Goal: Communication & Community: Share content

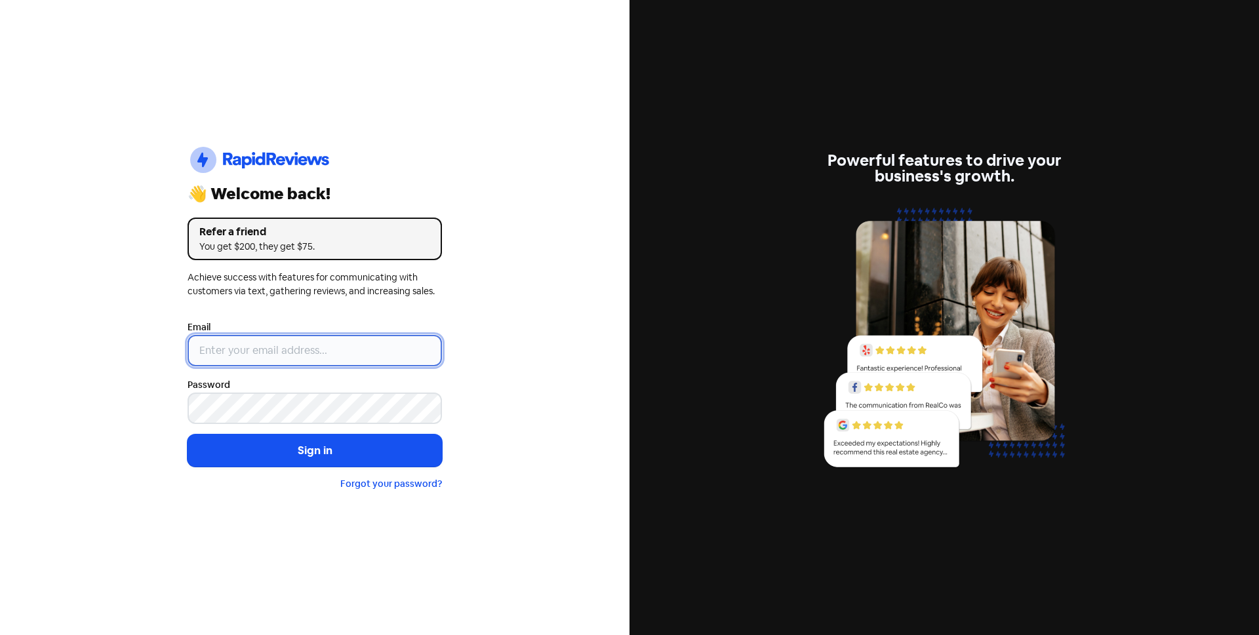
click at [372, 348] on input "email" at bounding box center [315, 350] width 254 height 31
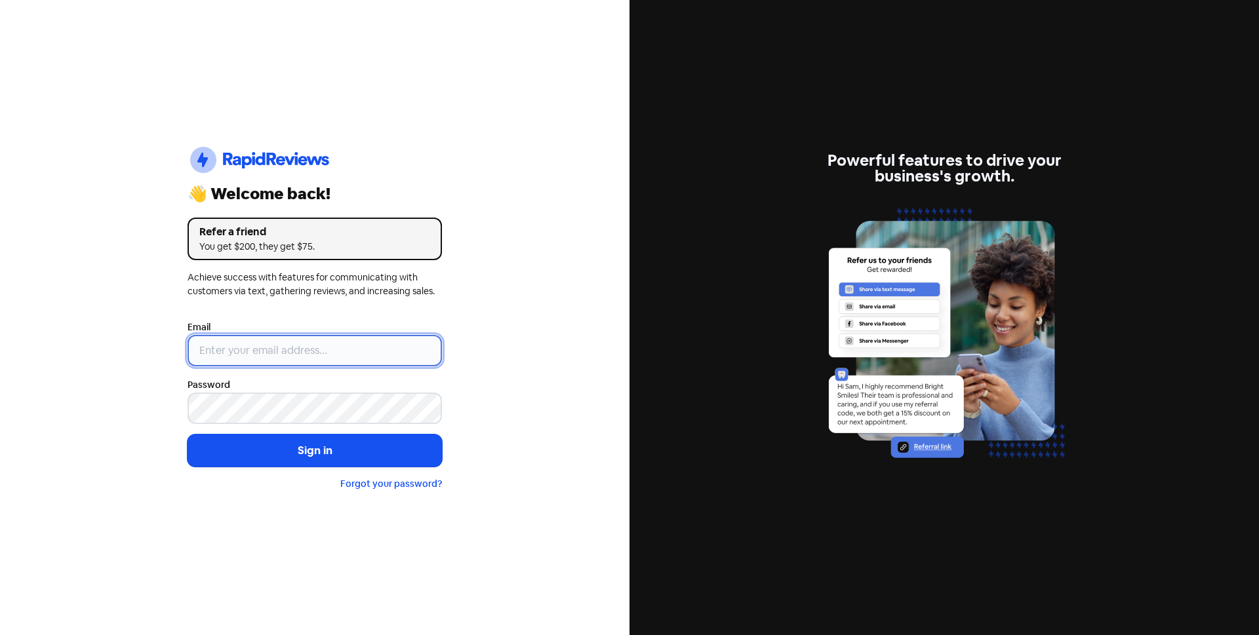
type input "[EMAIL_ADDRESS][DOMAIN_NAME]"
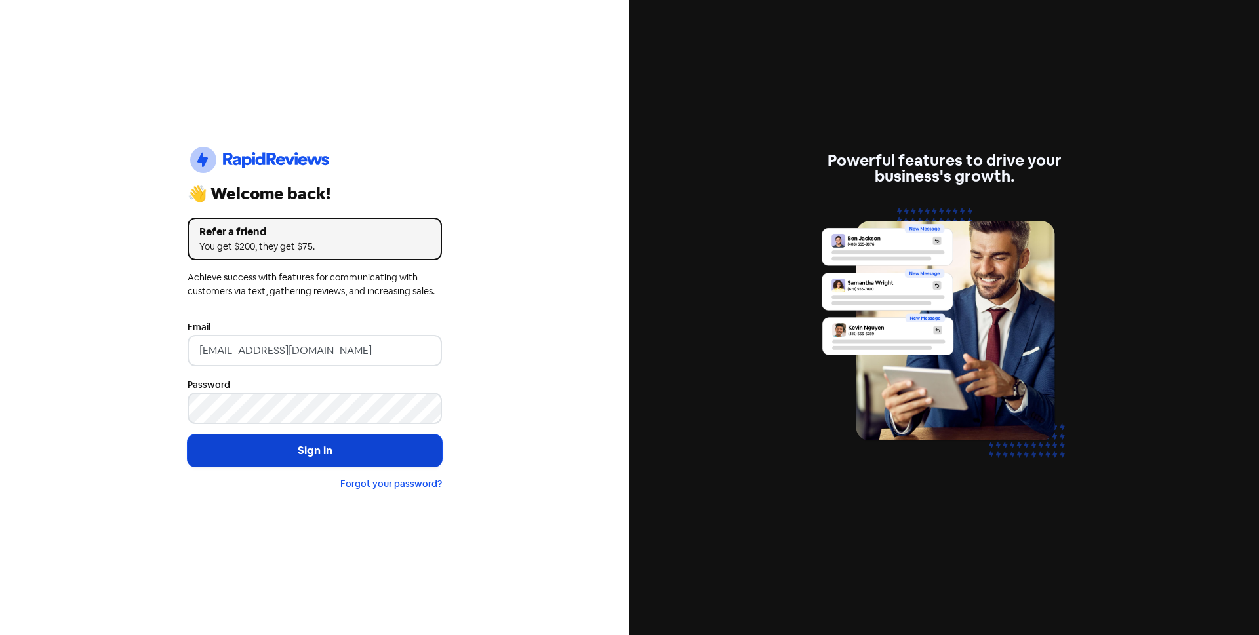
click at [317, 453] on button "Sign in" at bounding box center [315, 451] width 254 height 33
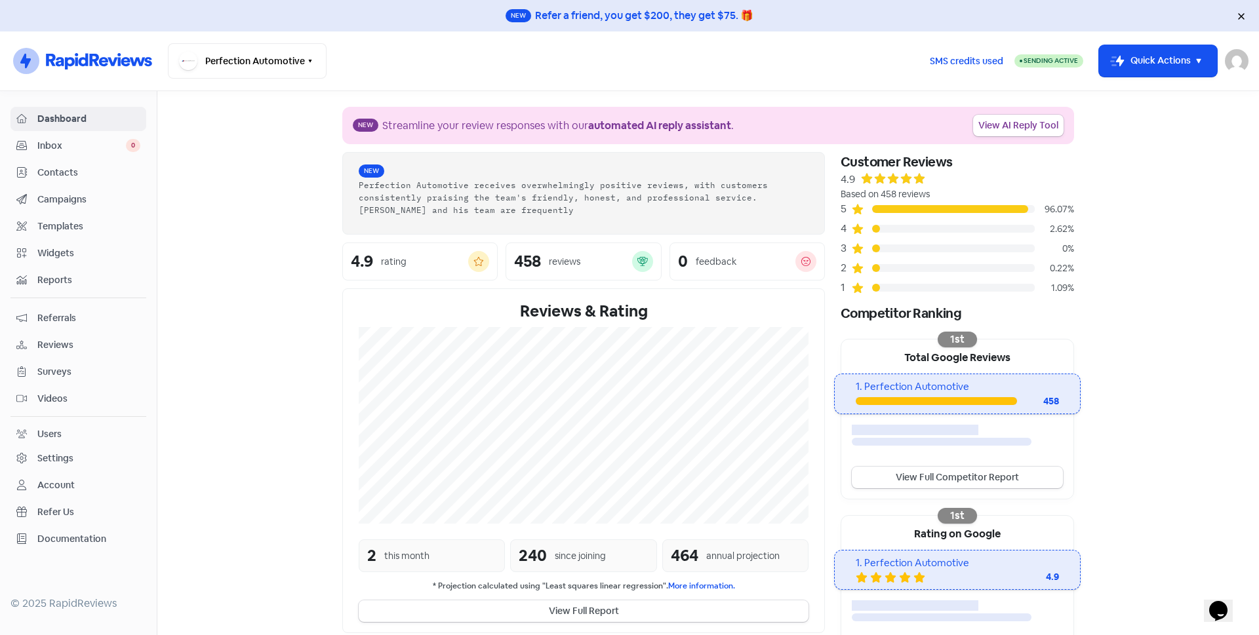
click at [81, 174] on span "Contacts" at bounding box center [88, 173] width 103 height 14
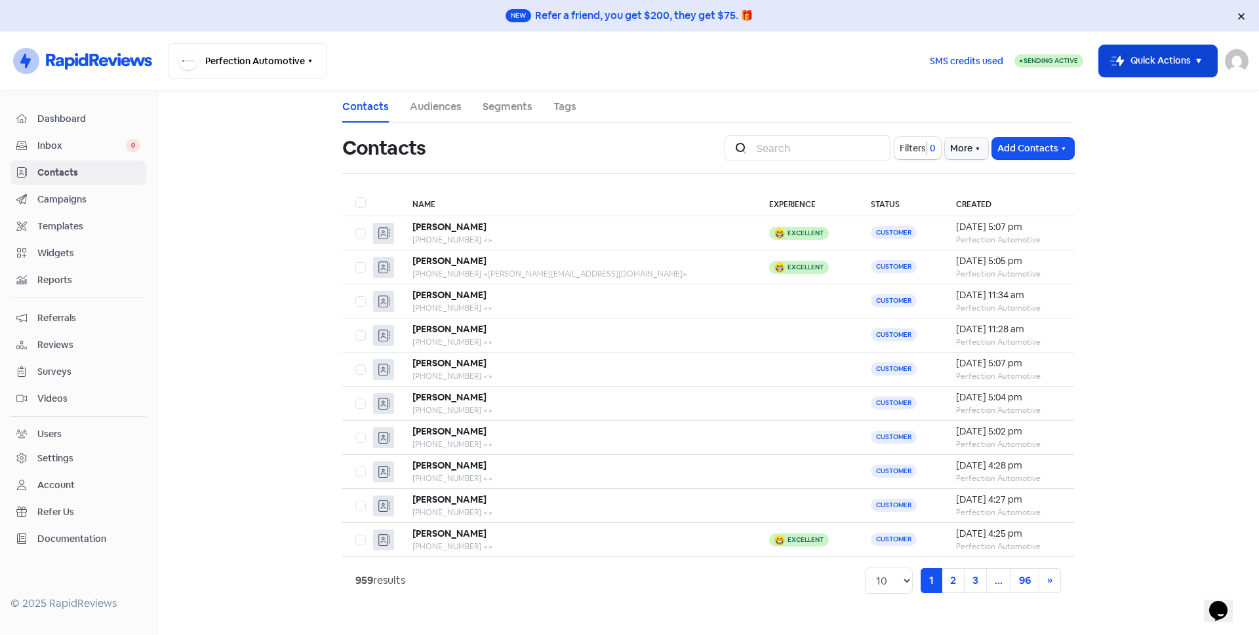
click at [1155, 60] on button "Icon For Thunder-move Quick Actions" at bounding box center [1158, 60] width 118 height 31
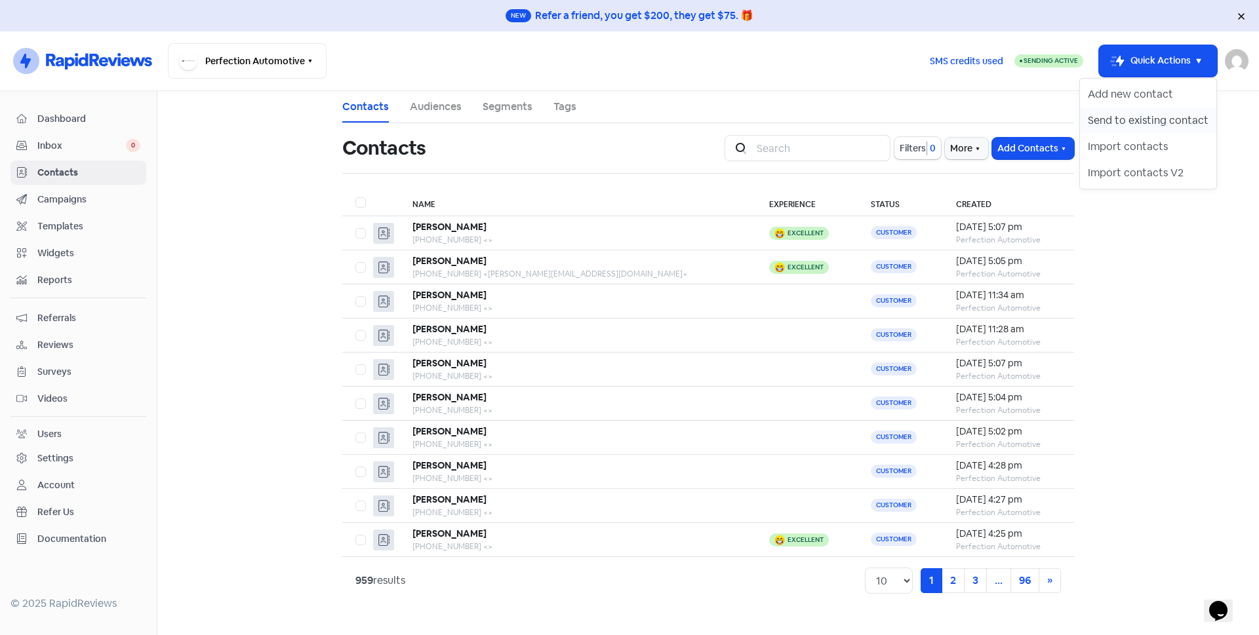
click at [1140, 125] on button "Send to existing contact" at bounding box center [1148, 121] width 136 height 26
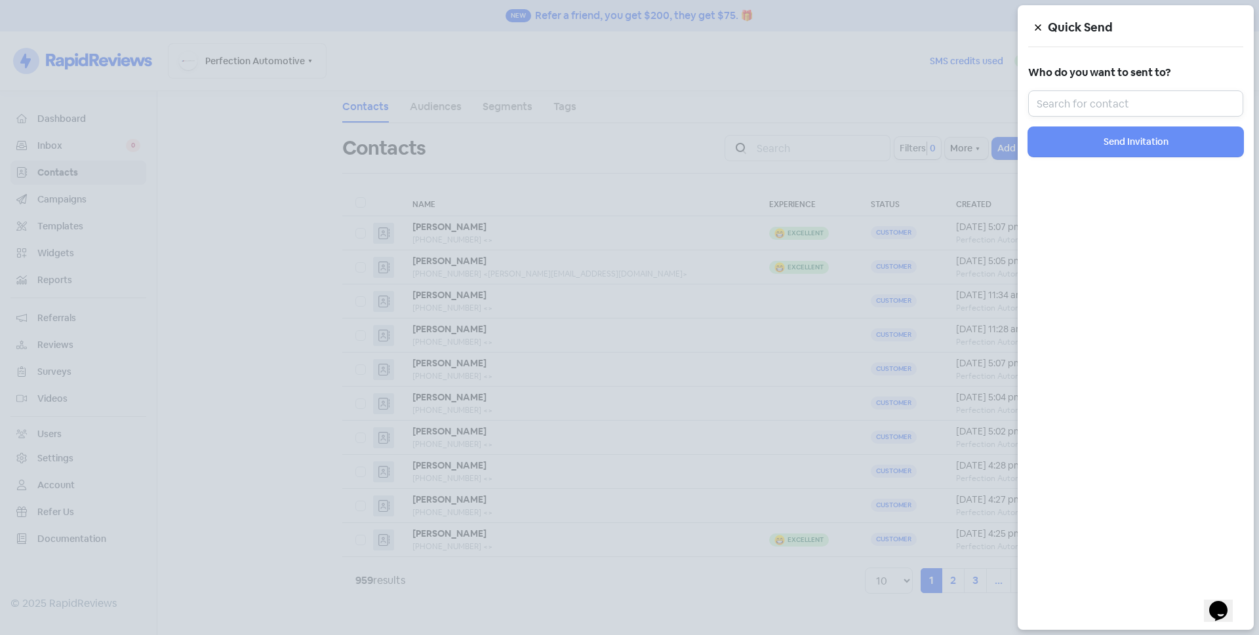
click at [1138, 100] on input "text" at bounding box center [1135, 104] width 215 height 26
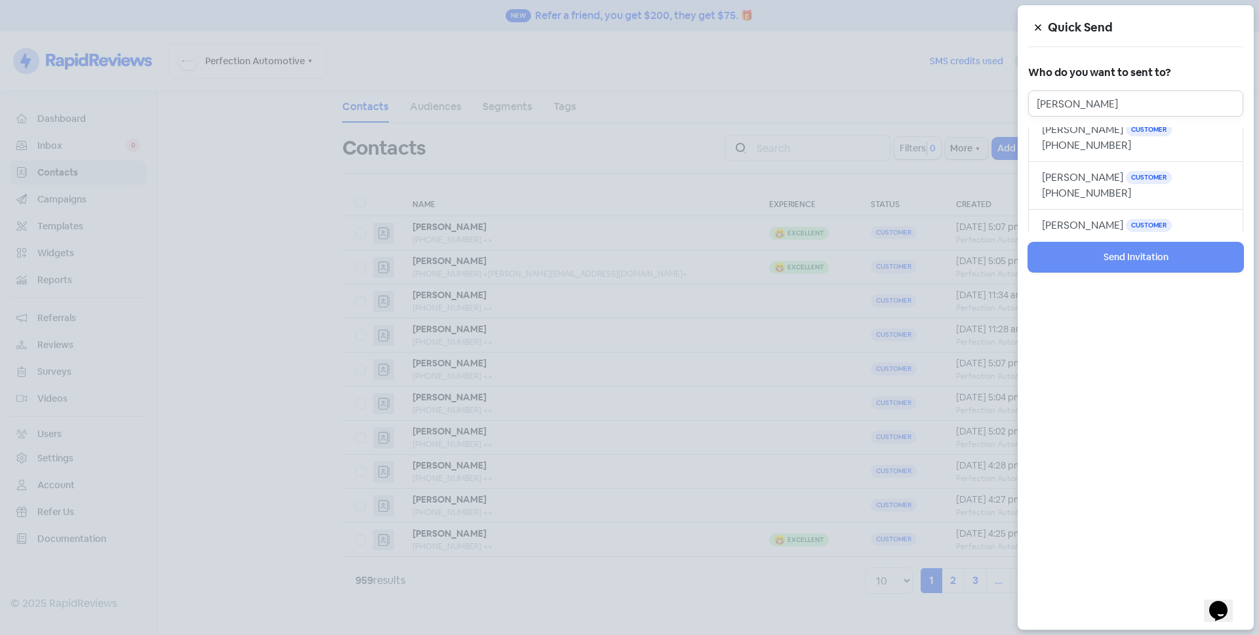
scroll to position [183, 0]
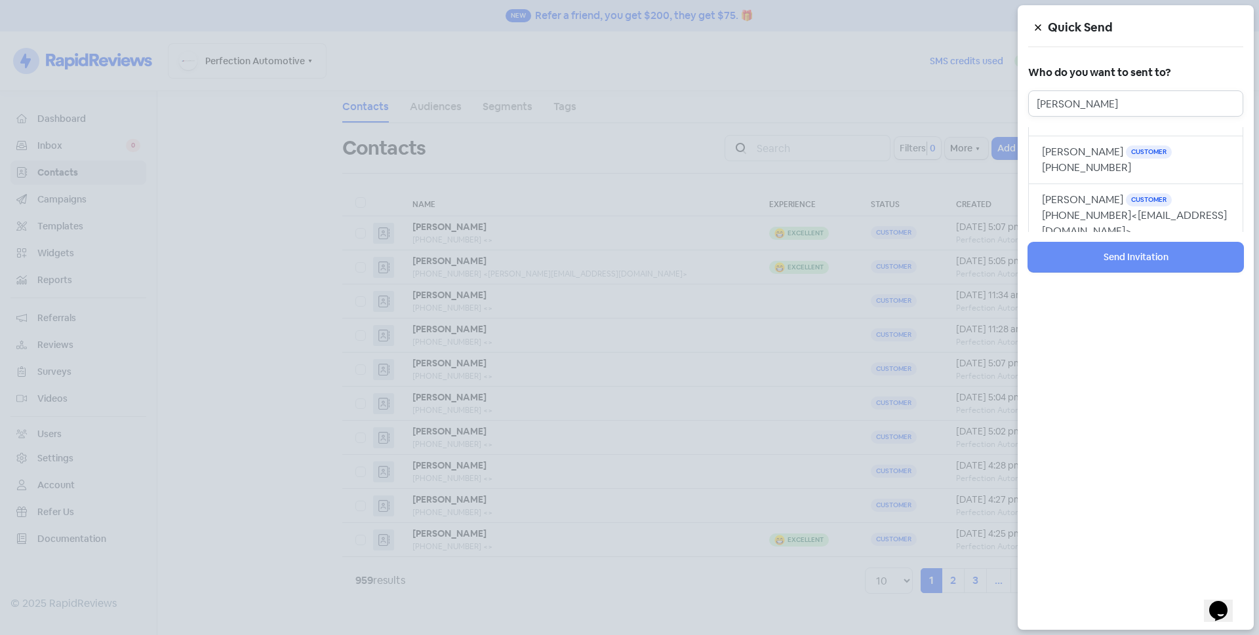
type input "[PERSON_NAME]"
click at [1041, 26] on icon at bounding box center [1038, 28] width 8 height 8
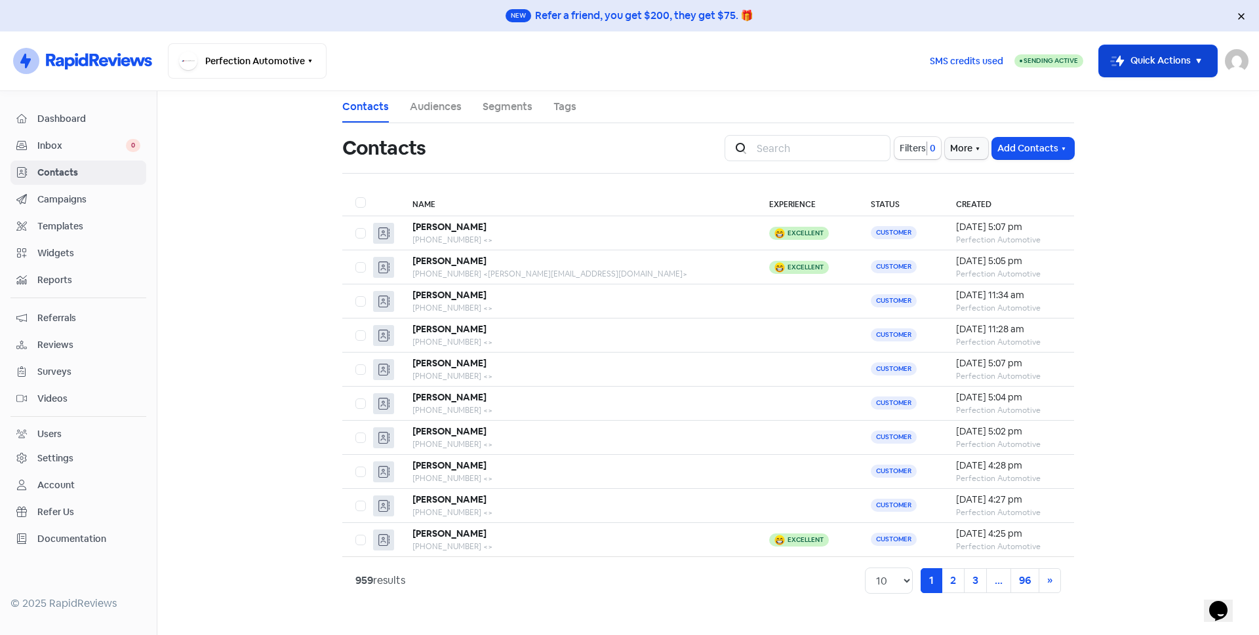
click at [1136, 62] on button "Icon For Thunder-move Quick Actions" at bounding box center [1158, 60] width 118 height 31
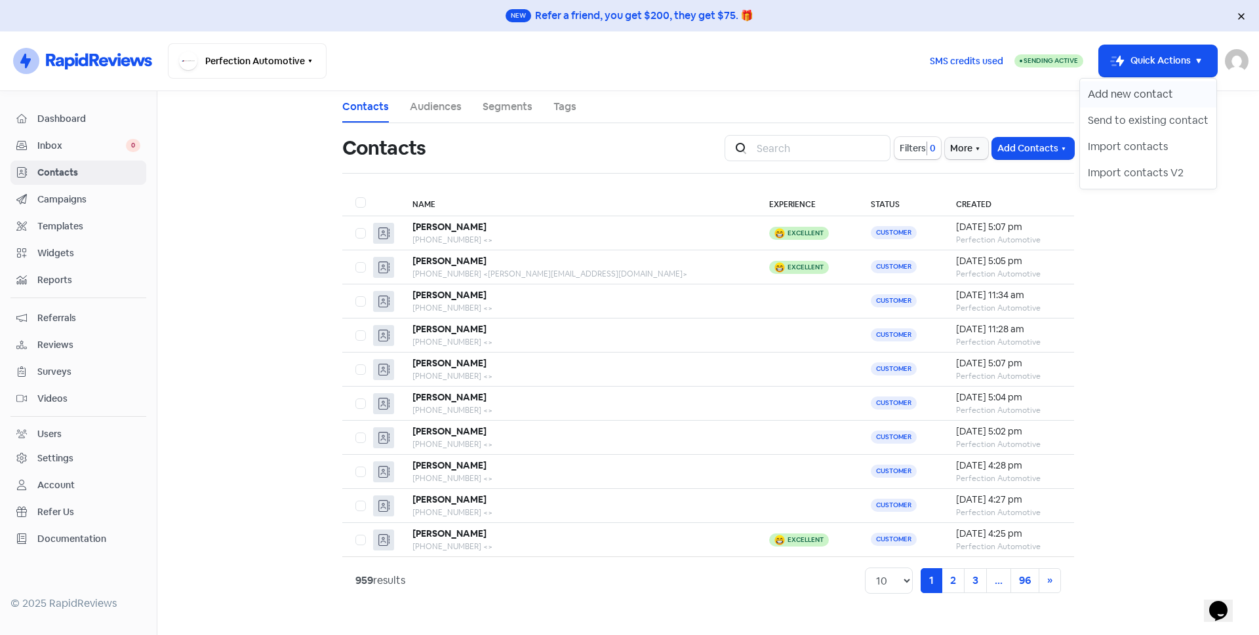
click at [1146, 95] on button "Add new contact" at bounding box center [1148, 94] width 136 height 26
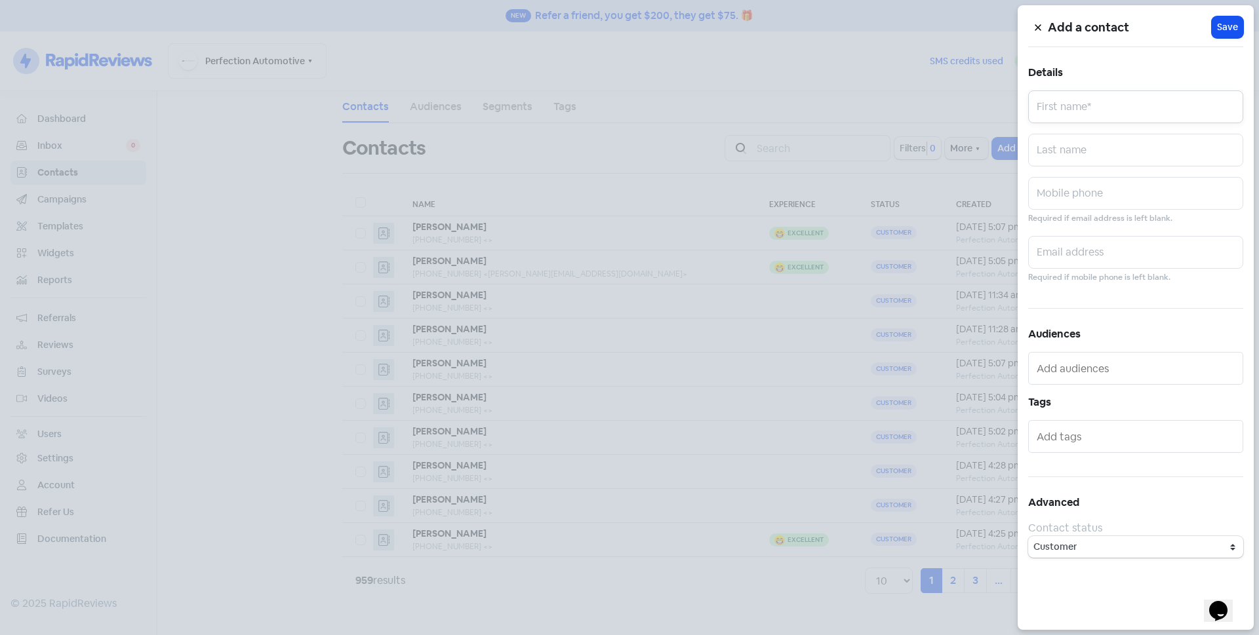
click at [1126, 116] on input "text" at bounding box center [1135, 107] width 215 height 33
click at [1106, 155] on input "text" at bounding box center [1135, 150] width 215 height 33
click at [1137, 113] on input "[PERSON_NAME]" at bounding box center [1135, 107] width 215 height 33
type input "[PERSON_NAME]"
click at [1121, 144] on input "text" at bounding box center [1135, 150] width 215 height 33
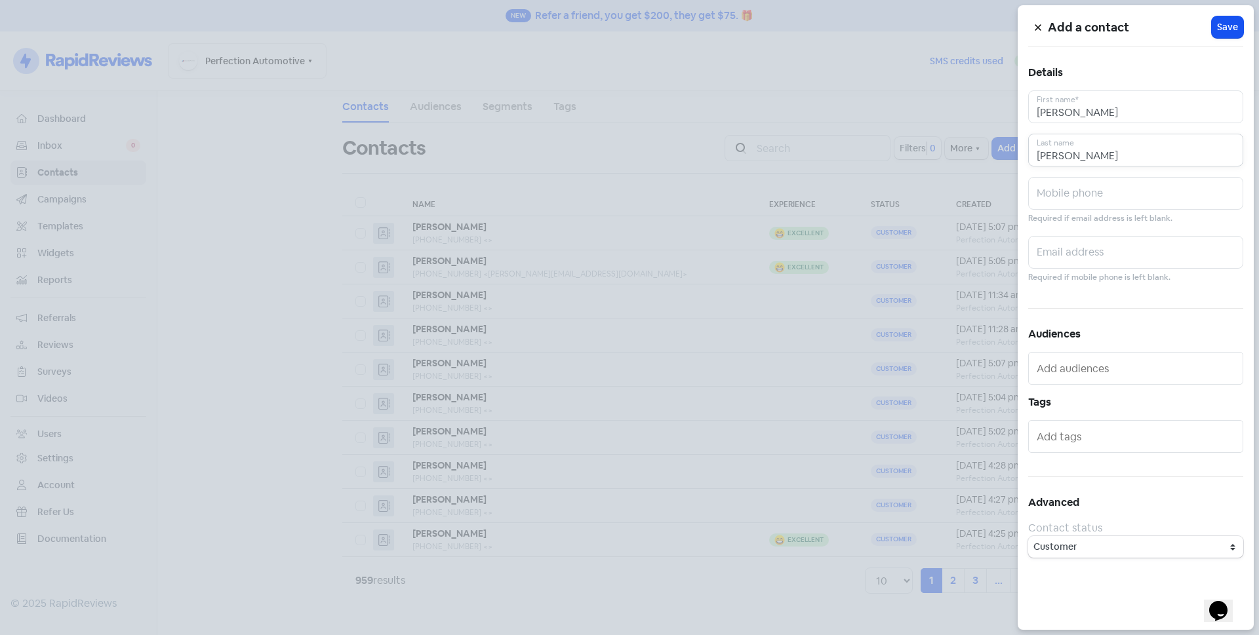
type input "[PERSON_NAME]"
click at [1108, 195] on input "text" at bounding box center [1135, 193] width 215 height 33
type input "0405810610"
click at [1224, 18] on button "Icon For Loading Save" at bounding box center [1227, 27] width 31 height 22
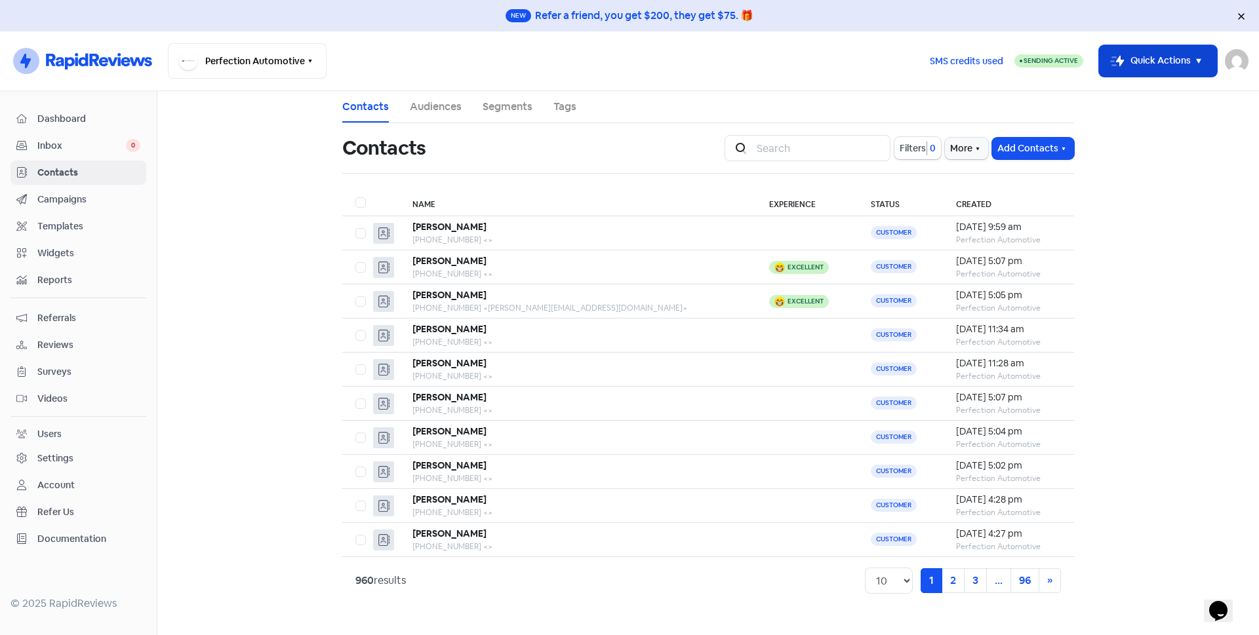
click at [1142, 65] on button "Icon For Thunder-move Quick Actions" at bounding box center [1158, 60] width 118 height 31
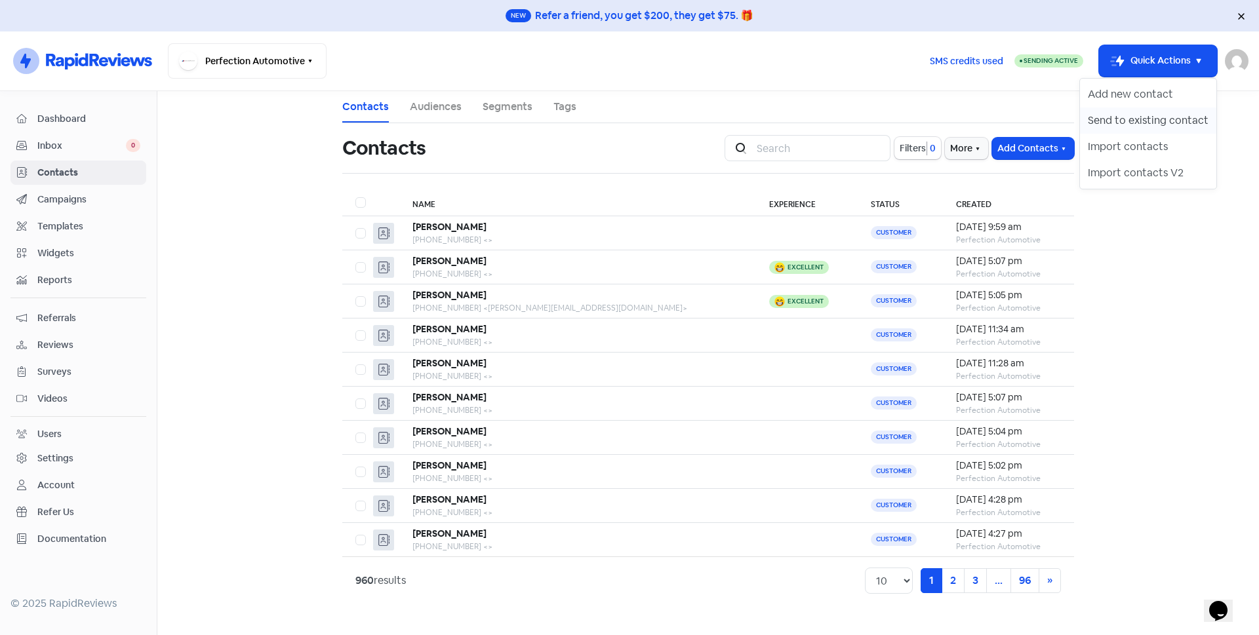
click at [1147, 115] on button "Send to existing contact" at bounding box center [1148, 121] width 136 height 26
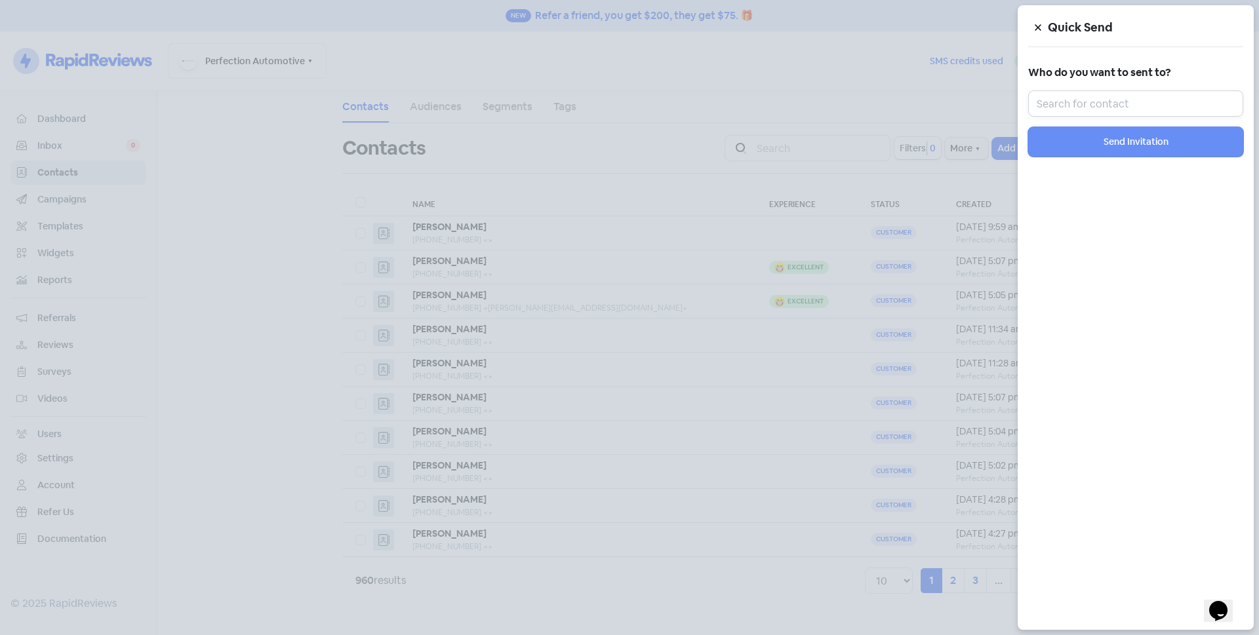
click at [1131, 97] on input "text" at bounding box center [1135, 104] width 215 height 26
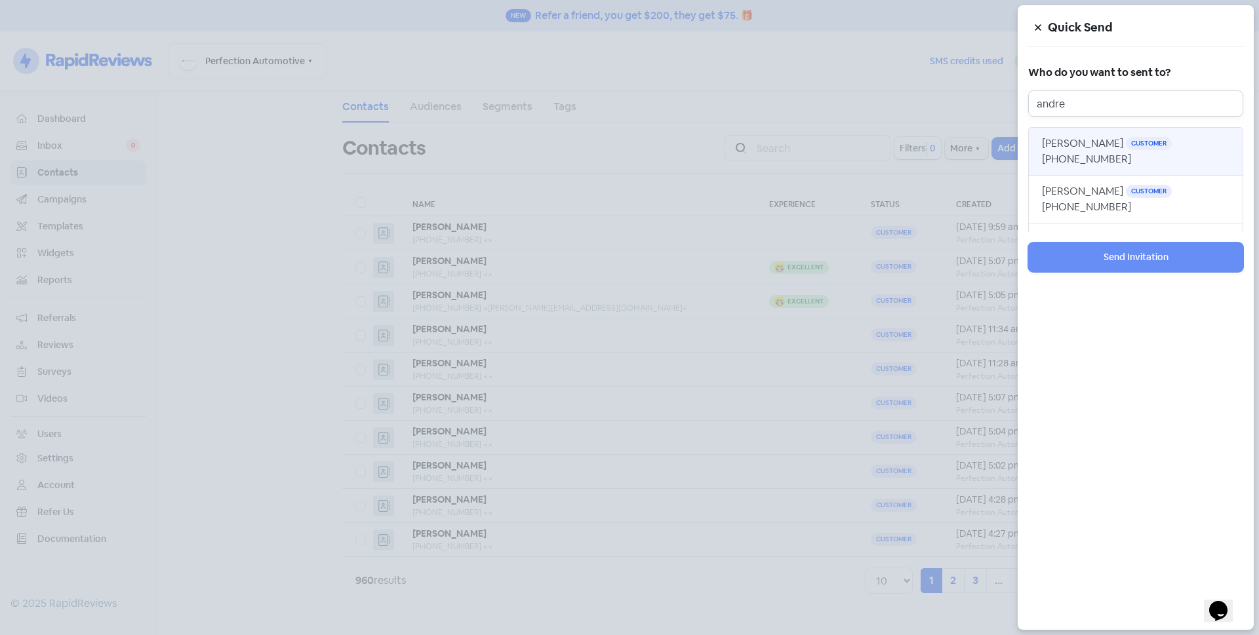
type input "andre"
click at [1071, 146] on span "[PERSON_NAME]" at bounding box center [1082, 143] width 81 height 14
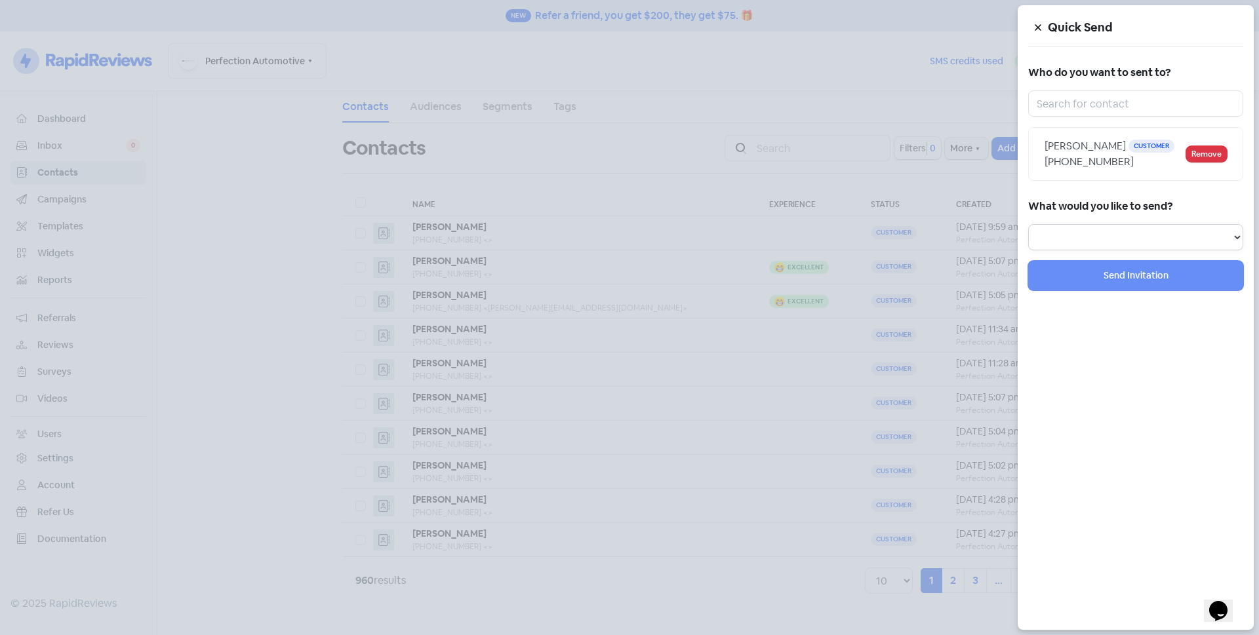
click at [1081, 239] on select "Review Invitation Referral Invitation Survey Invitation Video Invitation" at bounding box center [1135, 237] width 215 height 26
select select "review"
click at [1028, 224] on select "Review Invitation Referral Invitation Survey Invitation Video Invitation" at bounding box center [1135, 237] width 215 height 26
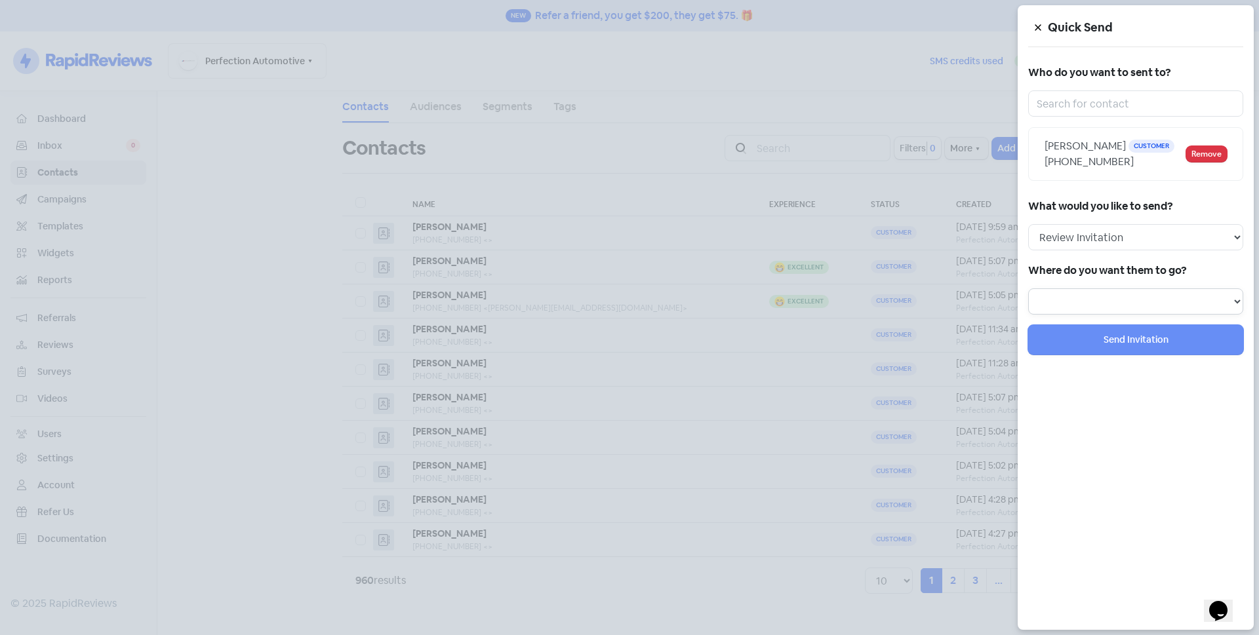
click at [1076, 302] on select at bounding box center [1135, 302] width 215 height 26
select select "129"
click at [1028, 289] on select "Review form: Default review form Review form: [PERSON_NAME]" at bounding box center [1135, 302] width 215 height 26
select select
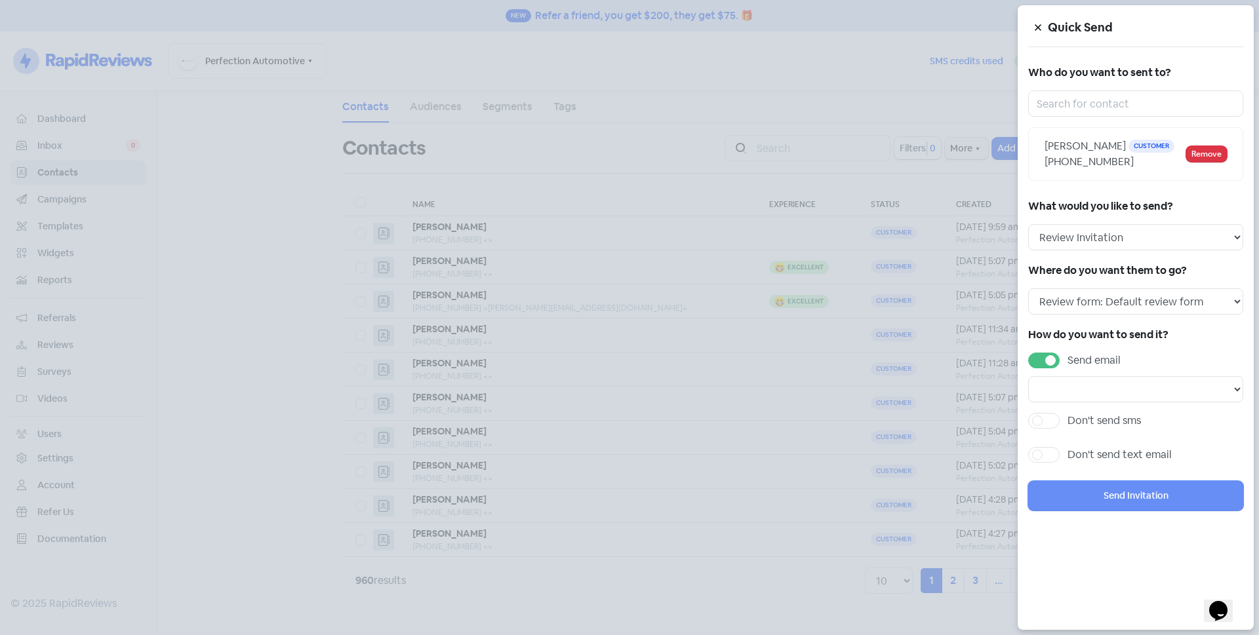
click at [1068, 356] on label "Send email" at bounding box center [1094, 361] width 53 height 16
click at [1068, 356] on input "Send email" at bounding box center [1072, 357] width 9 height 9
checkbox input "false"
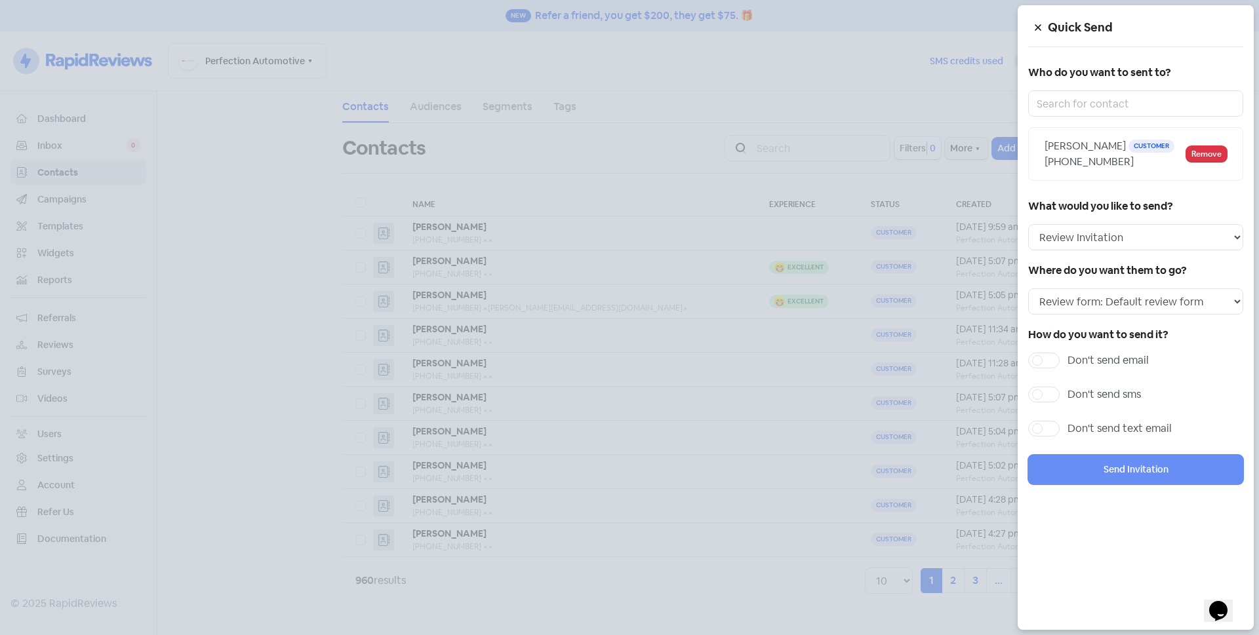
click at [1068, 396] on label "Don't send sms" at bounding box center [1104, 395] width 73 height 16
click at [1068, 395] on input "Don't send sms" at bounding box center [1072, 391] width 9 height 9
checkbox input "true"
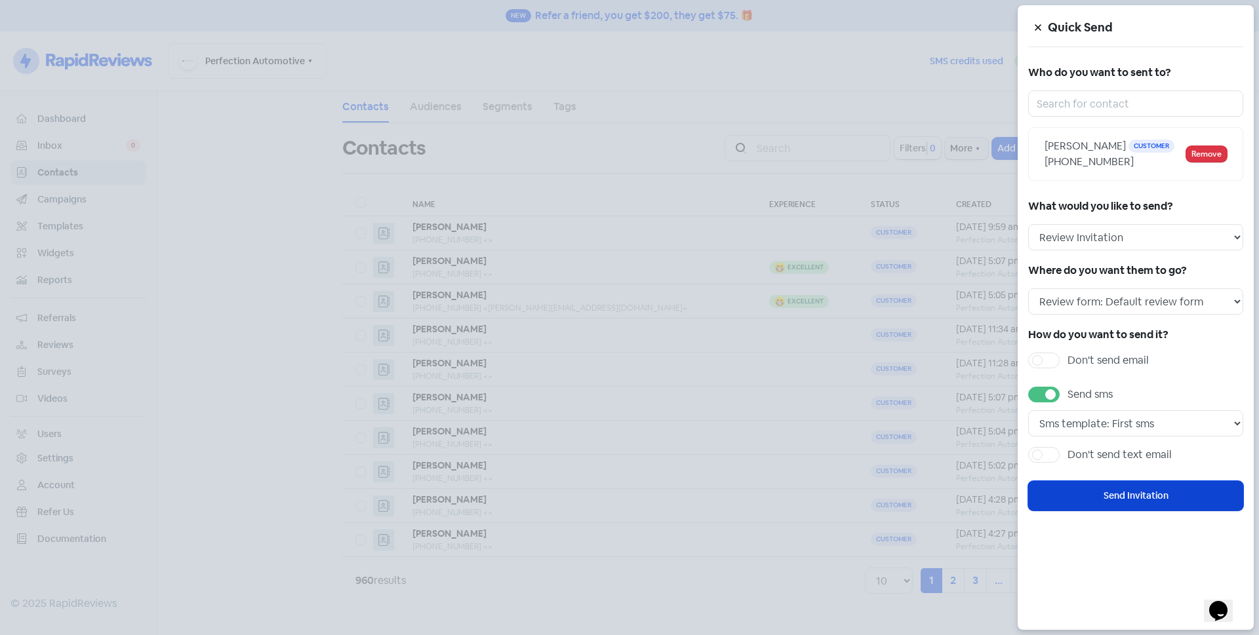
click at [1077, 496] on button "Send Invitation" at bounding box center [1135, 496] width 215 height 30
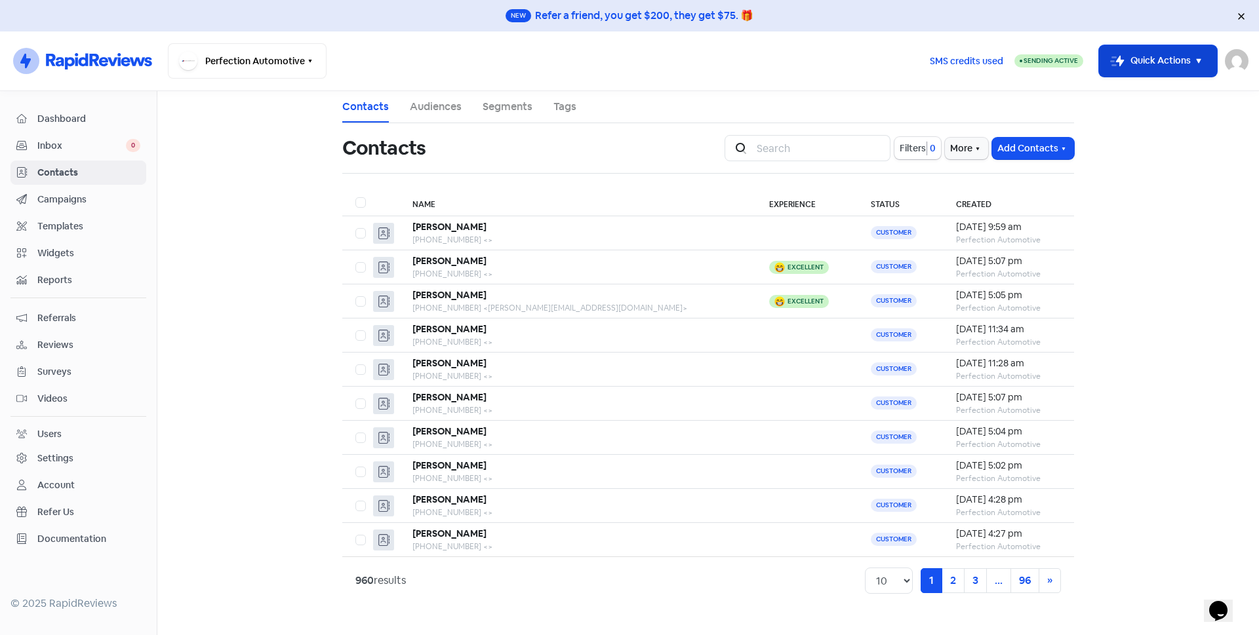
click at [1163, 64] on button "Icon For Thunder-move Quick Actions" at bounding box center [1158, 60] width 118 height 31
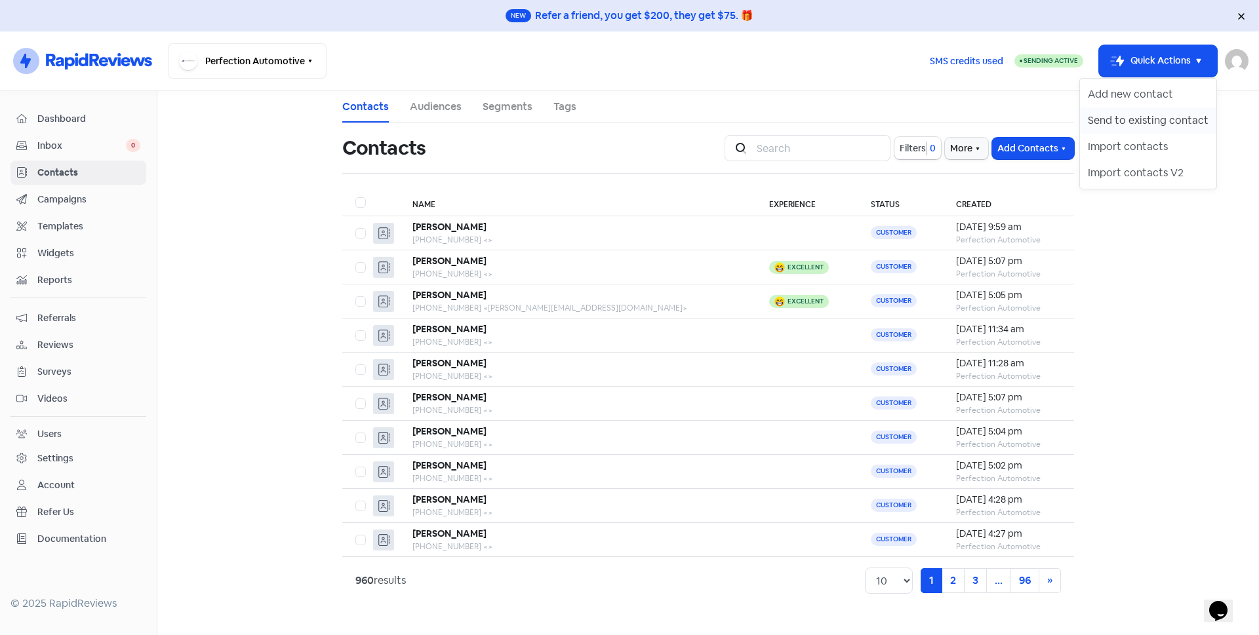
click at [1173, 115] on button "Send to existing contact" at bounding box center [1148, 121] width 136 height 26
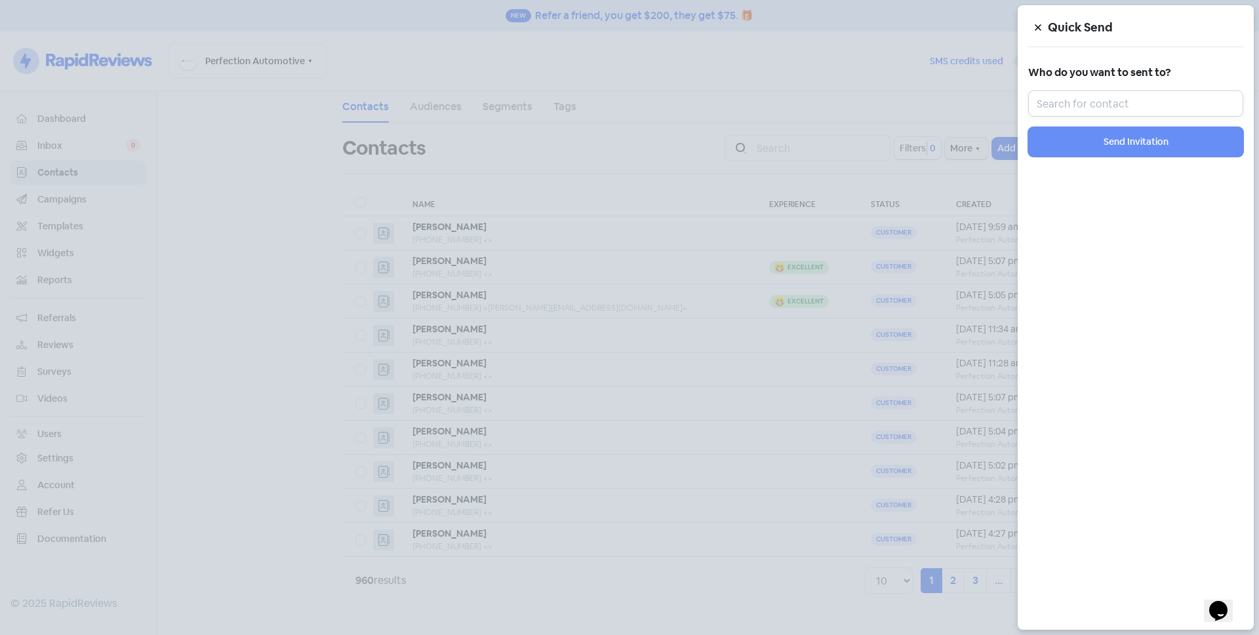
click at [1172, 106] on input "text" at bounding box center [1135, 104] width 215 height 26
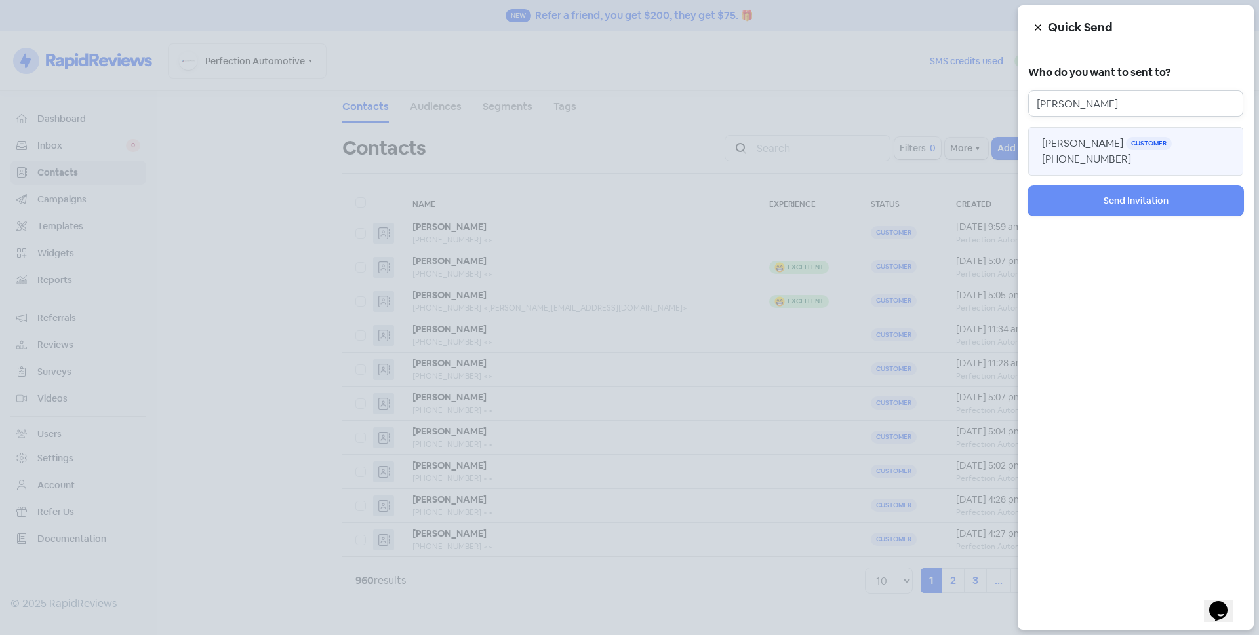
type input "[PERSON_NAME]"
click at [1083, 149] on span "[PERSON_NAME]" at bounding box center [1082, 143] width 81 height 14
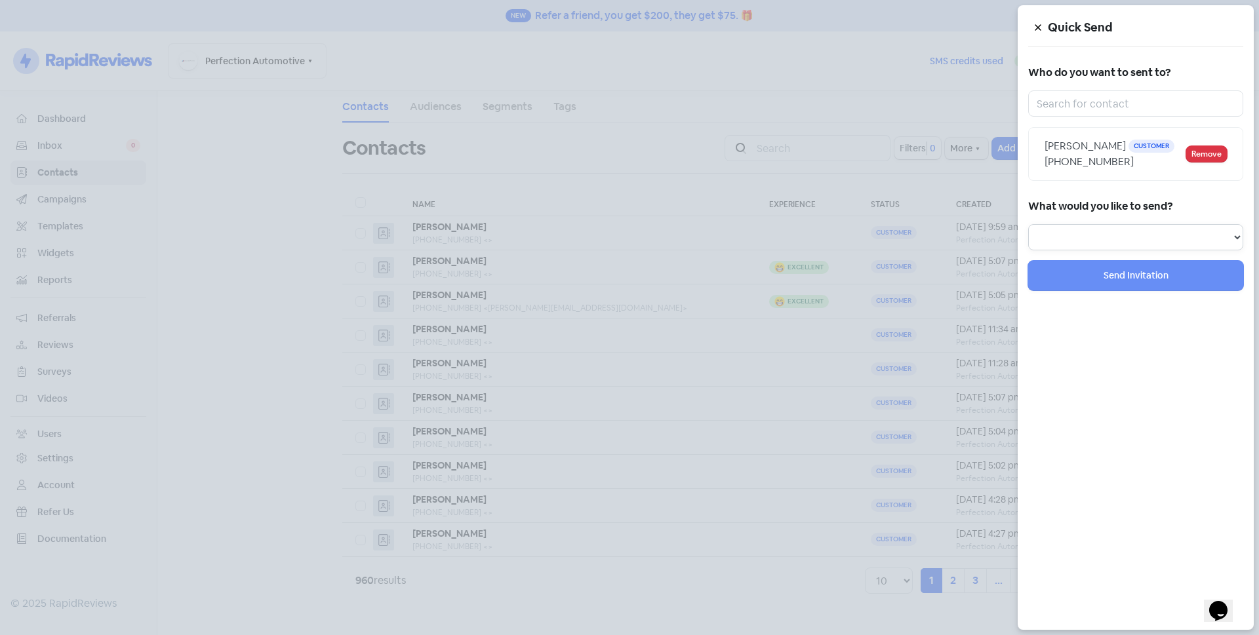
click at [1077, 251] on select "Review Invitation Referral Invitation Survey Invitation Video Invitation" at bounding box center [1135, 237] width 215 height 26
select select "review"
click at [1028, 240] on select "Review Invitation Referral Invitation Survey Invitation Video Invitation" at bounding box center [1135, 237] width 215 height 26
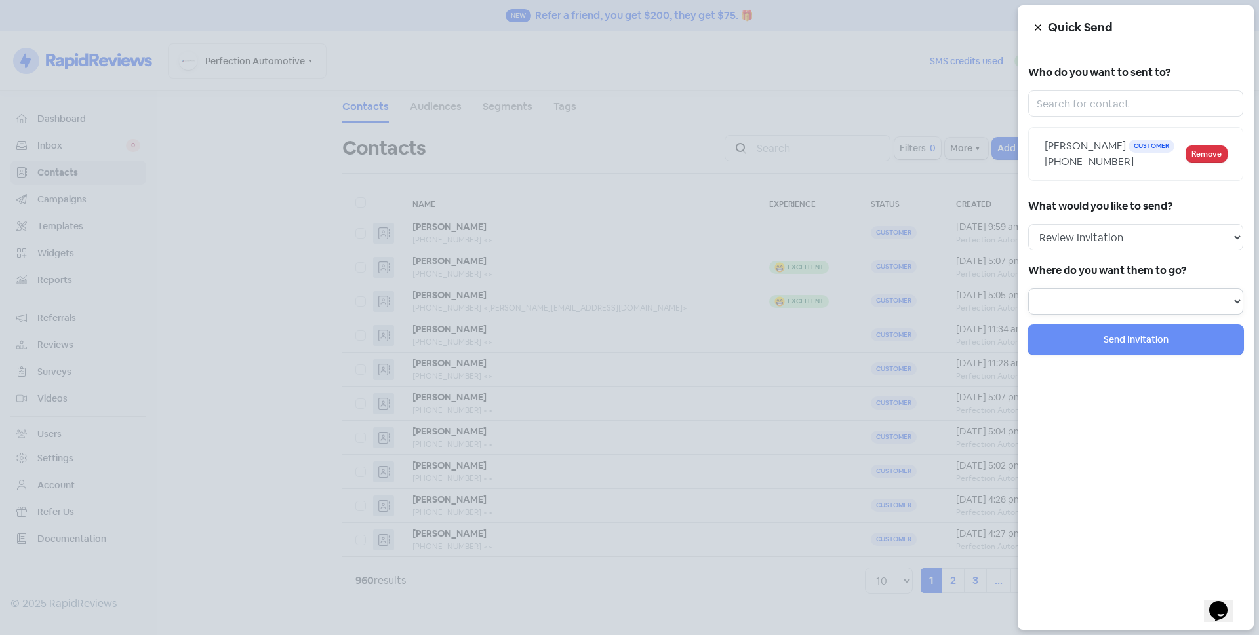
click at [1081, 315] on select at bounding box center [1135, 302] width 215 height 26
drag, startPoint x: 1064, startPoint y: 304, endPoint x: 1070, endPoint y: 315, distance: 12.6
click at [1070, 314] on div "Where do you want them to go?" at bounding box center [1135, 288] width 215 height 54
click at [1072, 315] on select at bounding box center [1135, 302] width 215 height 26
drag, startPoint x: 1072, startPoint y: 316, endPoint x: 1178, endPoint y: 329, distance: 107.0
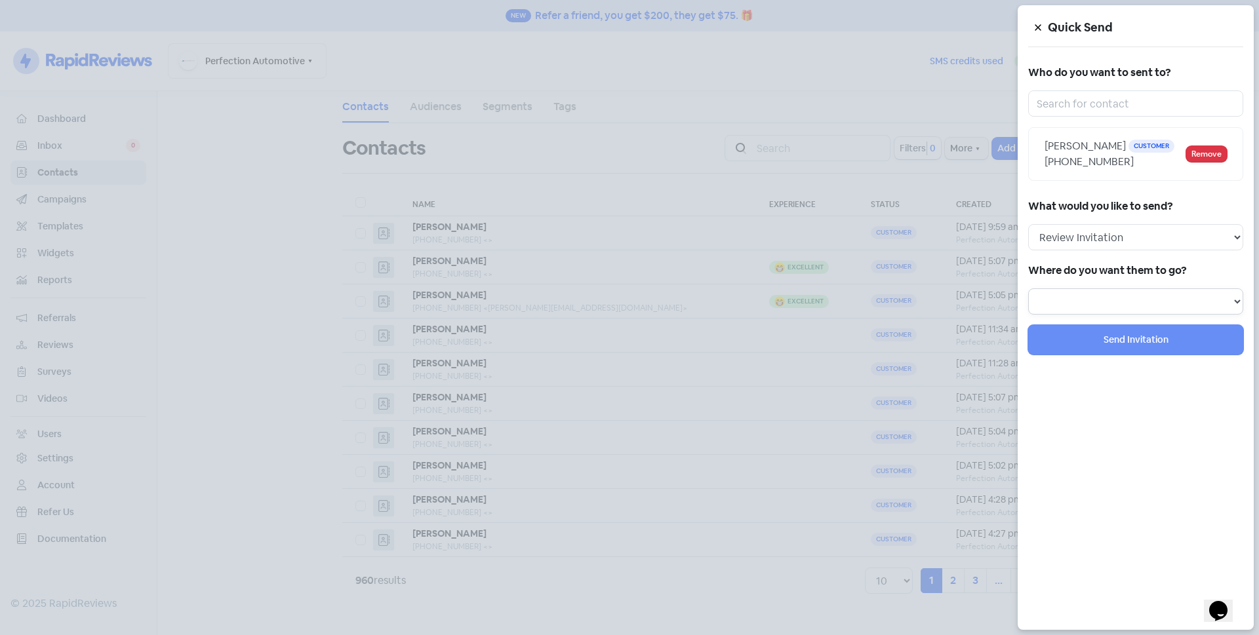
click at [1077, 315] on select at bounding box center [1135, 302] width 215 height 26
click at [1237, 313] on select at bounding box center [1135, 302] width 215 height 26
select select "129"
click at [1028, 304] on select "Review form: Default review form Review form: [PERSON_NAME]" at bounding box center [1135, 302] width 215 height 26
select select
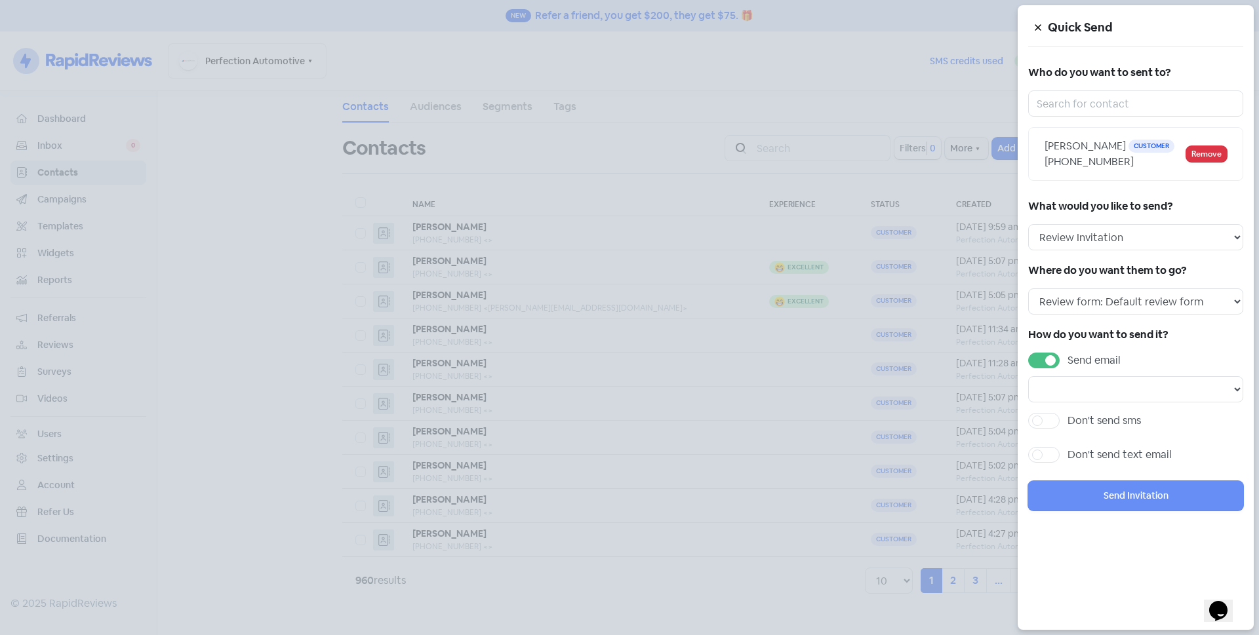
click at [1068, 369] on label "Send email" at bounding box center [1094, 361] width 53 height 16
click at [1068, 361] on input "Send email" at bounding box center [1072, 357] width 9 height 9
checkbox input "false"
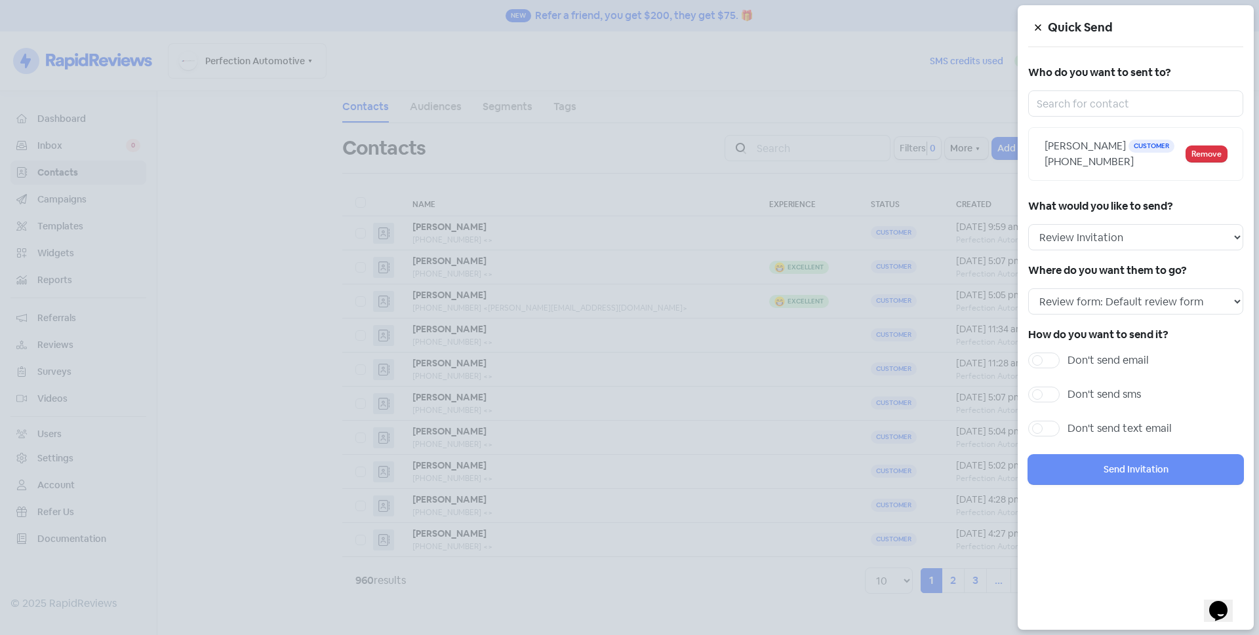
click at [1068, 403] on label "Don't send sms" at bounding box center [1104, 395] width 73 height 16
click at [1068, 395] on input "Don't send sms" at bounding box center [1072, 391] width 9 height 9
checkbox input "true"
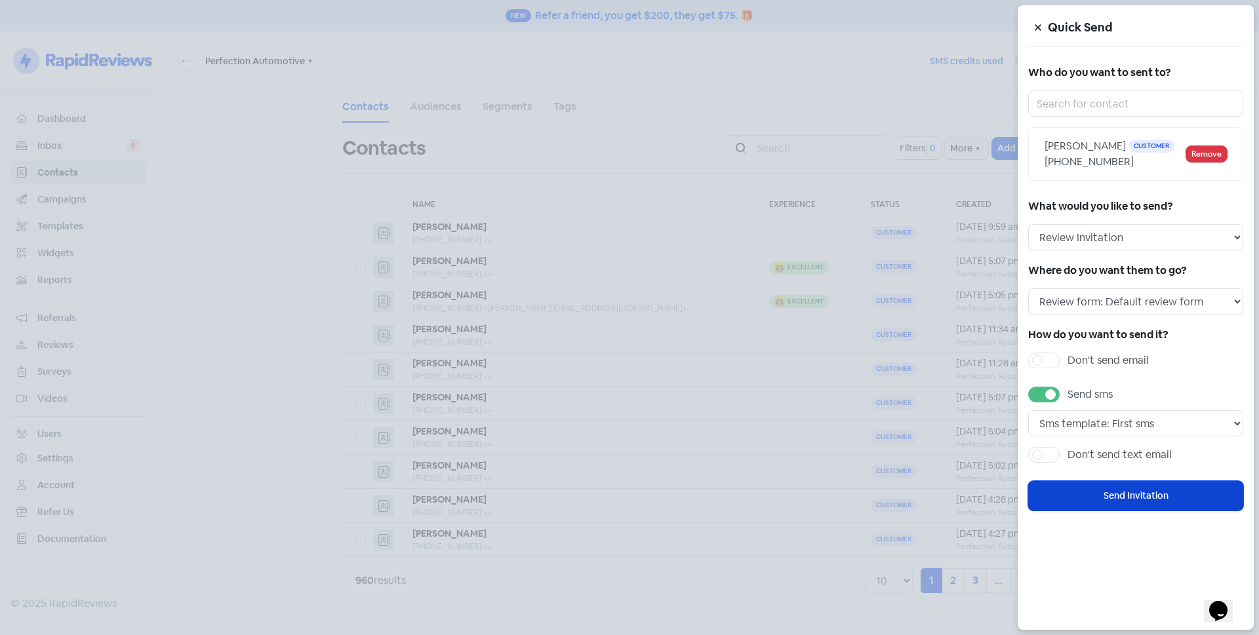
click at [1108, 510] on button "Send Invitation" at bounding box center [1135, 496] width 215 height 30
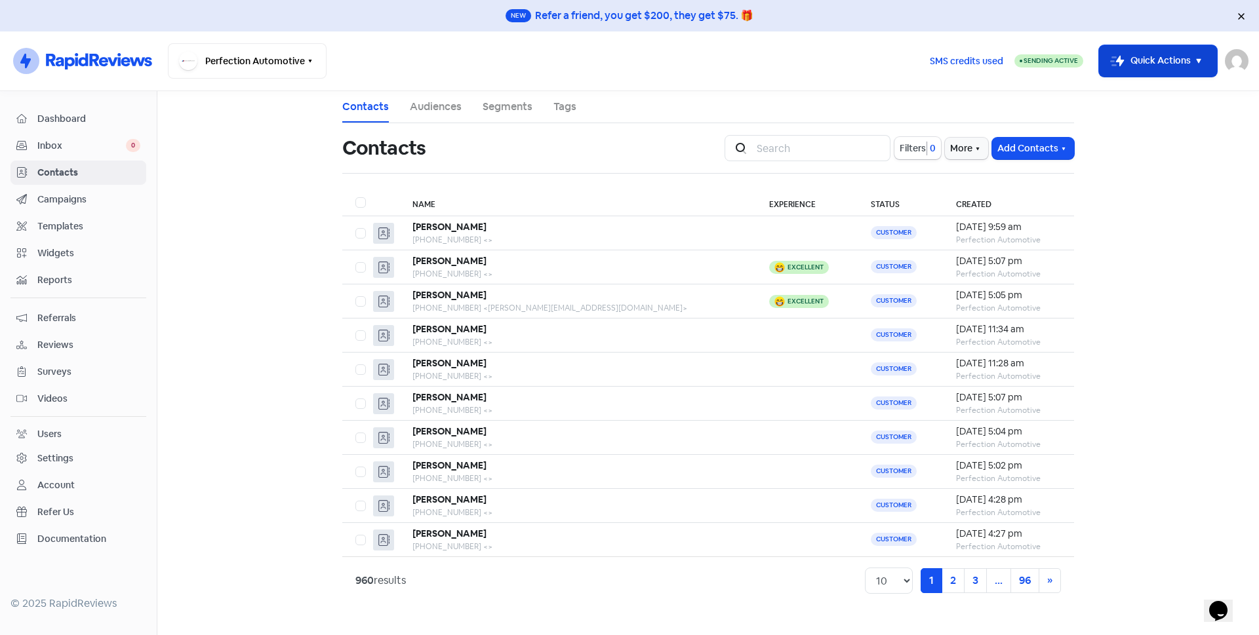
click at [1148, 63] on button "Icon For Thunder-move Quick Actions" at bounding box center [1158, 60] width 118 height 31
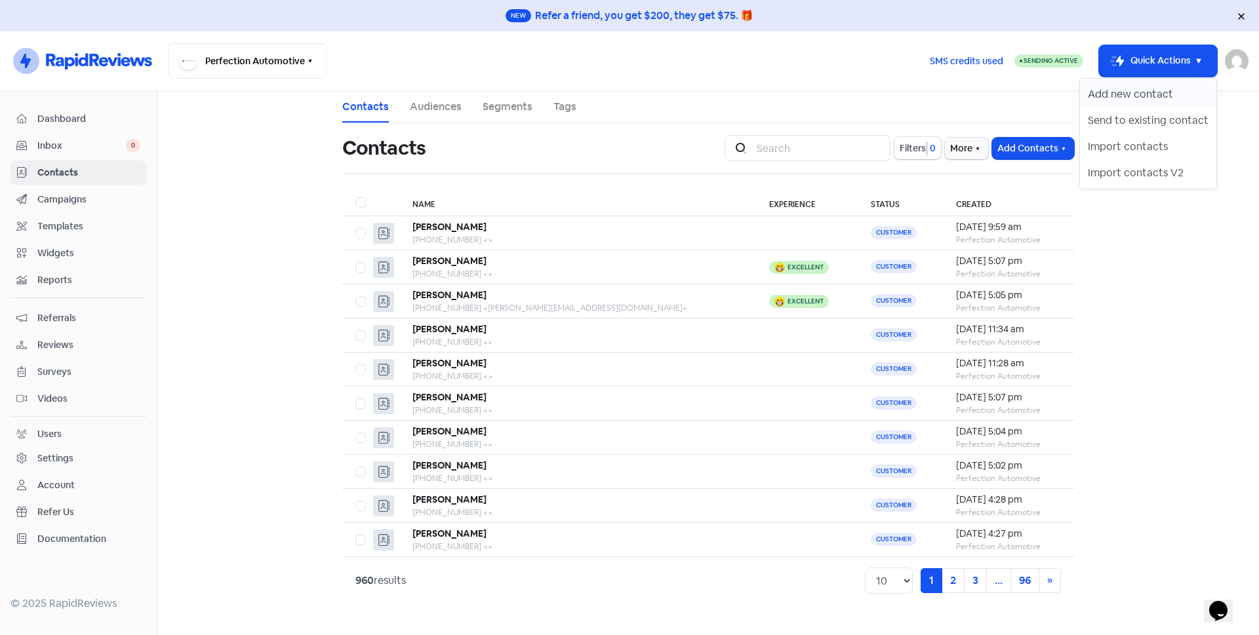
click at [1147, 96] on button "Add new contact" at bounding box center [1148, 94] width 136 height 26
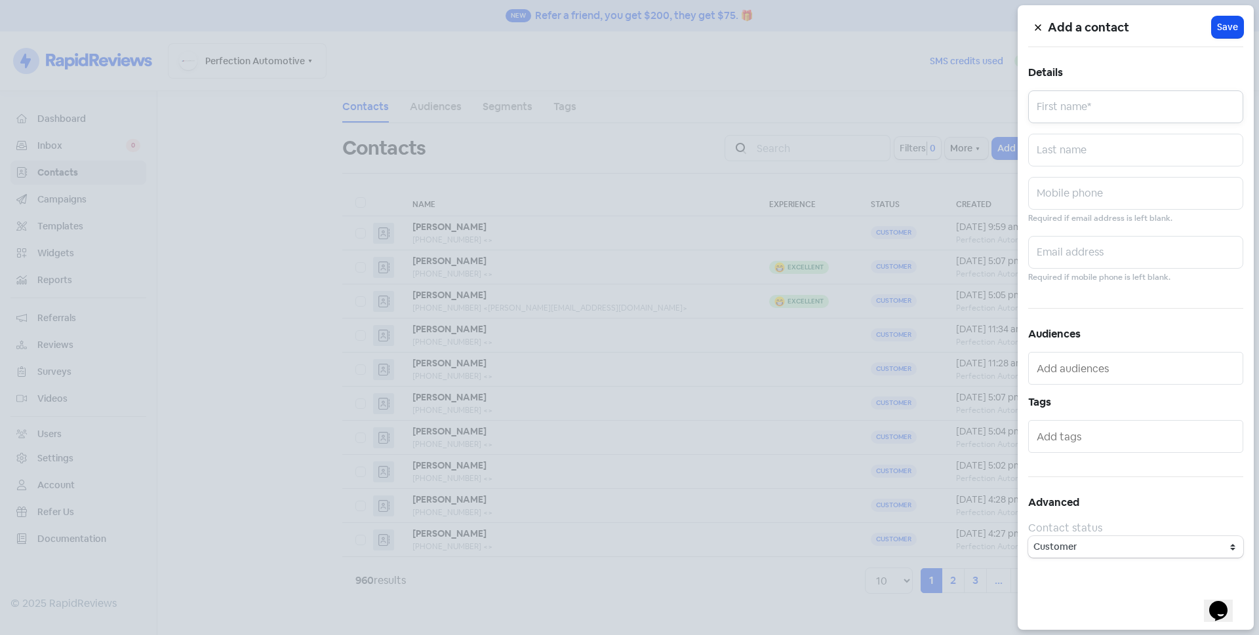
click at [1144, 102] on input "text" at bounding box center [1135, 107] width 215 height 33
type input "[PERSON_NAME]"
click at [1136, 151] on input "text" at bounding box center [1135, 150] width 215 height 33
type input "Remolin"
click at [1052, 191] on input "text" at bounding box center [1135, 193] width 215 height 33
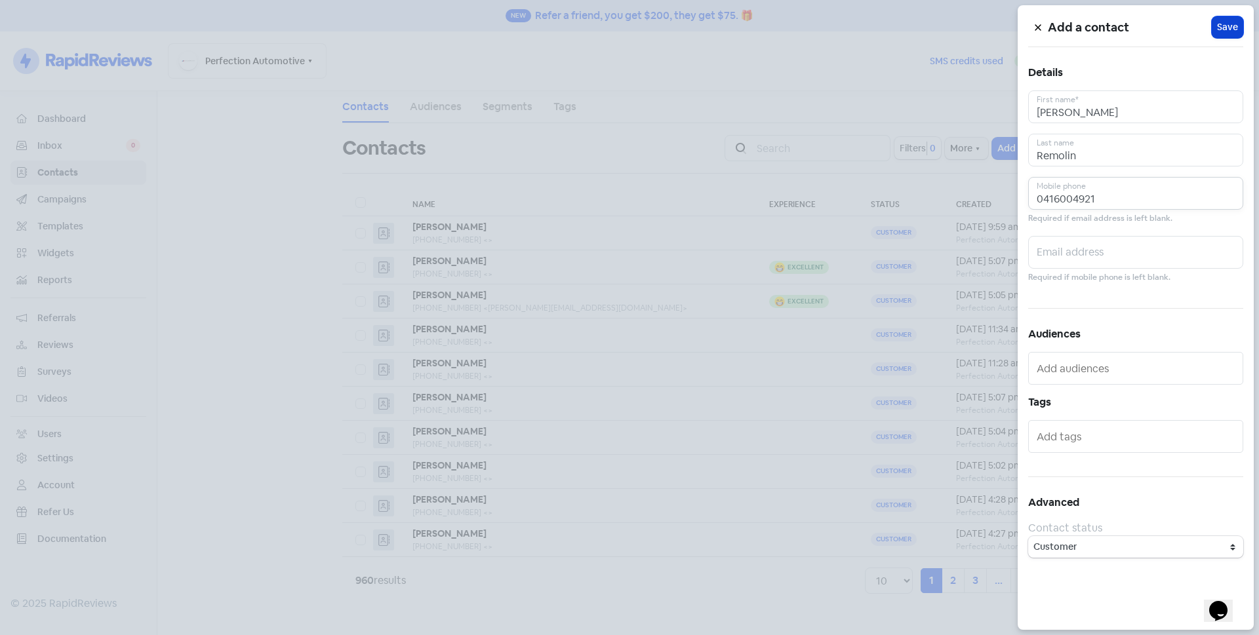
type input "0416004921"
click at [1228, 25] on span "Save" at bounding box center [1227, 27] width 21 height 14
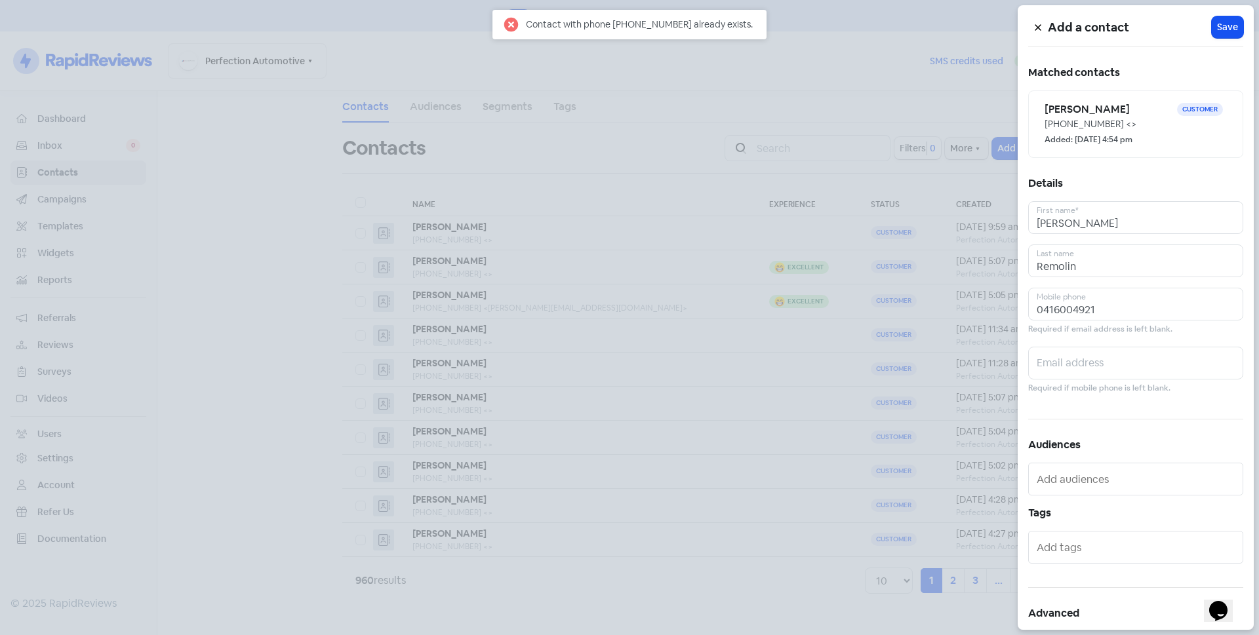
click at [1030, 28] on button at bounding box center [1038, 27] width 20 height 23
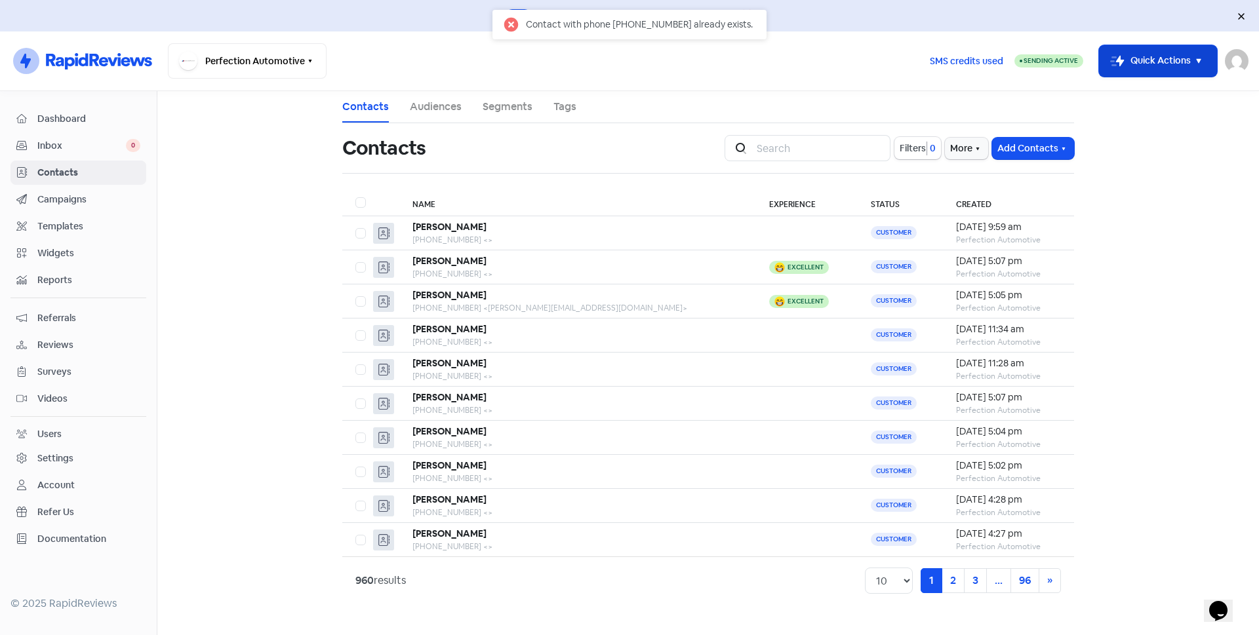
click at [1128, 68] on button "Icon For Thunder-move Quick Actions" at bounding box center [1158, 60] width 118 height 31
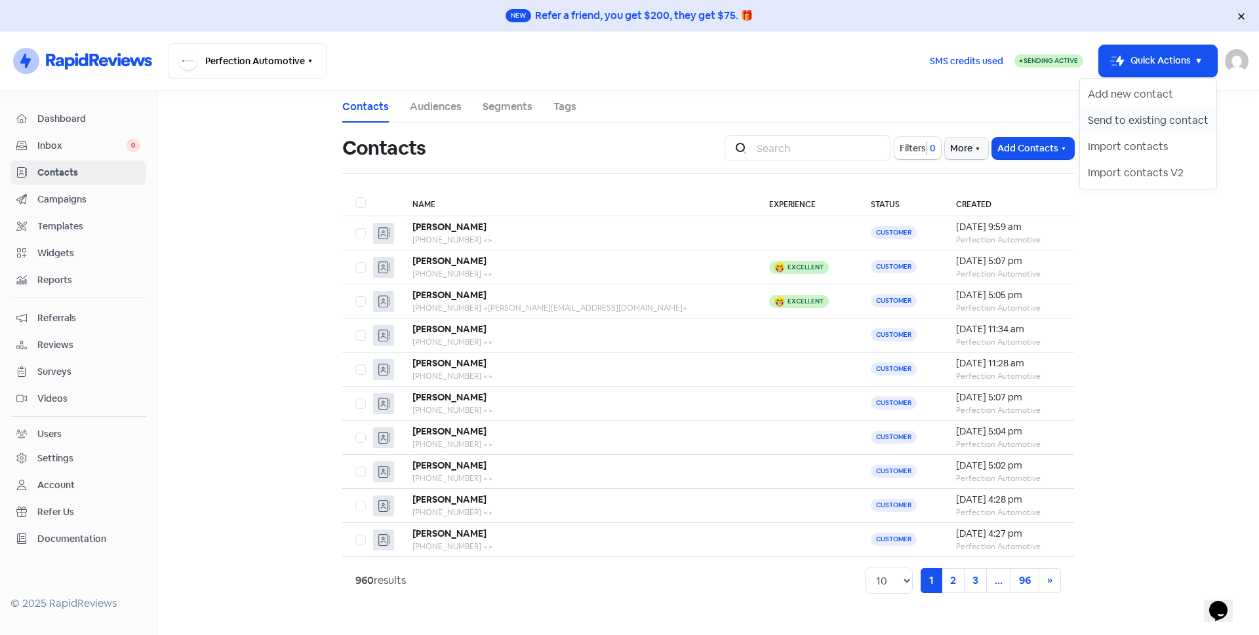
click at [1125, 123] on button "Send to existing contact" at bounding box center [1148, 121] width 136 height 26
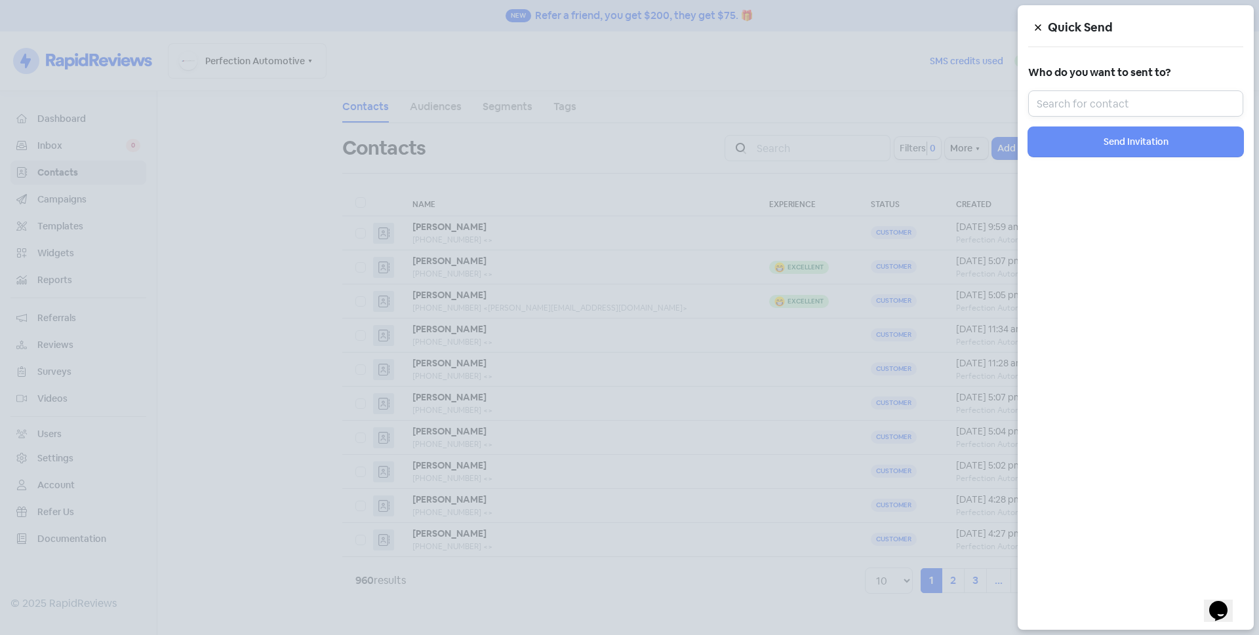
click at [1127, 104] on input "text" at bounding box center [1135, 104] width 215 height 26
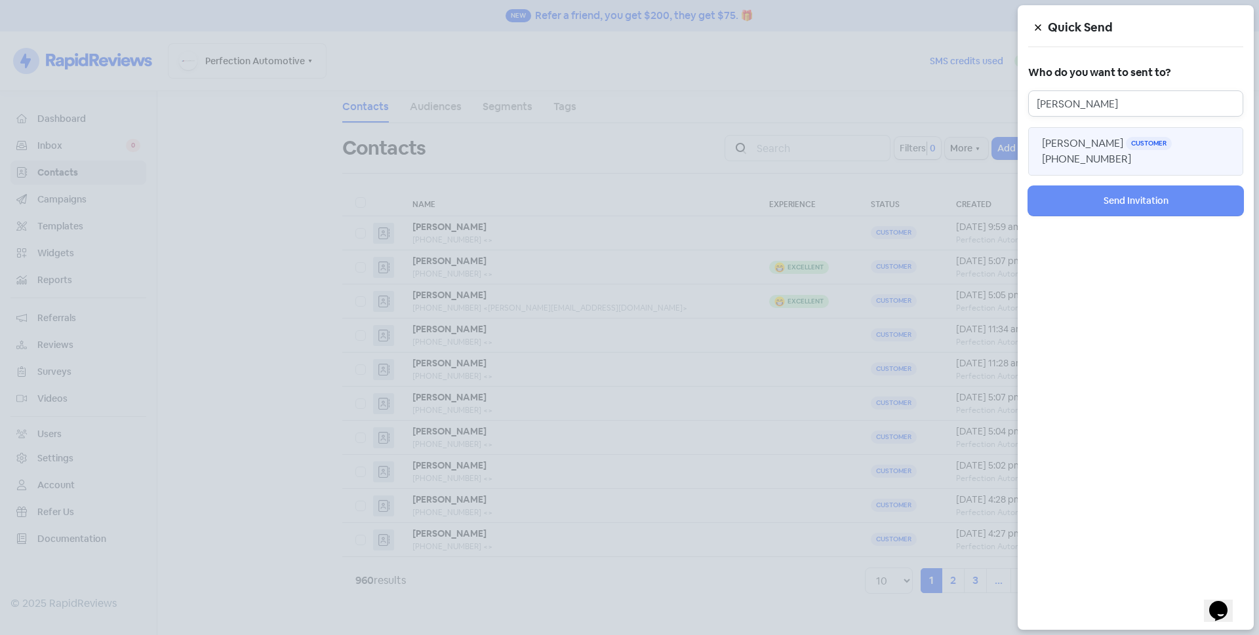
type input "[PERSON_NAME]"
click at [1094, 151] on button "[PERSON_NAME] Remolin Customer [PHONE_NUMBER]" at bounding box center [1135, 151] width 215 height 49
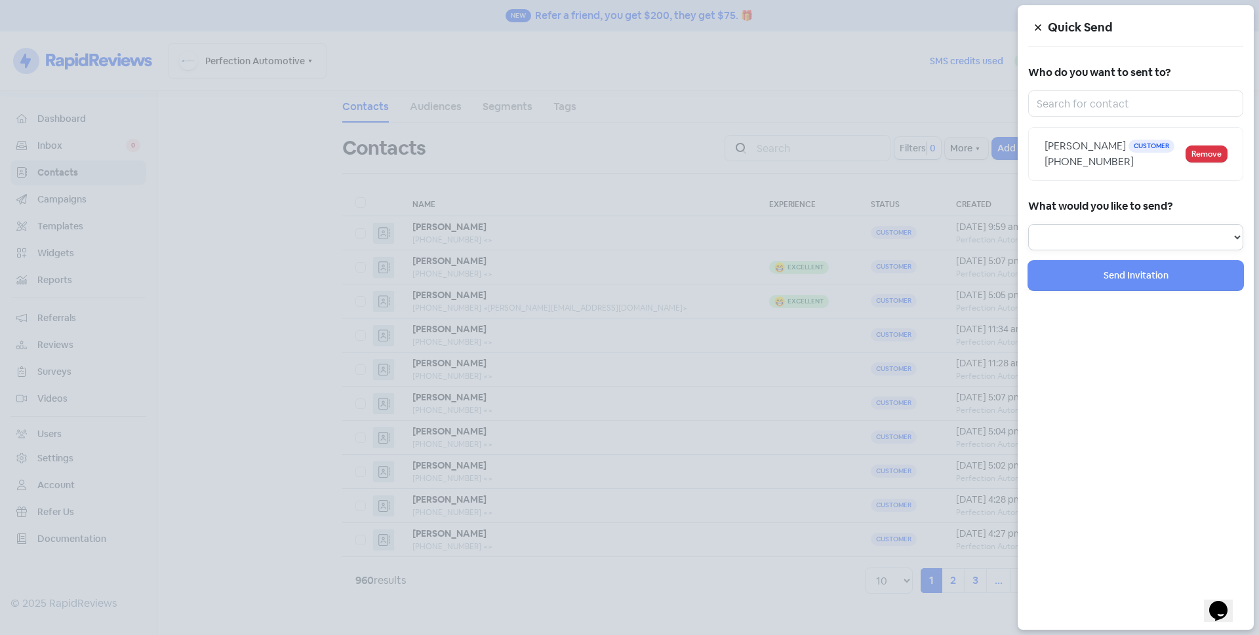
click at [1178, 231] on select "Review Invitation Referral Invitation Survey Invitation Video Invitation" at bounding box center [1135, 237] width 215 height 26
select select "review"
click at [1028, 224] on select "Review Invitation Referral Invitation Survey Invitation Video Invitation" at bounding box center [1135, 237] width 215 height 26
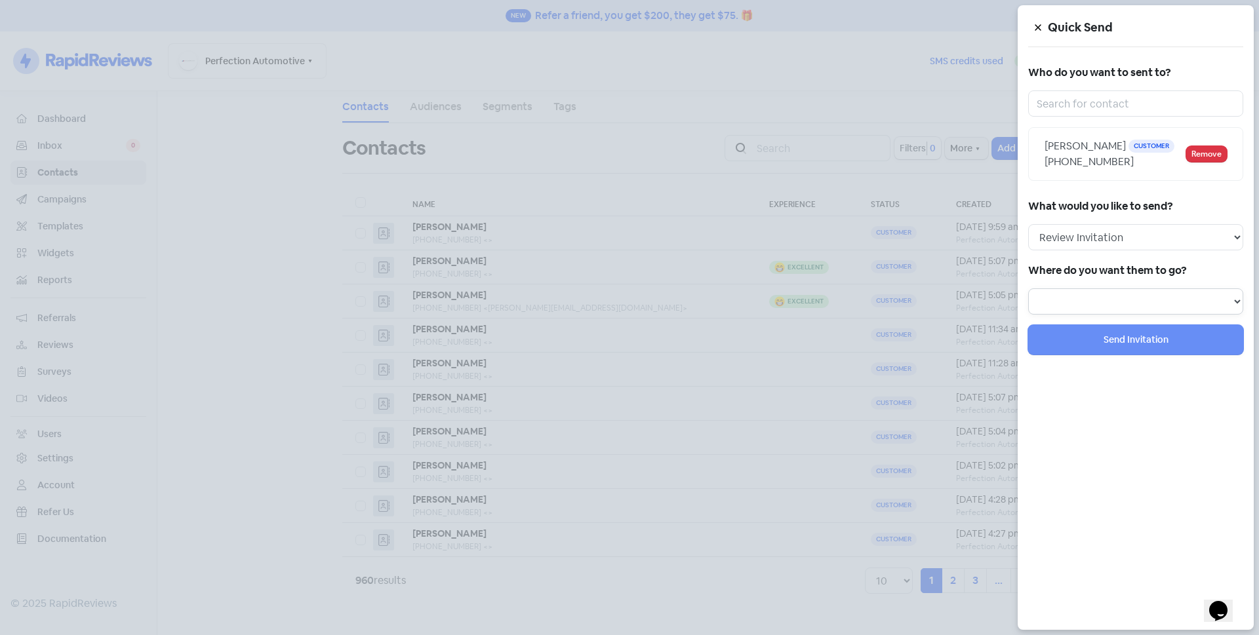
click at [1089, 291] on select at bounding box center [1135, 302] width 215 height 26
select select "129"
click at [1028, 289] on select "Review form: Default review form Review form: [PERSON_NAME]" at bounding box center [1135, 302] width 215 height 26
select select
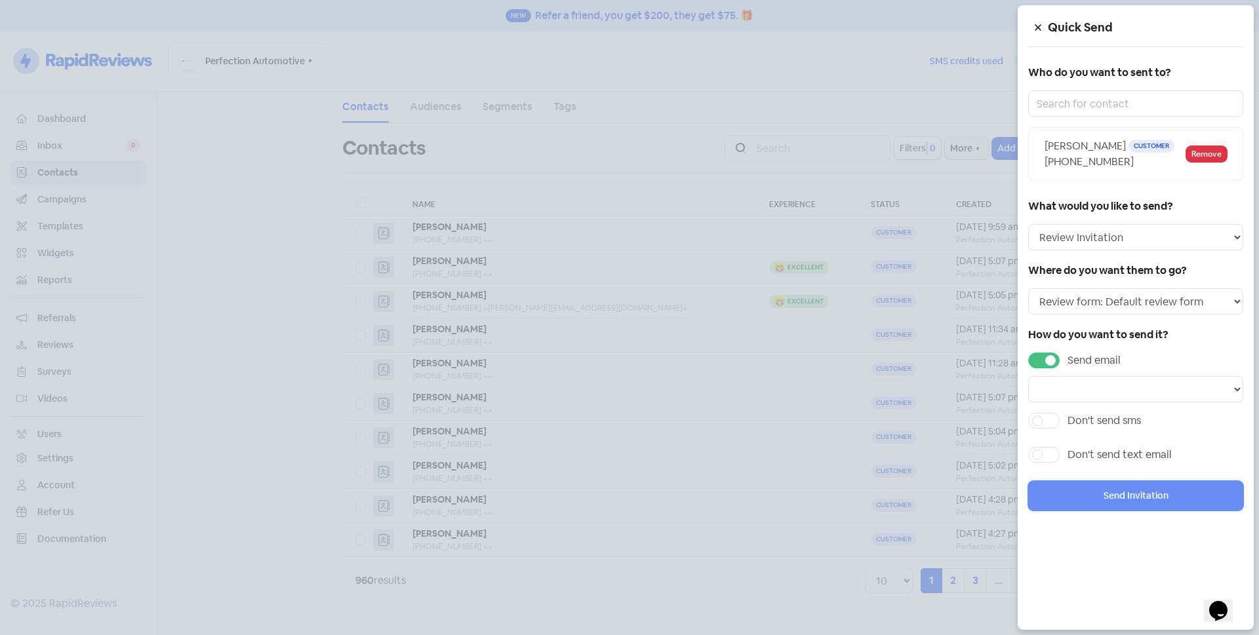
click at [1068, 358] on label "Send email" at bounding box center [1094, 361] width 53 height 16
click at [1068, 358] on input "Send email" at bounding box center [1072, 357] width 9 height 9
checkbox input "false"
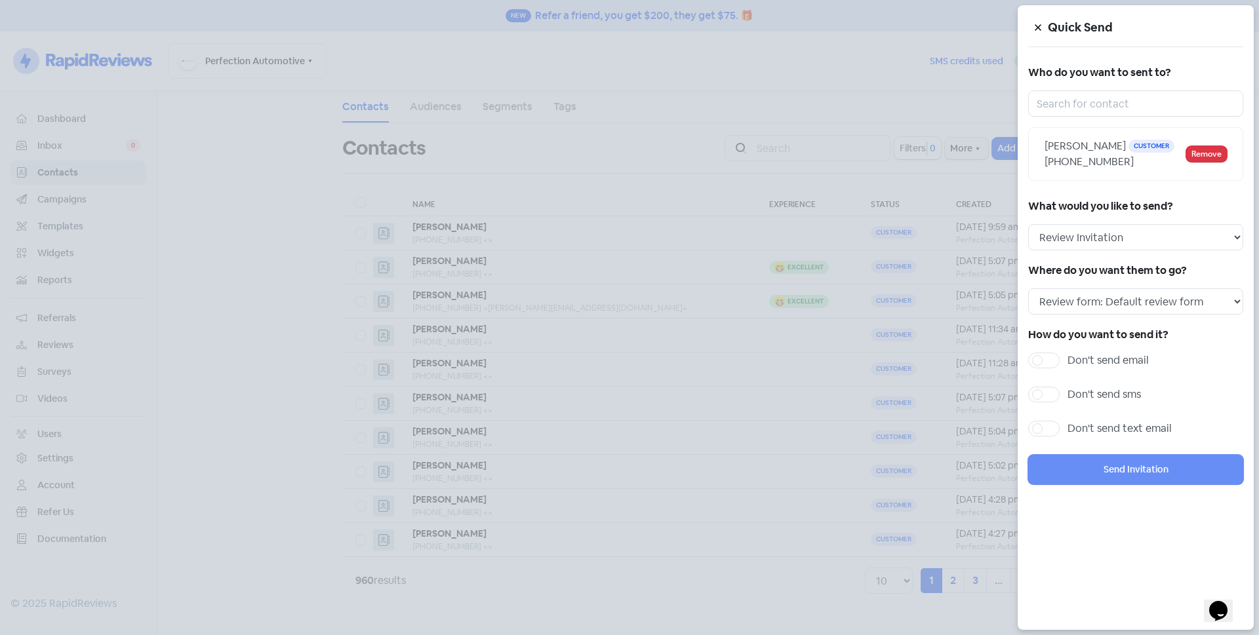
click at [1068, 399] on label "Don't send sms" at bounding box center [1104, 395] width 73 height 16
click at [1068, 395] on input "Don't send sms" at bounding box center [1072, 391] width 9 height 9
checkbox input "true"
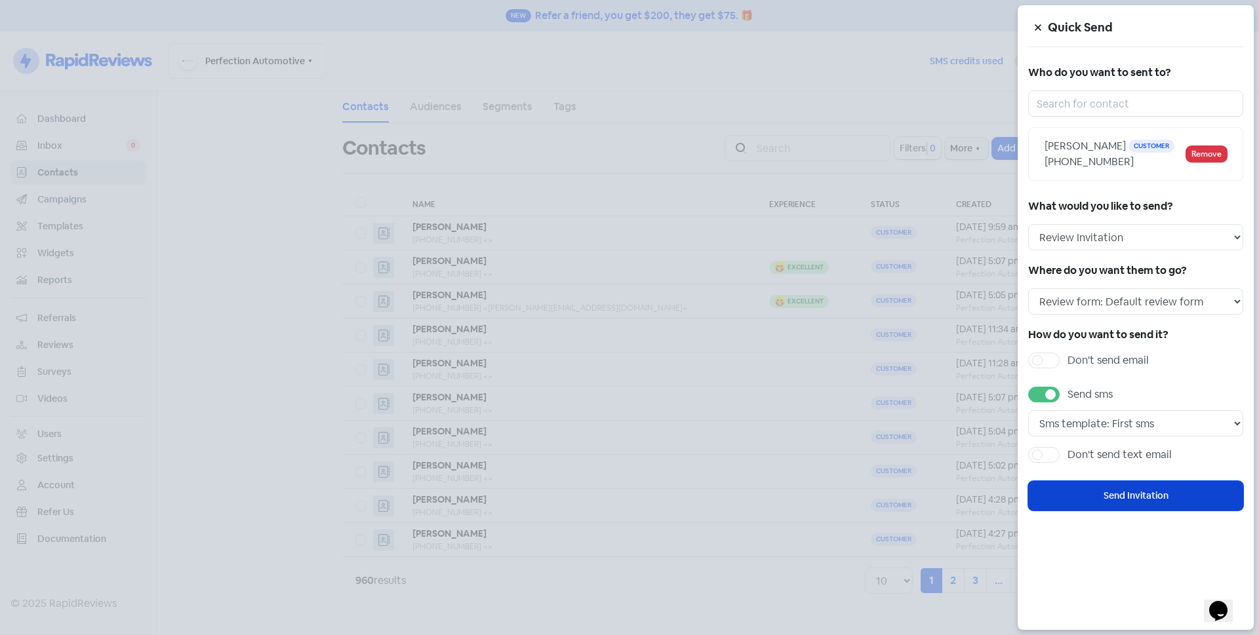
click at [1111, 498] on button "Send Invitation" at bounding box center [1135, 496] width 215 height 30
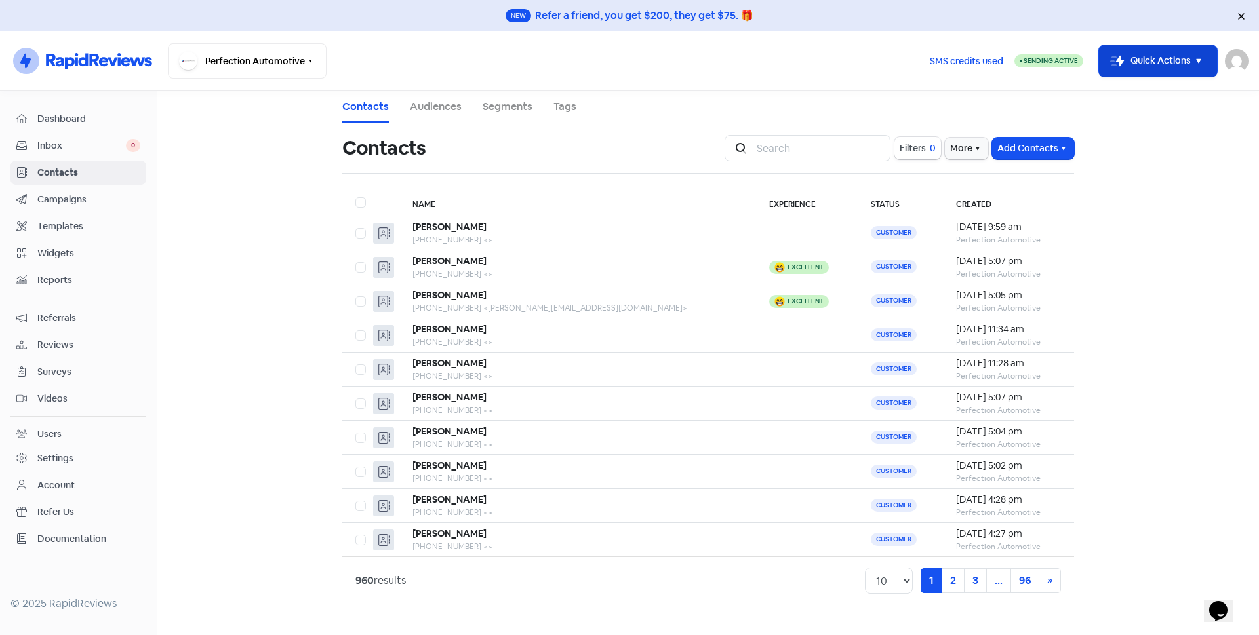
click at [1155, 66] on button "Icon For Thunder-move Quick Actions" at bounding box center [1158, 60] width 118 height 31
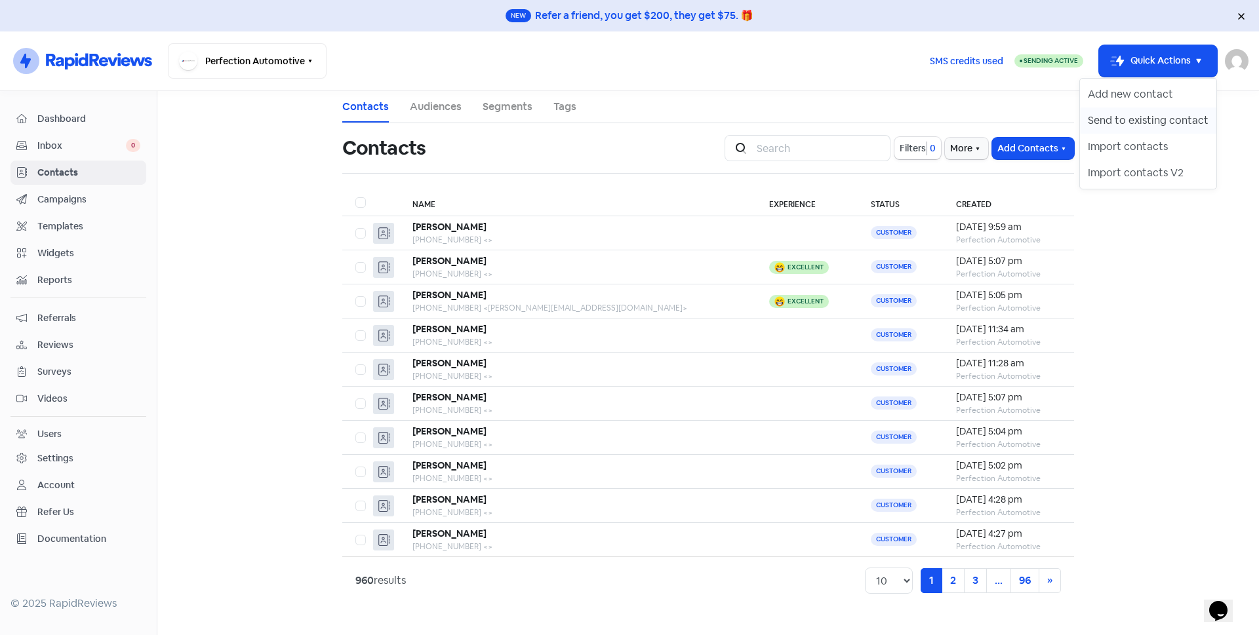
click at [1159, 118] on button "Send to existing contact" at bounding box center [1148, 121] width 136 height 26
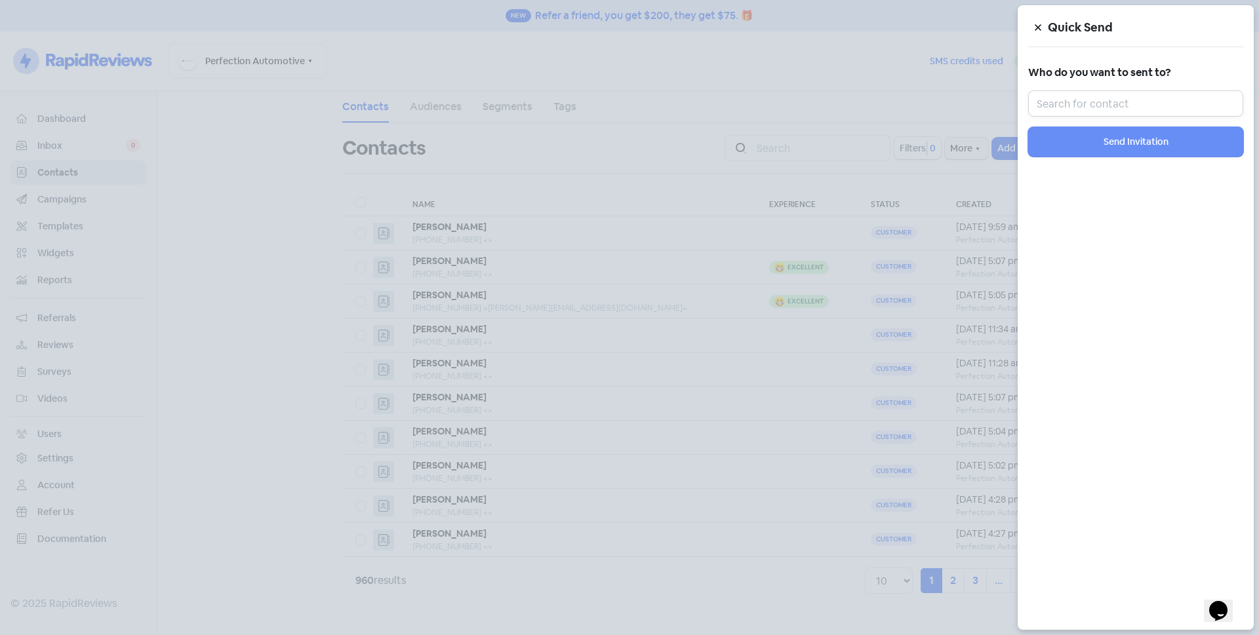
click at [1156, 109] on input "text" at bounding box center [1135, 104] width 215 height 26
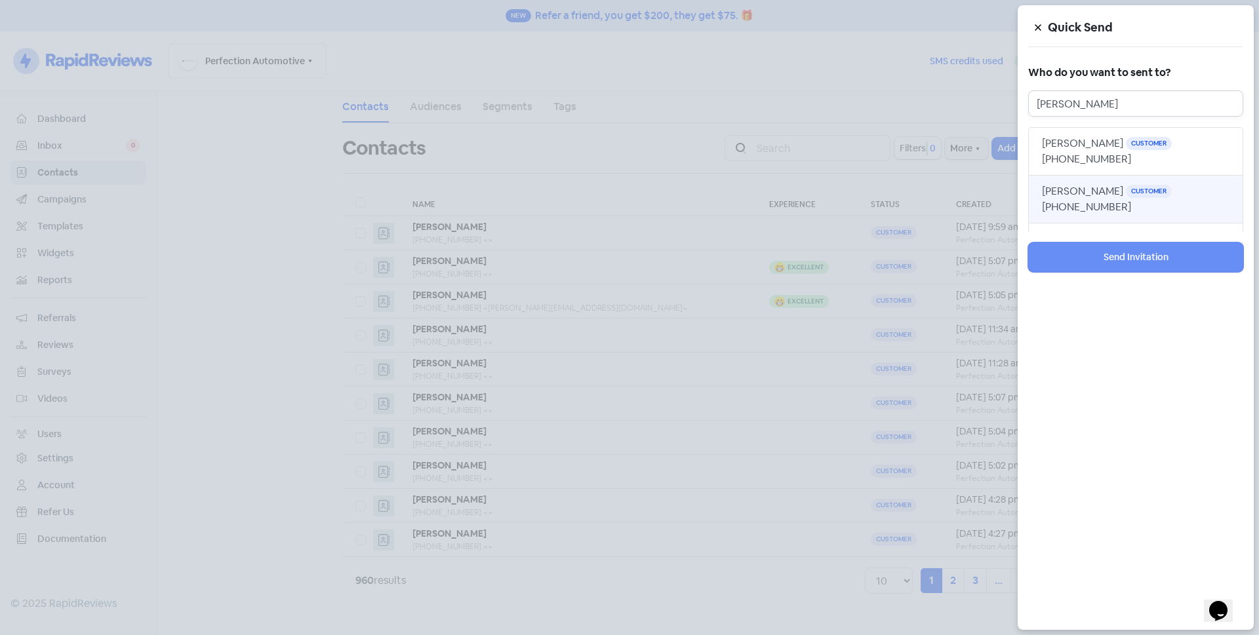
type input "[PERSON_NAME]"
click at [1089, 184] on span "[PERSON_NAME]" at bounding box center [1082, 191] width 81 height 14
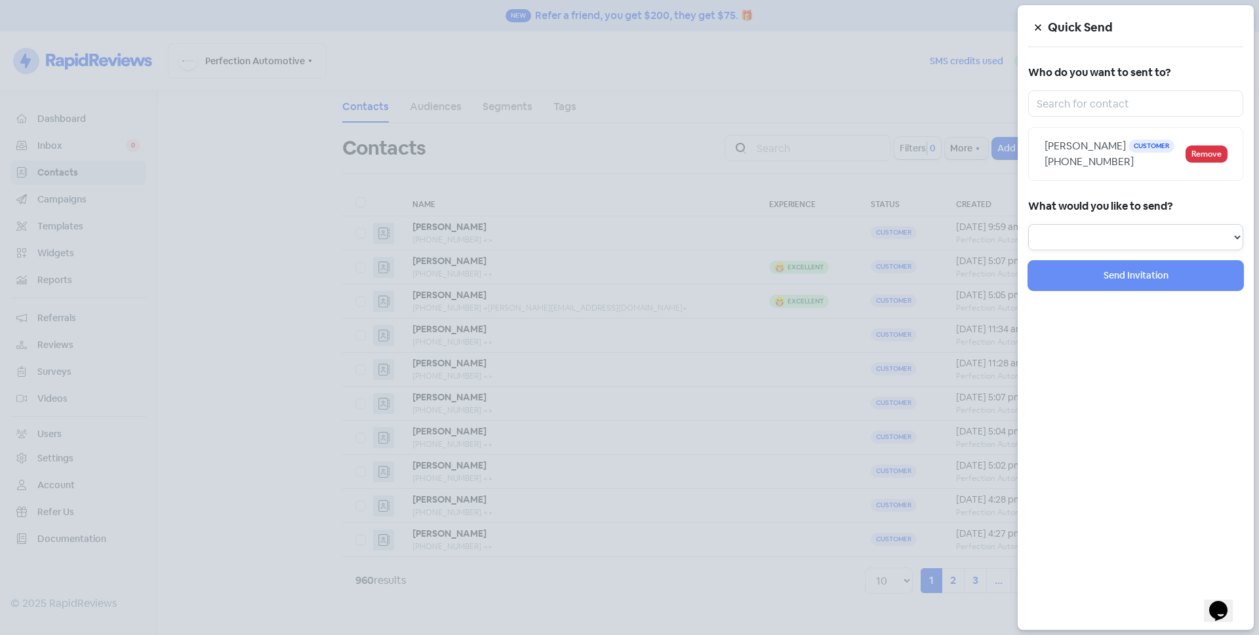
click at [1109, 241] on select "Review Invitation Referral Invitation Survey Invitation Video Invitation" at bounding box center [1135, 237] width 215 height 26
select select "review"
click at [1028, 224] on select "Review Invitation Referral Invitation Survey Invitation Video Invitation" at bounding box center [1135, 237] width 215 height 26
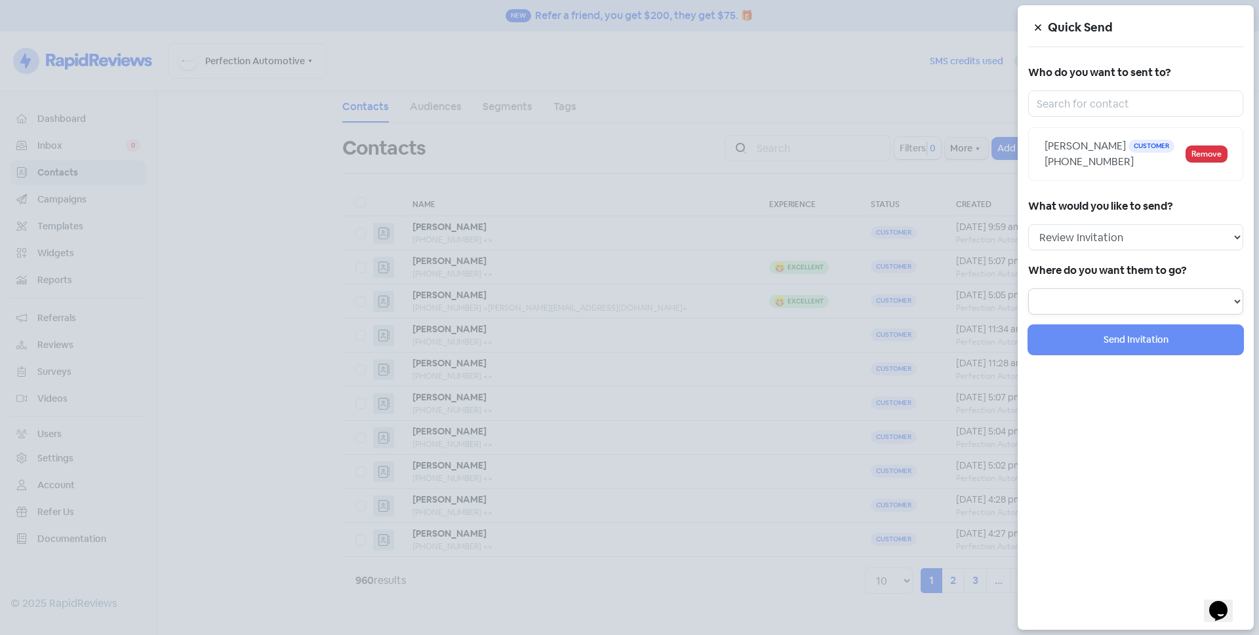
click at [1144, 302] on select "Review form: Default review form Review form: [PERSON_NAME]" at bounding box center [1135, 302] width 215 height 26
select select "129"
click at [1028, 289] on select "Review form: Default review form Review form: [PERSON_NAME]" at bounding box center [1135, 302] width 215 height 26
select select
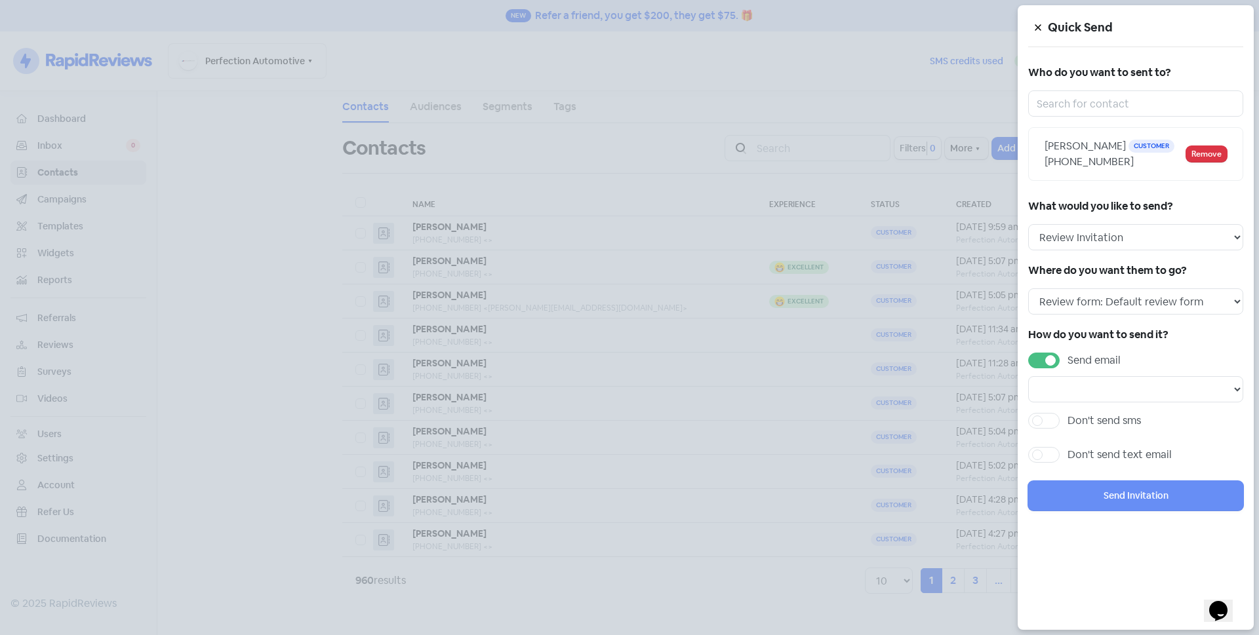
click at [1068, 359] on label "Send email" at bounding box center [1094, 361] width 53 height 16
click at [1068, 359] on input "Send email" at bounding box center [1072, 357] width 9 height 9
checkbox input "false"
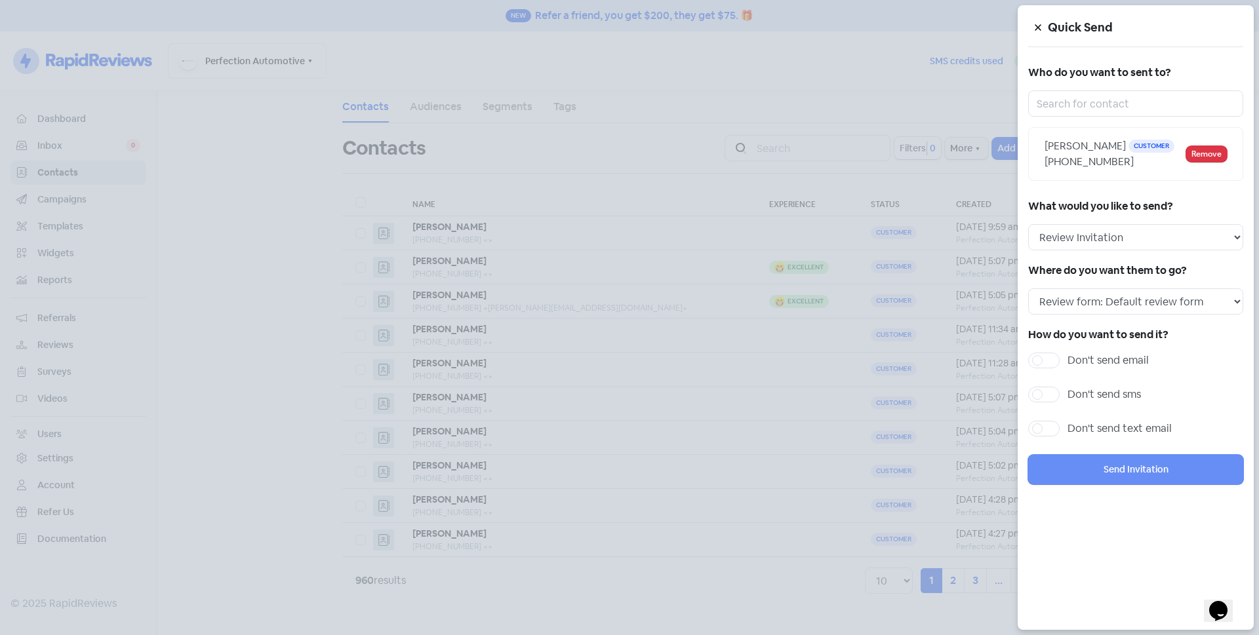
click at [1068, 393] on label "Don't send sms" at bounding box center [1104, 395] width 73 height 16
click at [1068, 393] on input "Don't send sms" at bounding box center [1072, 391] width 9 height 9
checkbox input "true"
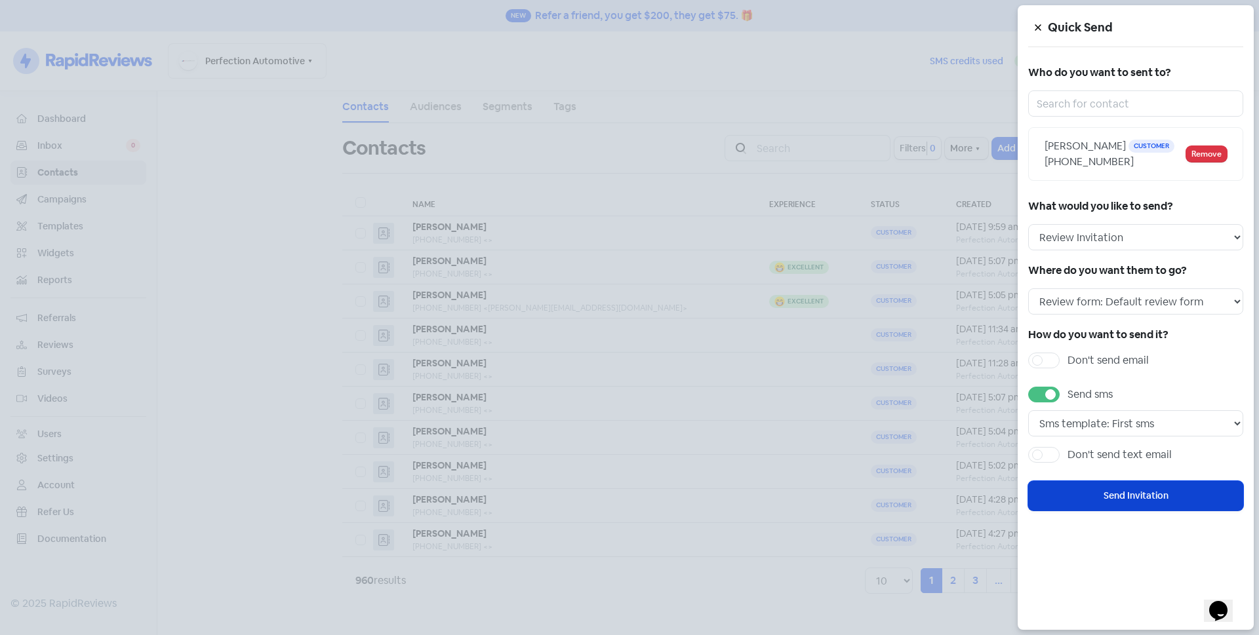
click at [1099, 498] on button "Send Invitation" at bounding box center [1135, 496] width 215 height 30
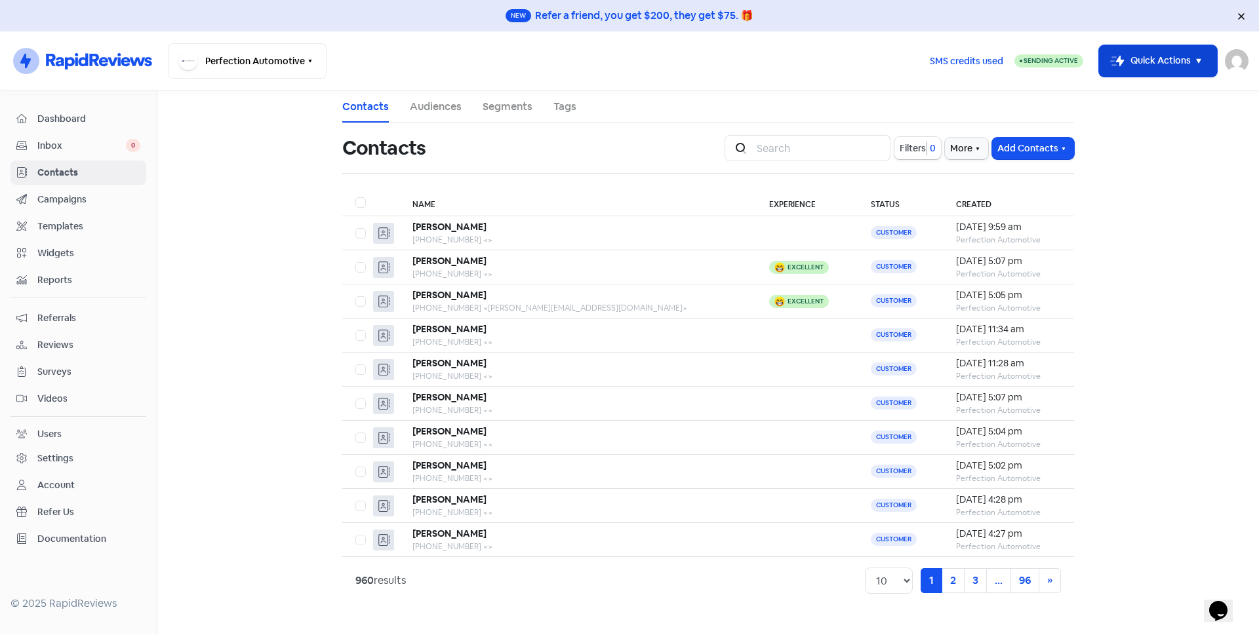
click at [1161, 70] on button "Icon For Thunder-move Quick Actions" at bounding box center [1158, 60] width 118 height 31
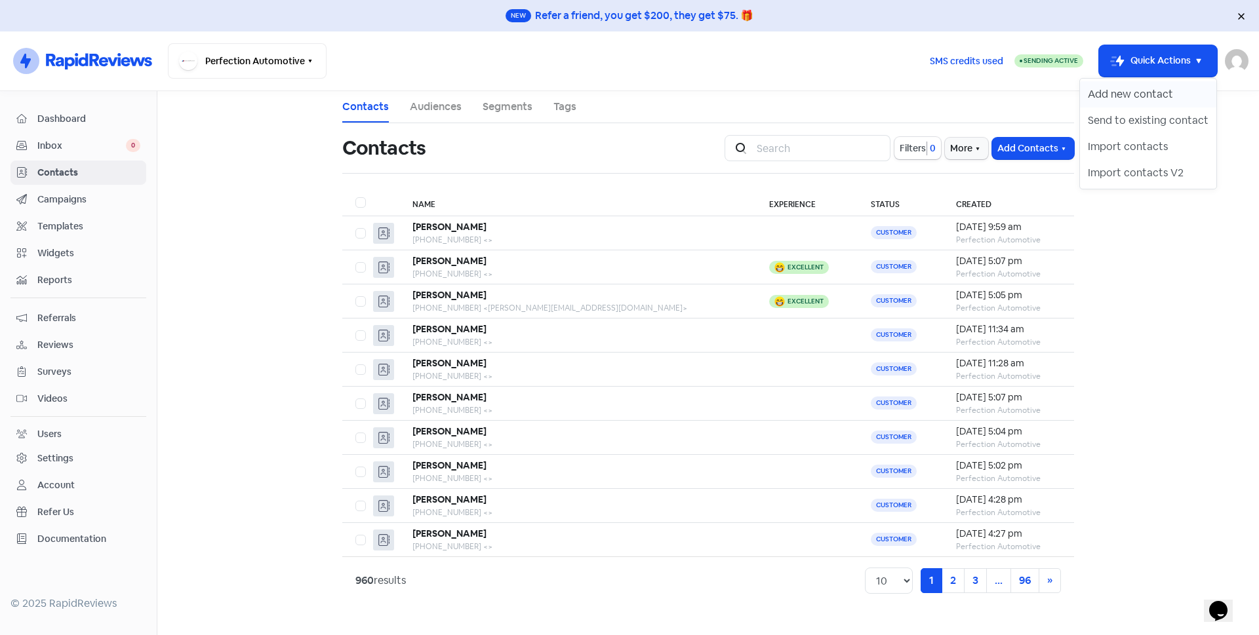
click at [1161, 96] on button "Add new contact" at bounding box center [1148, 94] width 136 height 26
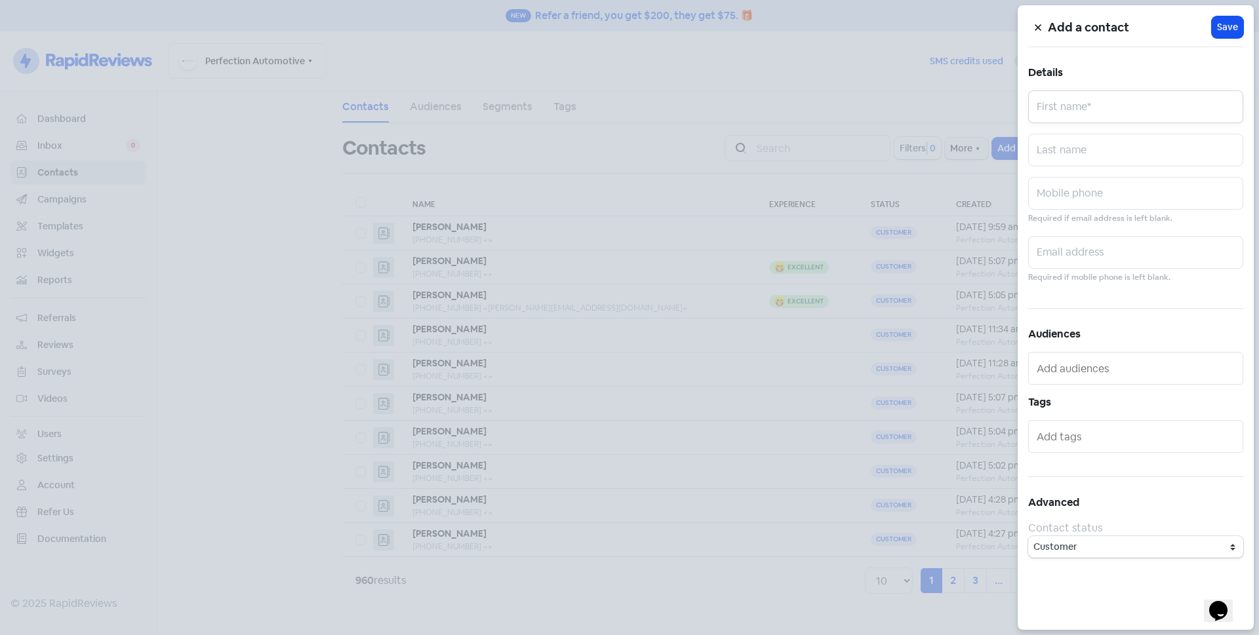
click at [1144, 106] on input "text" at bounding box center [1135, 107] width 215 height 33
type input "[PERSON_NAME]"
click at [1125, 152] on input "text" at bounding box center [1135, 150] width 215 height 33
type input "[PERSON_NAME]"
click at [1134, 202] on input "text" at bounding box center [1135, 193] width 215 height 33
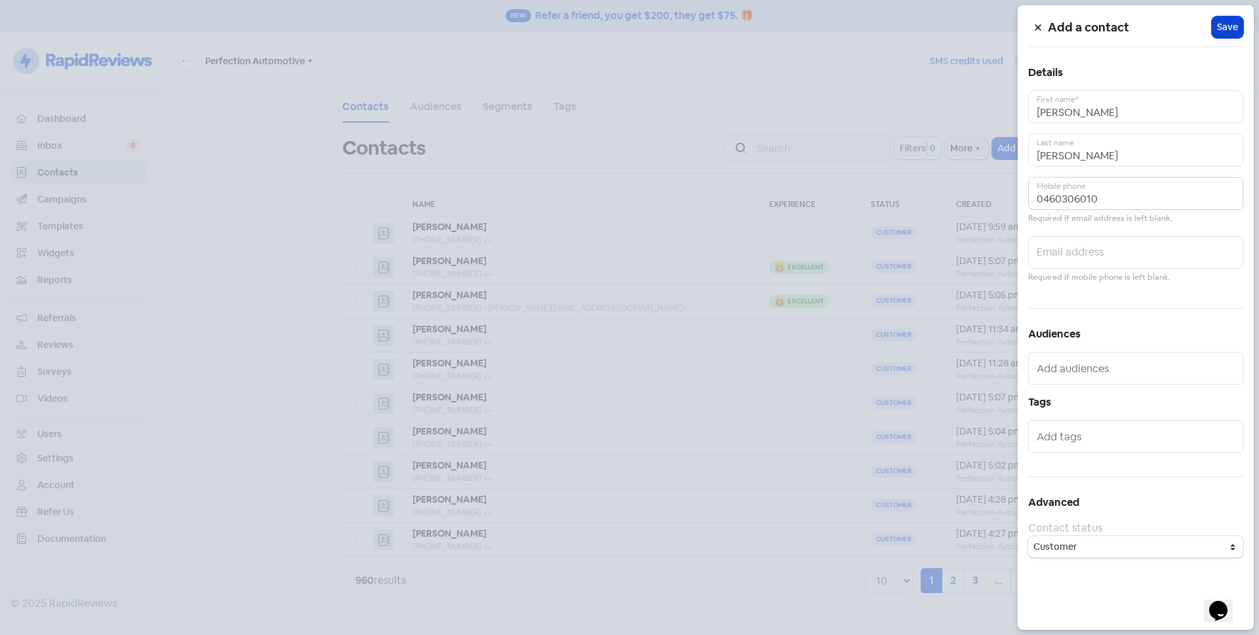
type input "0460306010"
click at [1228, 30] on span "Save" at bounding box center [1227, 27] width 21 height 14
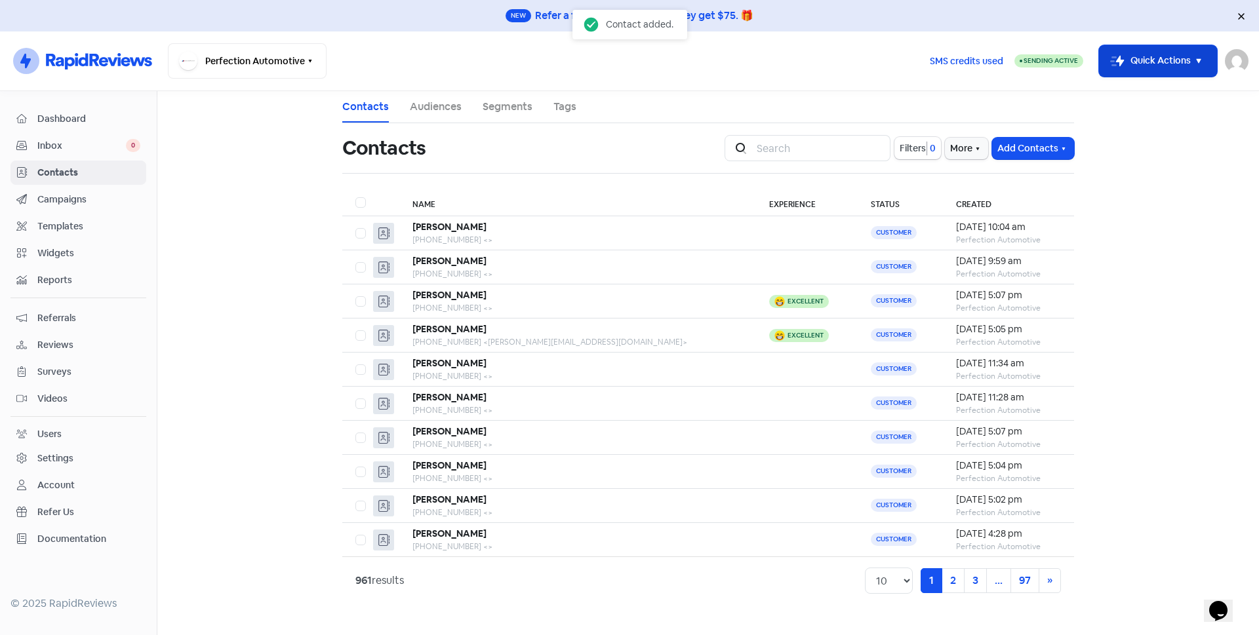
click at [1152, 58] on button "Icon For Thunder-move Quick Actions" at bounding box center [1158, 60] width 118 height 31
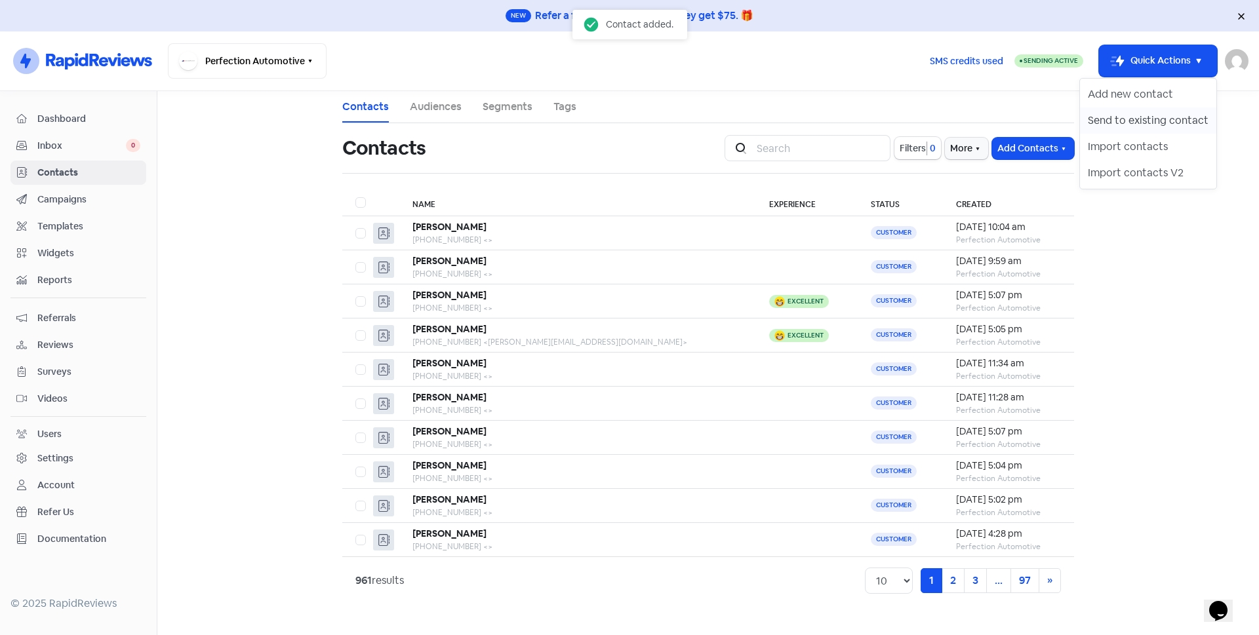
click at [1157, 115] on button "Send to existing contact" at bounding box center [1148, 121] width 136 height 26
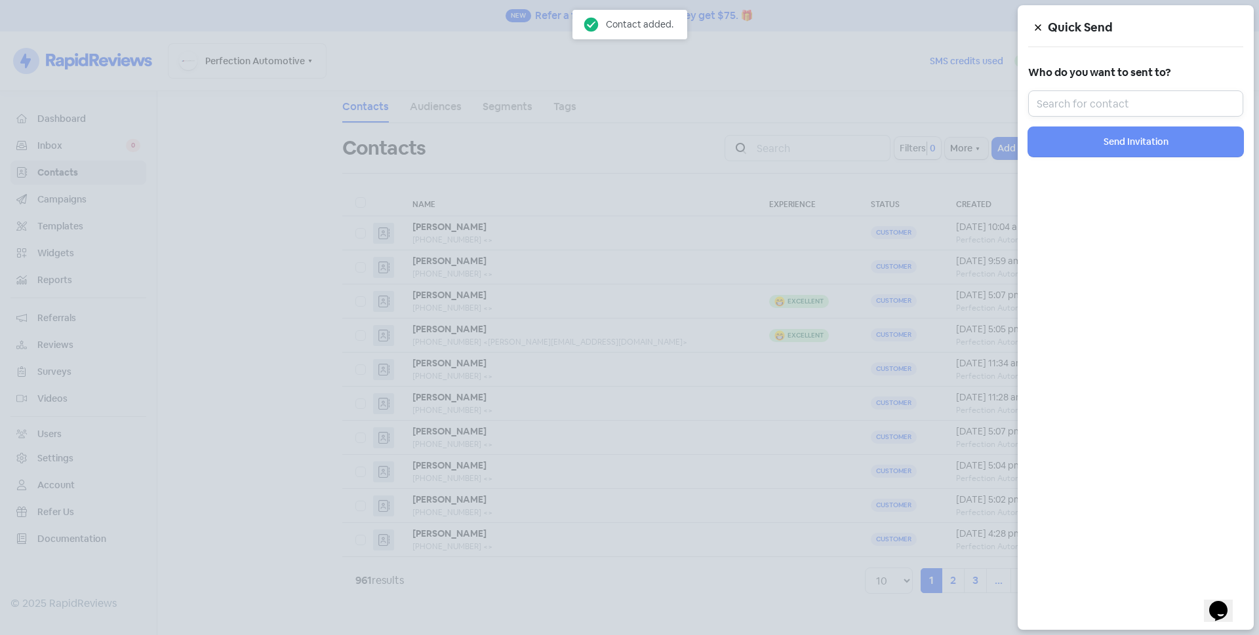
click at [1149, 109] on input "text" at bounding box center [1135, 104] width 215 height 26
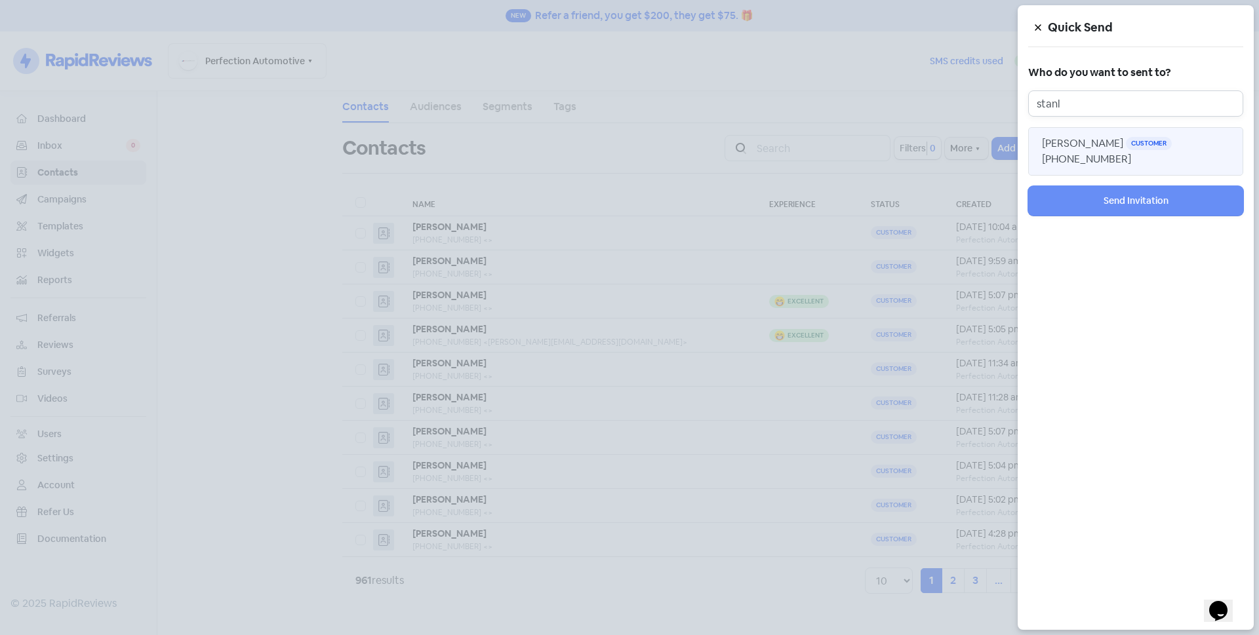
type input "stanl"
click at [1077, 146] on span "[PERSON_NAME]" at bounding box center [1082, 143] width 81 height 14
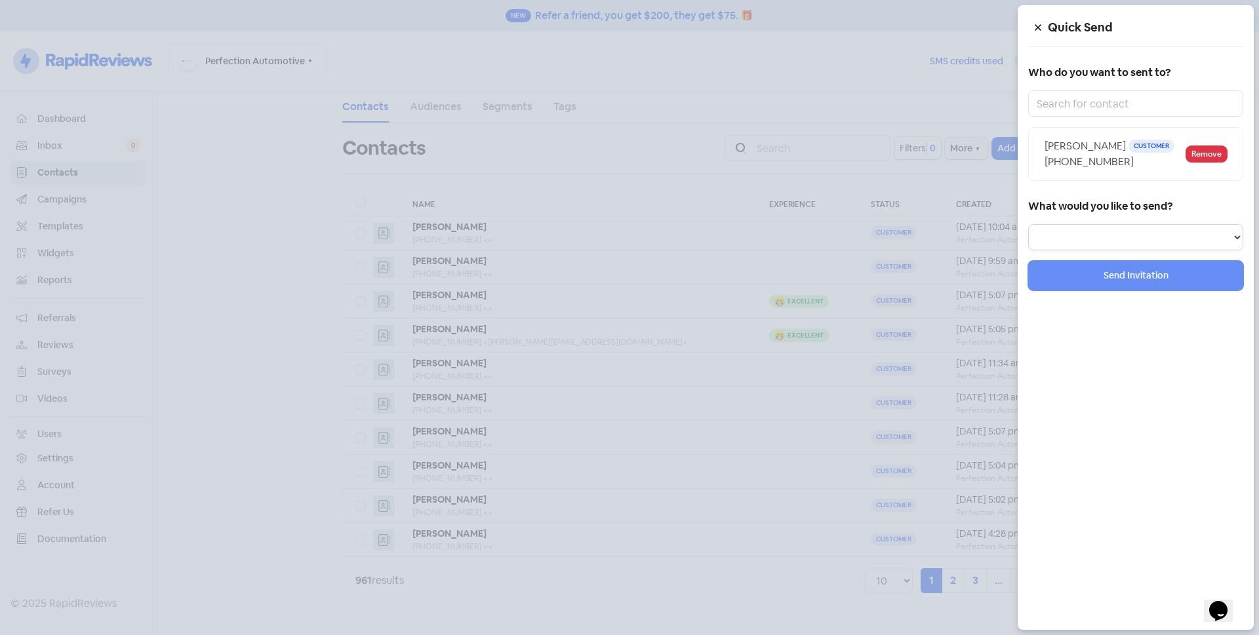
click at [1076, 230] on select "Review Invitation Referral Invitation Survey Invitation Video Invitation" at bounding box center [1135, 237] width 215 height 26
select select "review"
click at [1028, 224] on select "Review Invitation Referral Invitation Survey Invitation Video Invitation" at bounding box center [1135, 237] width 215 height 26
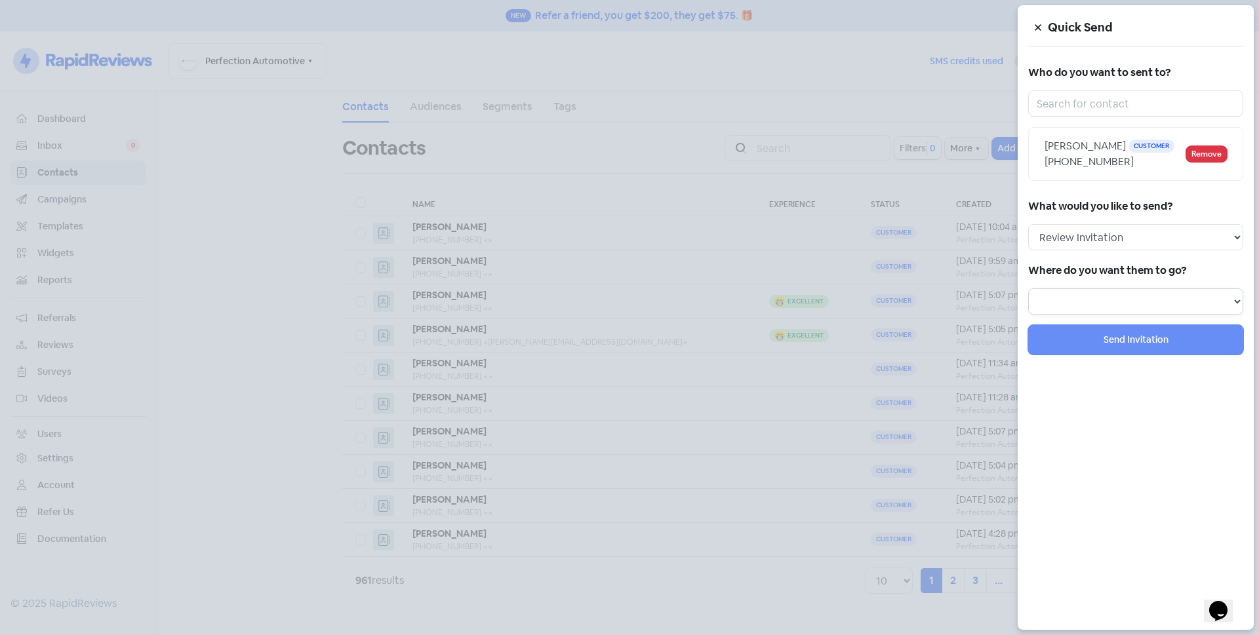
click at [1083, 298] on select at bounding box center [1135, 302] width 215 height 26
select select "129"
click at [1028, 289] on select "Review form: Default review form Review form: [PERSON_NAME]" at bounding box center [1135, 302] width 215 height 26
select select
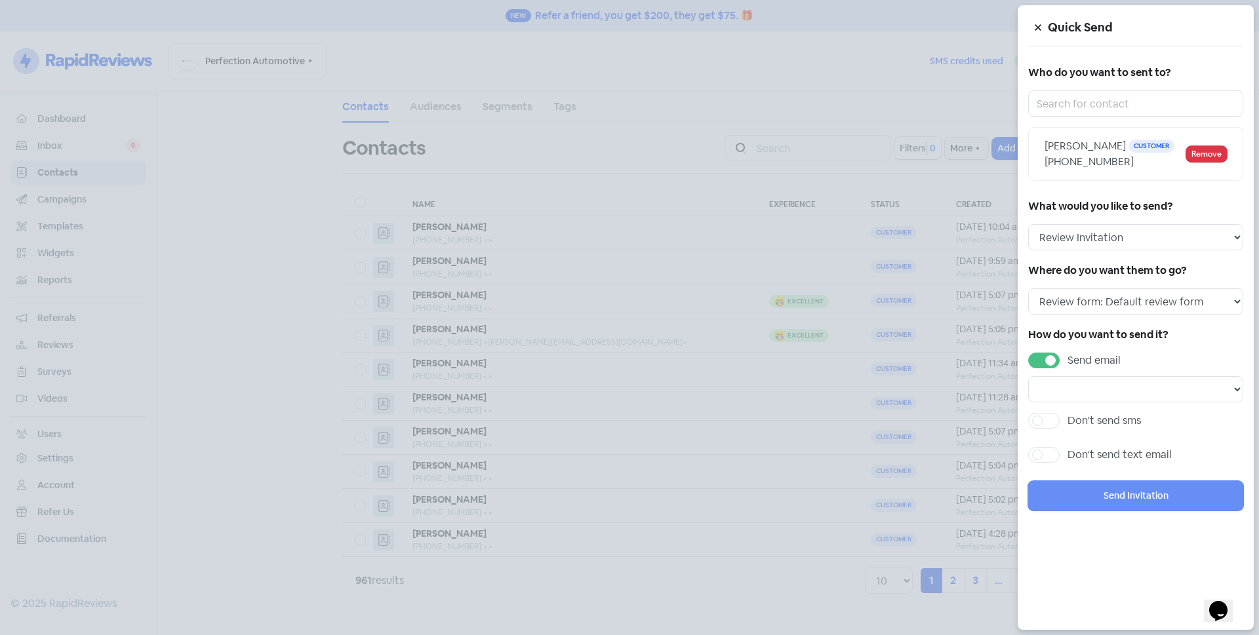
click at [1068, 359] on label "Send email" at bounding box center [1094, 361] width 53 height 16
click at [1068, 359] on input "Send email" at bounding box center [1072, 357] width 9 height 9
checkbox input "false"
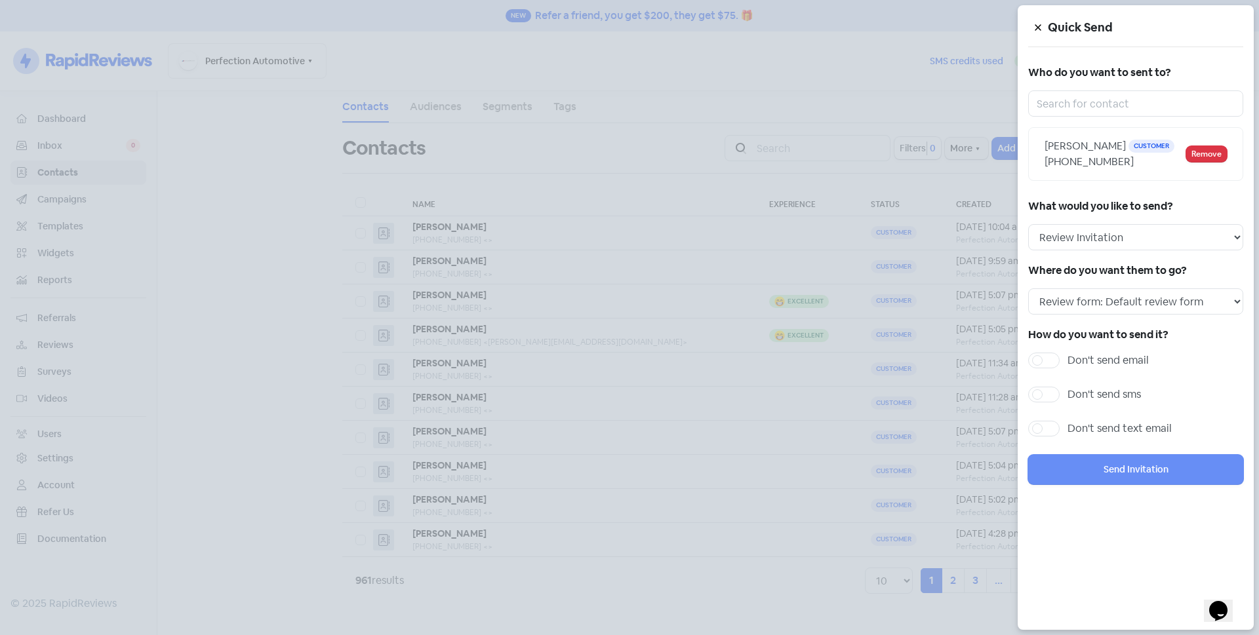
drag, startPoint x: 1039, startPoint y: 394, endPoint x: 1077, endPoint y: 430, distance: 51.5
click at [1044, 405] on div "Don't send sms" at bounding box center [1135, 399] width 215 height 24
click at [1068, 391] on label "Don't send sms" at bounding box center [1104, 395] width 73 height 16
click at [1068, 391] on input "Don't send sms" at bounding box center [1072, 391] width 9 height 9
checkbox input "true"
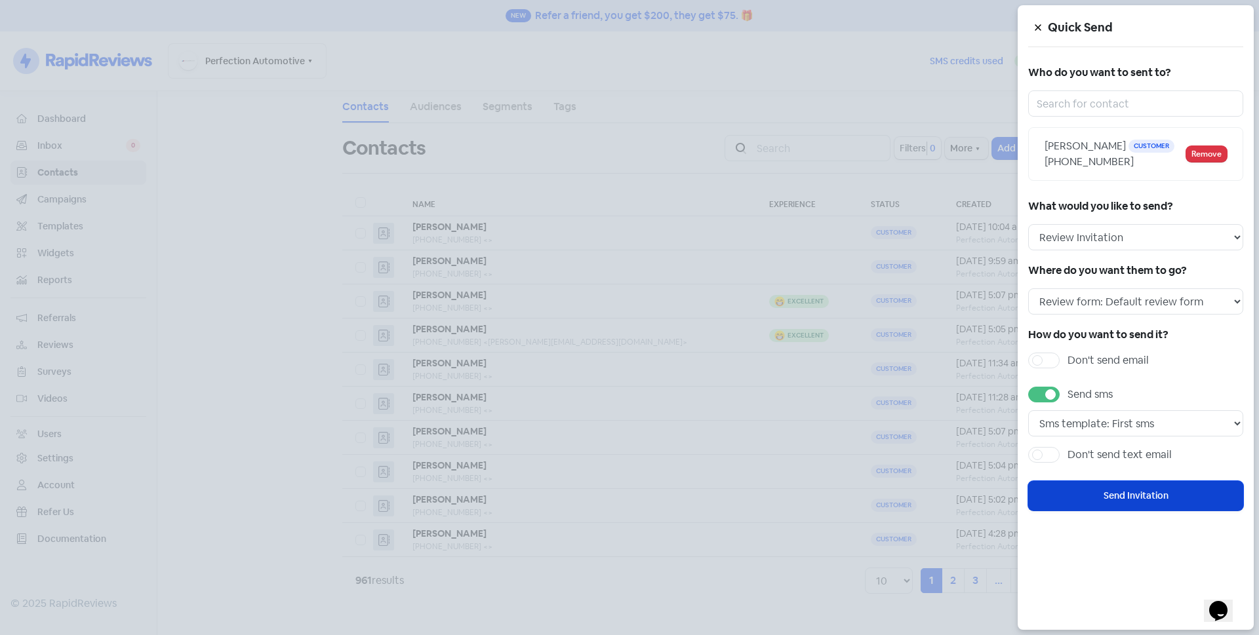
click at [1106, 494] on button "Send Invitation" at bounding box center [1135, 496] width 215 height 30
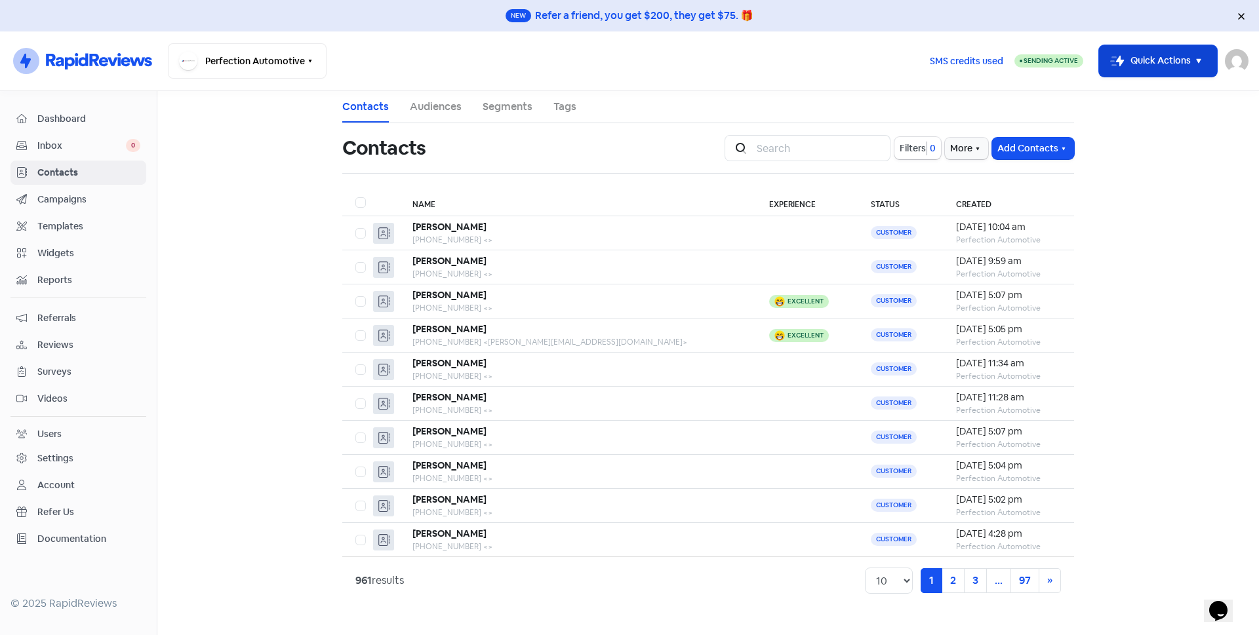
click at [1157, 58] on button "Icon For Thunder-move Quick Actions" at bounding box center [1158, 60] width 118 height 31
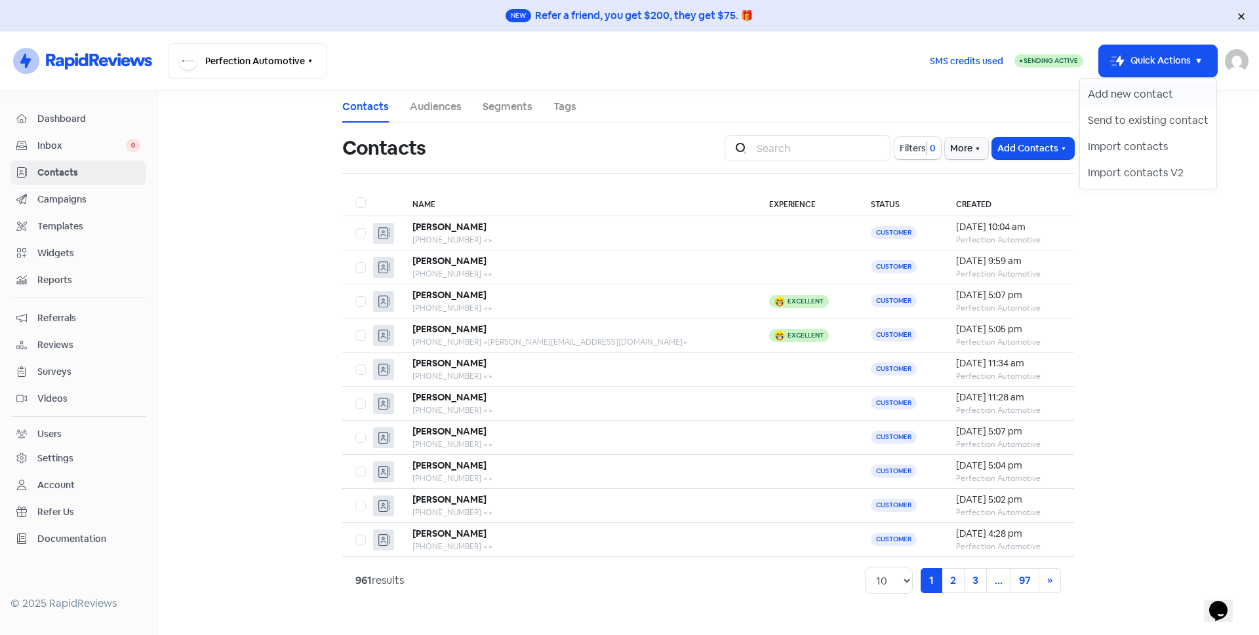
click at [1167, 92] on button "Add new contact" at bounding box center [1148, 94] width 136 height 26
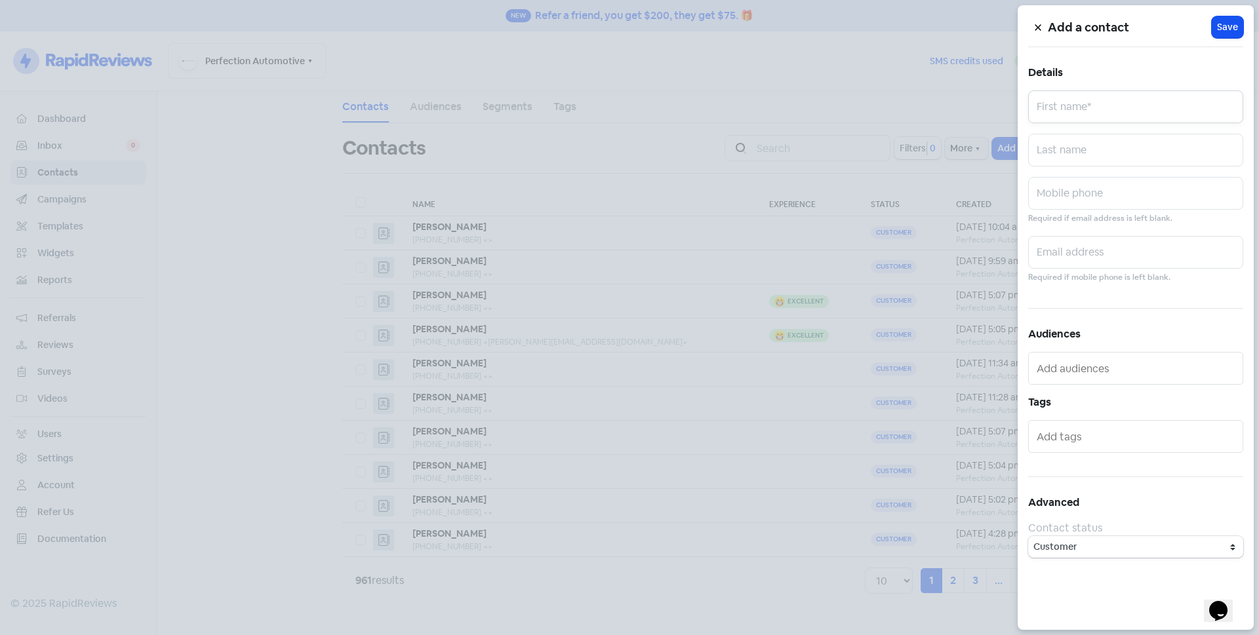
click at [1157, 105] on input "text" at bounding box center [1135, 107] width 215 height 33
type input "[PERSON_NAME]"
click at [1144, 144] on input "text" at bounding box center [1135, 150] width 215 height 33
type input "Tan"
click at [1105, 197] on input "text" at bounding box center [1135, 193] width 215 height 33
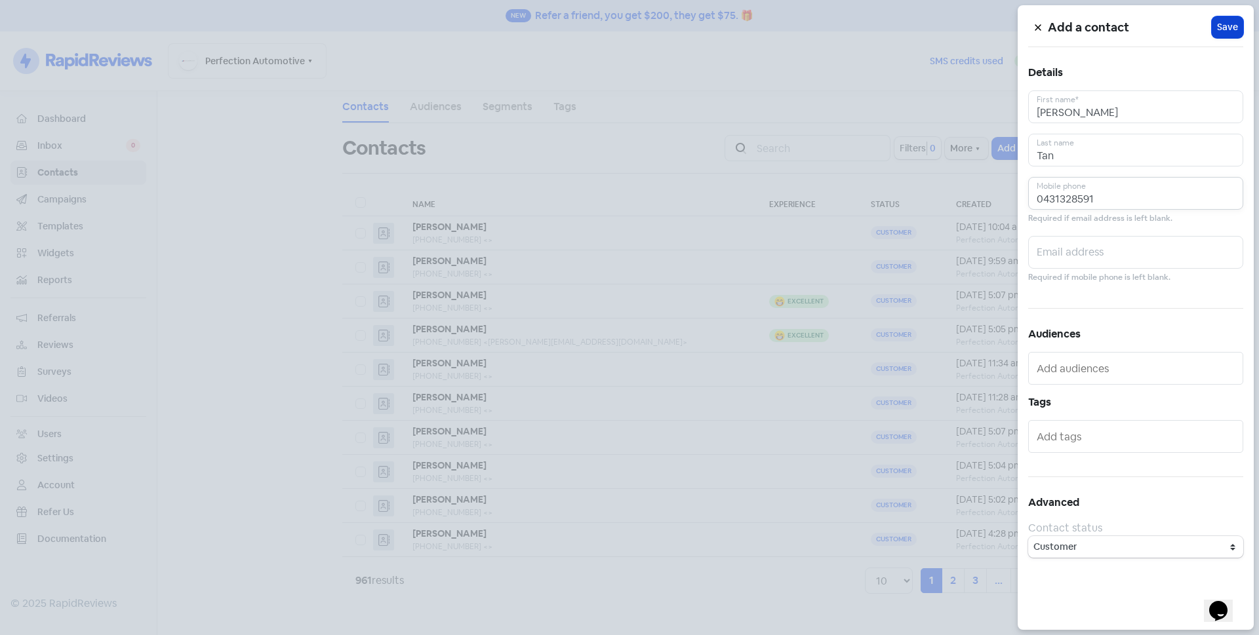
type input "0431328591"
click at [1227, 31] on span "Save" at bounding box center [1227, 27] width 21 height 14
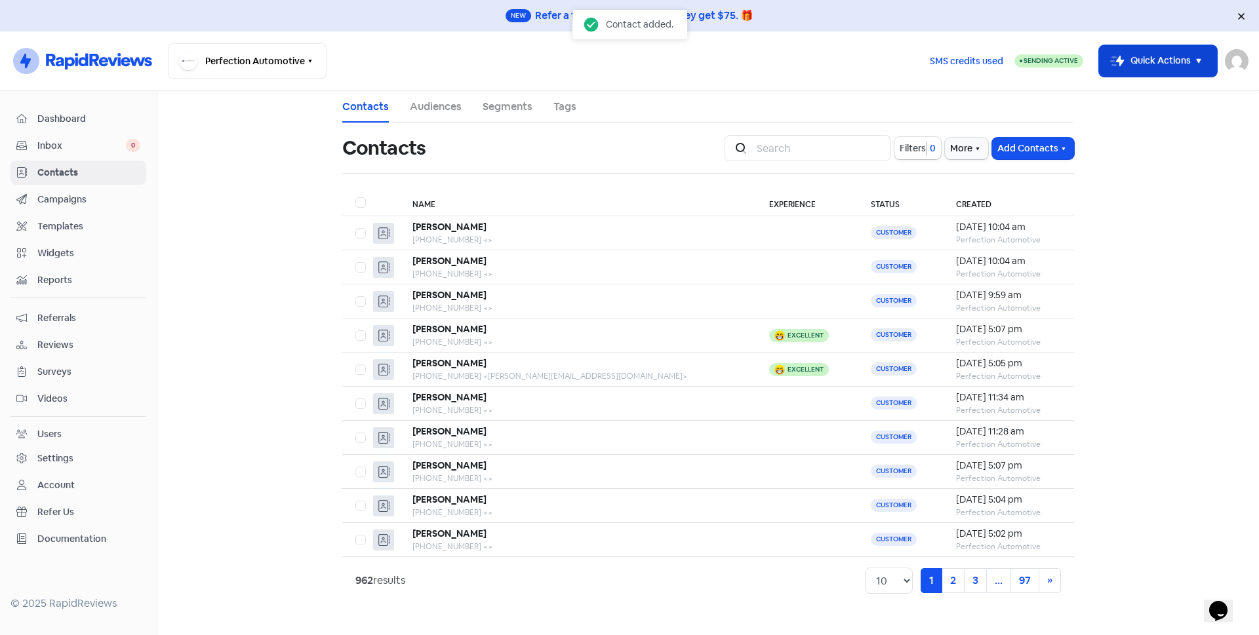
click at [1144, 66] on button "Icon For Thunder-move Quick Actions" at bounding box center [1158, 60] width 118 height 31
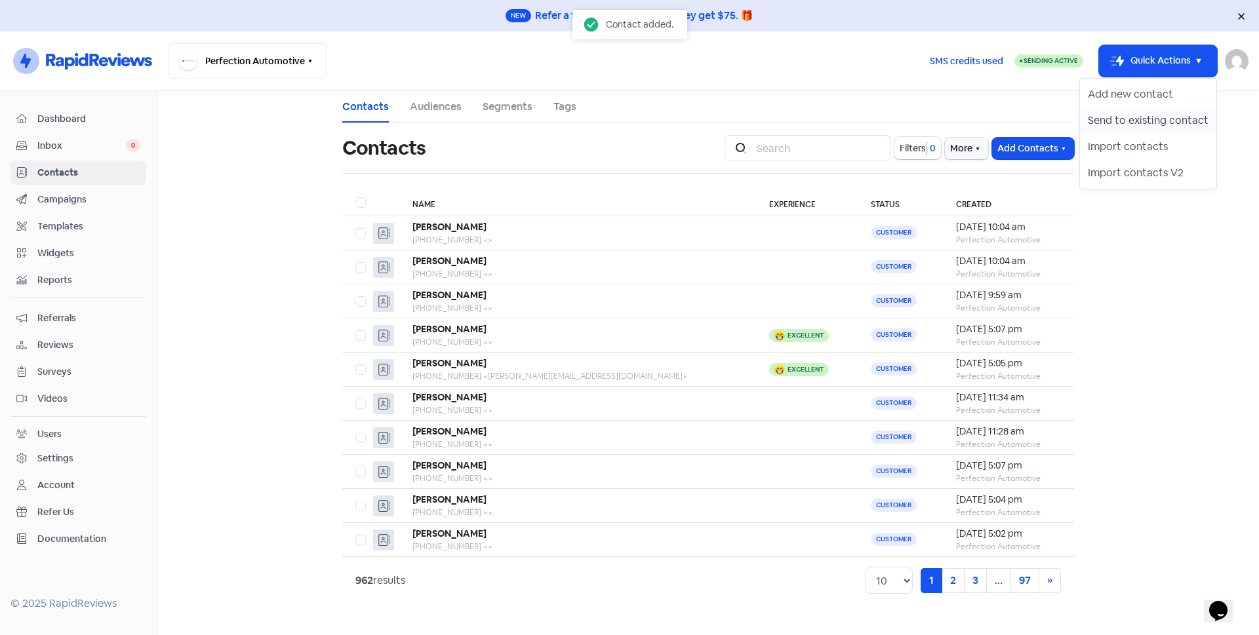
click at [1143, 115] on button "Send to existing contact" at bounding box center [1148, 121] width 136 height 26
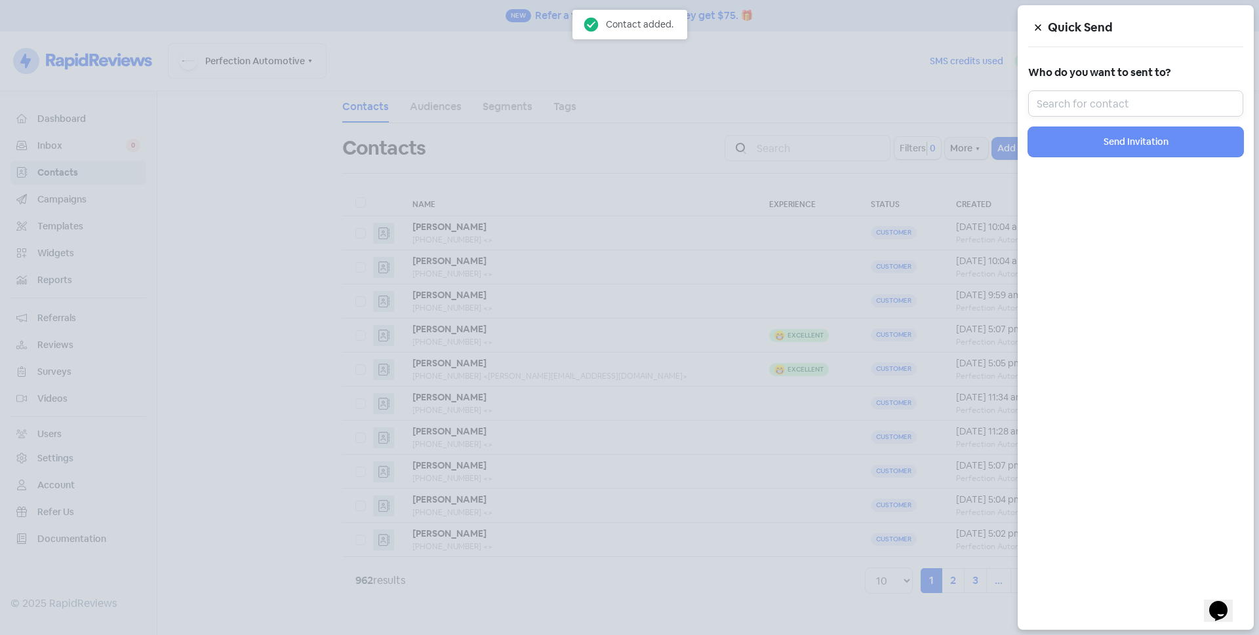
click at [1140, 107] on input "text" at bounding box center [1135, 104] width 215 height 26
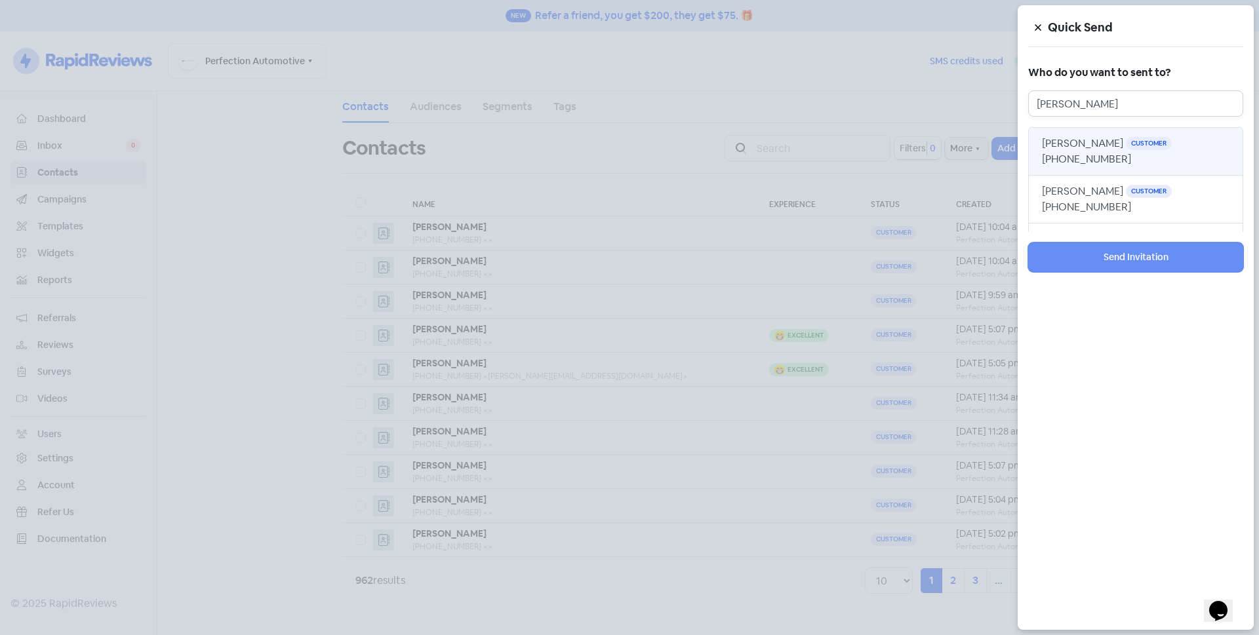
type input "[PERSON_NAME]"
click at [1131, 152] on span "[PHONE_NUMBER]" at bounding box center [1086, 159] width 89 height 14
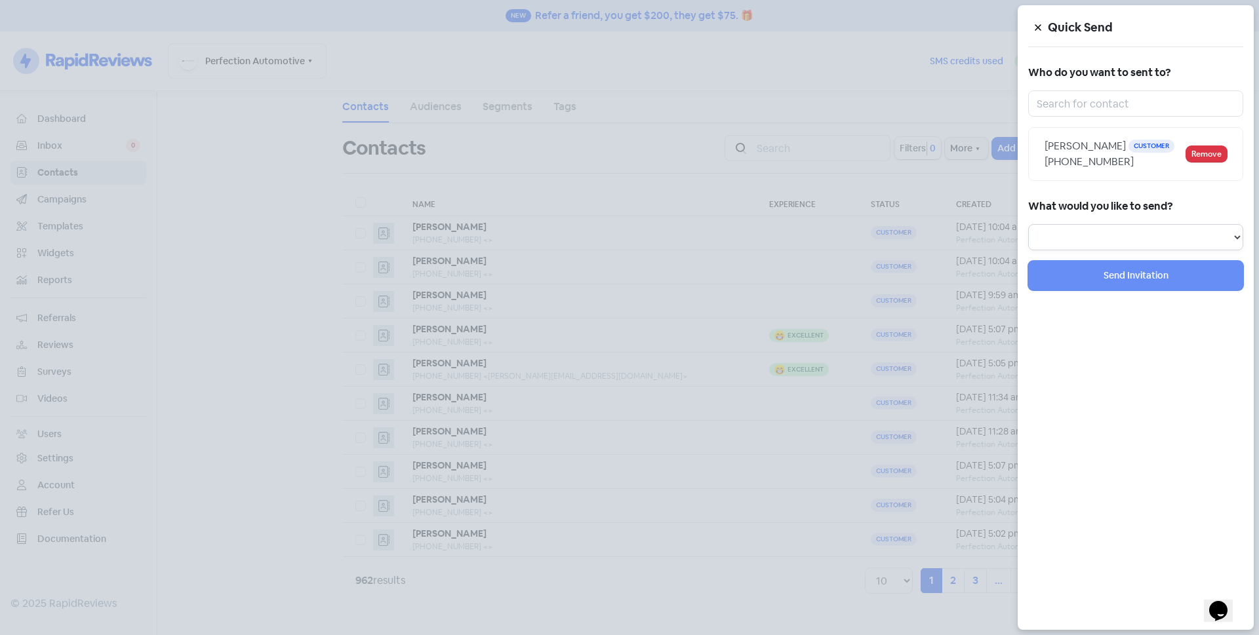
click at [1120, 230] on select "Review Invitation Referral Invitation Survey Invitation Video Invitation" at bounding box center [1135, 237] width 215 height 26
select select "review"
click at [1028, 224] on select "Review Invitation Referral Invitation Survey Invitation Video Invitation" at bounding box center [1135, 237] width 215 height 26
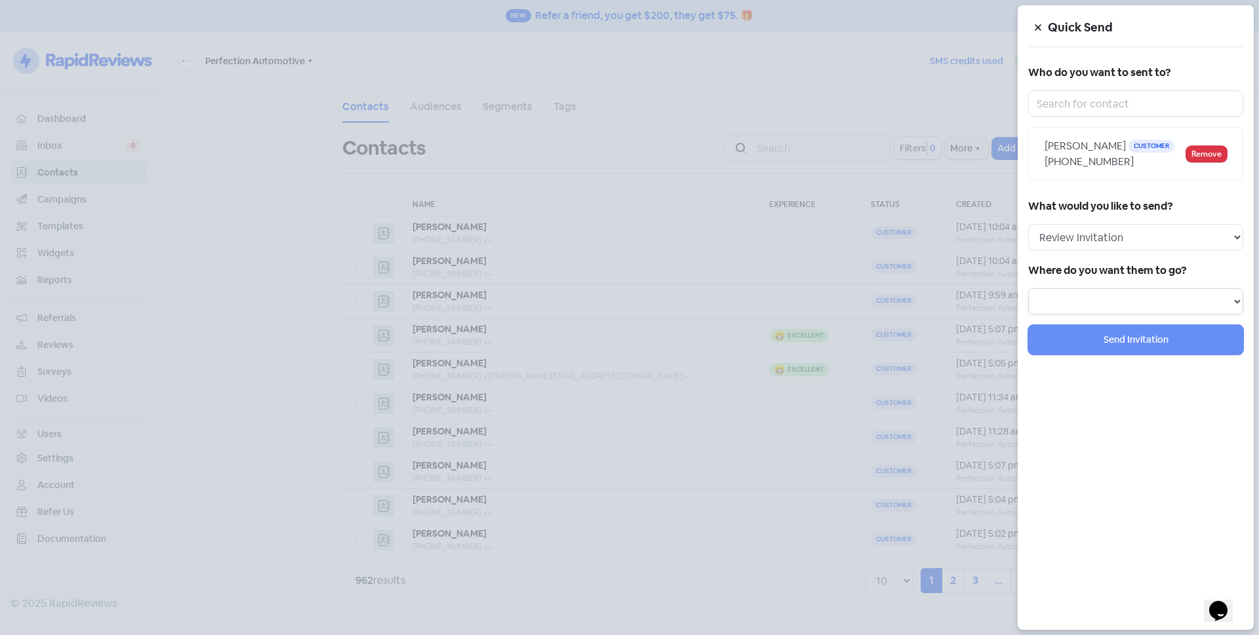
click at [1131, 309] on select at bounding box center [1135, 302] width 215 height 26
select select "129"
click at [1028, 289] on select "Review form: Default review form Review form: [PERSON_NAME]" at bounding box center [1135, 302] width 215 height 26
select select
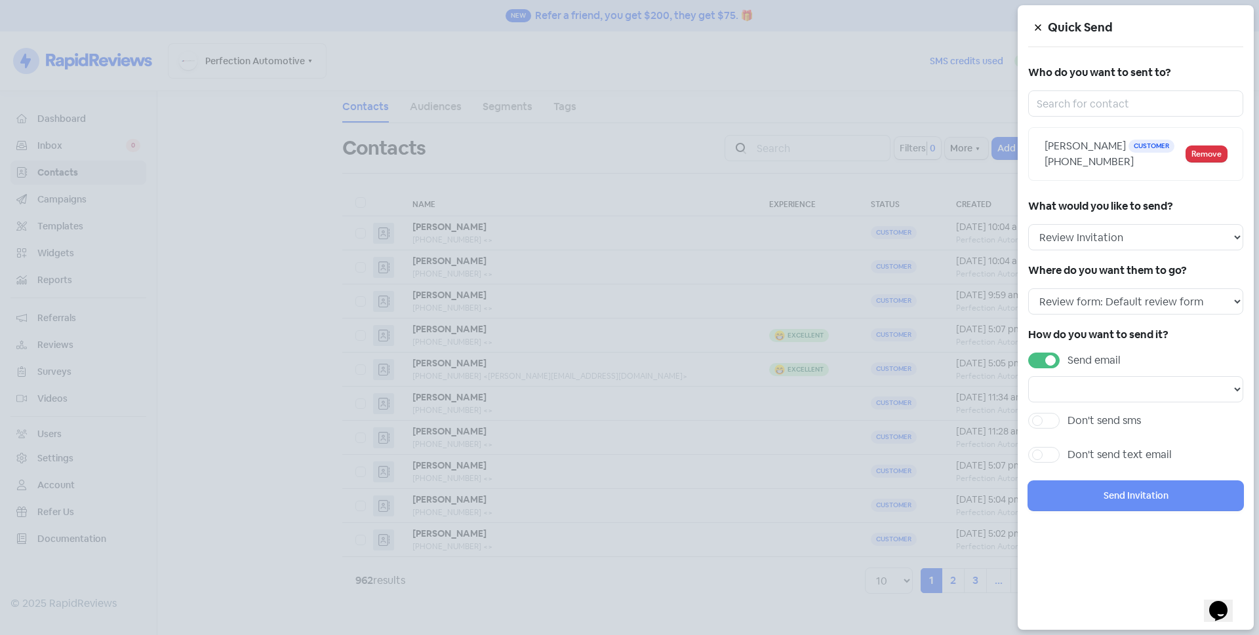
click at [1068, 359] on label "Send email" at bounding box center [1094, 361] width 53 height 16
click at [1068, 359] on input "Send email" at bounding box center [1072, 357] width 9 height 9
checkbox input "false"
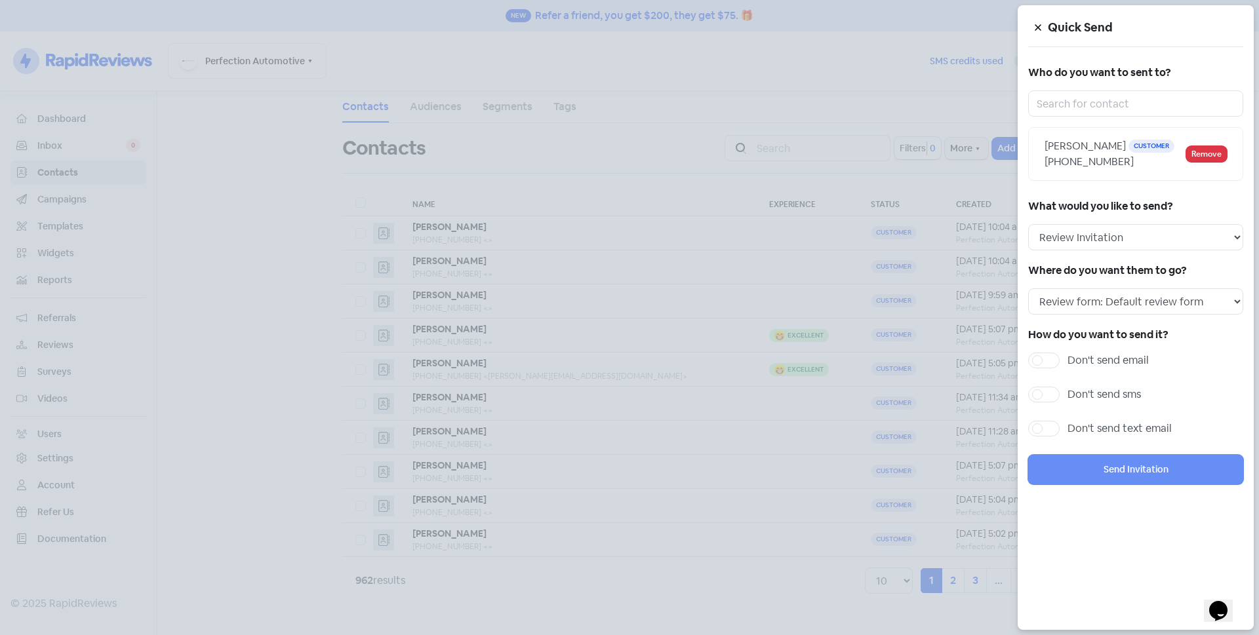
click at [1068, 392] on label "Don't send sms" at bounding box center [1104, 395] width 73 height 16
click at [1068, 392] on input "Don't send sms" at bounding box center [1072, 391] width 9 height 9
checkbox input "true"
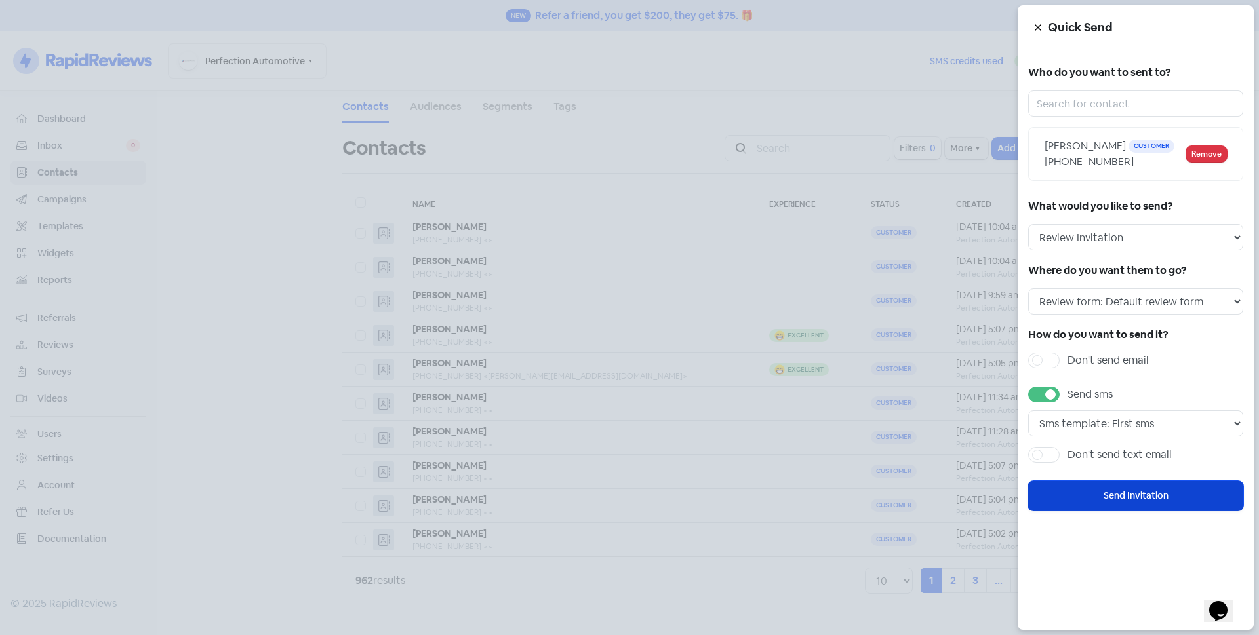
click at [1107, 495] on button "Send Invitation" at bounding box center [1135, 496] width 215 height 30
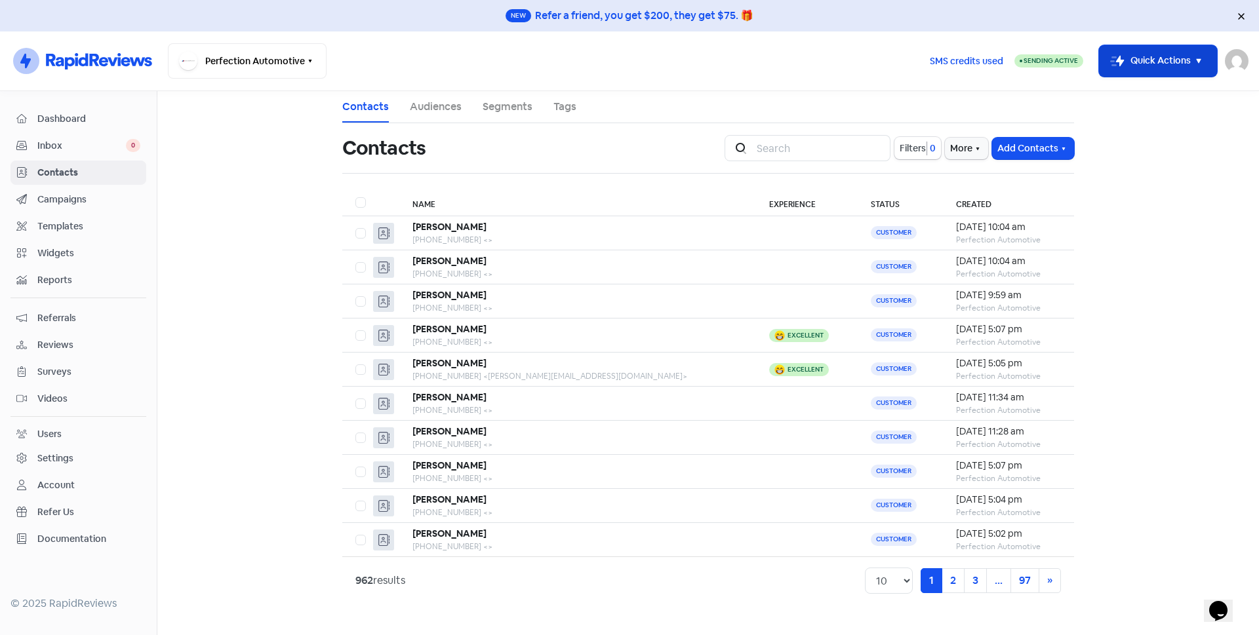
click at [1154, 62] on button "Icon For Thunder-move Quick Actions" at bounding box center [1158, 60] width 118 height 31
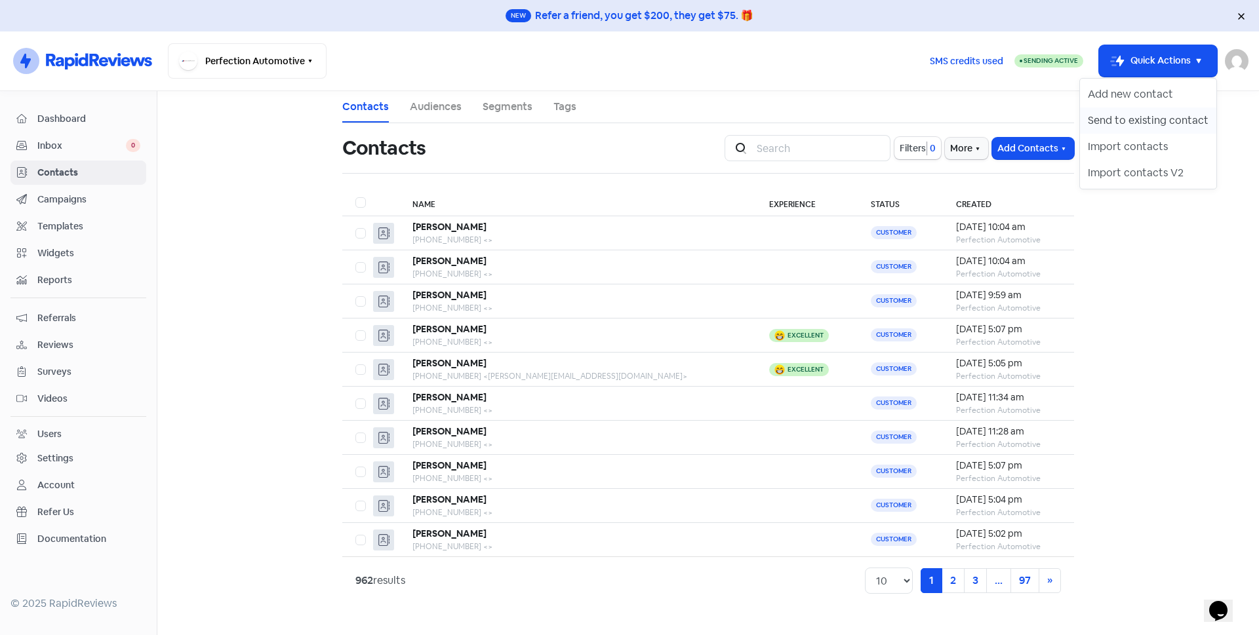
click at [1166, 119] on button "Send to existing contact" at bounding box center [1148, 121] width 136 height 26
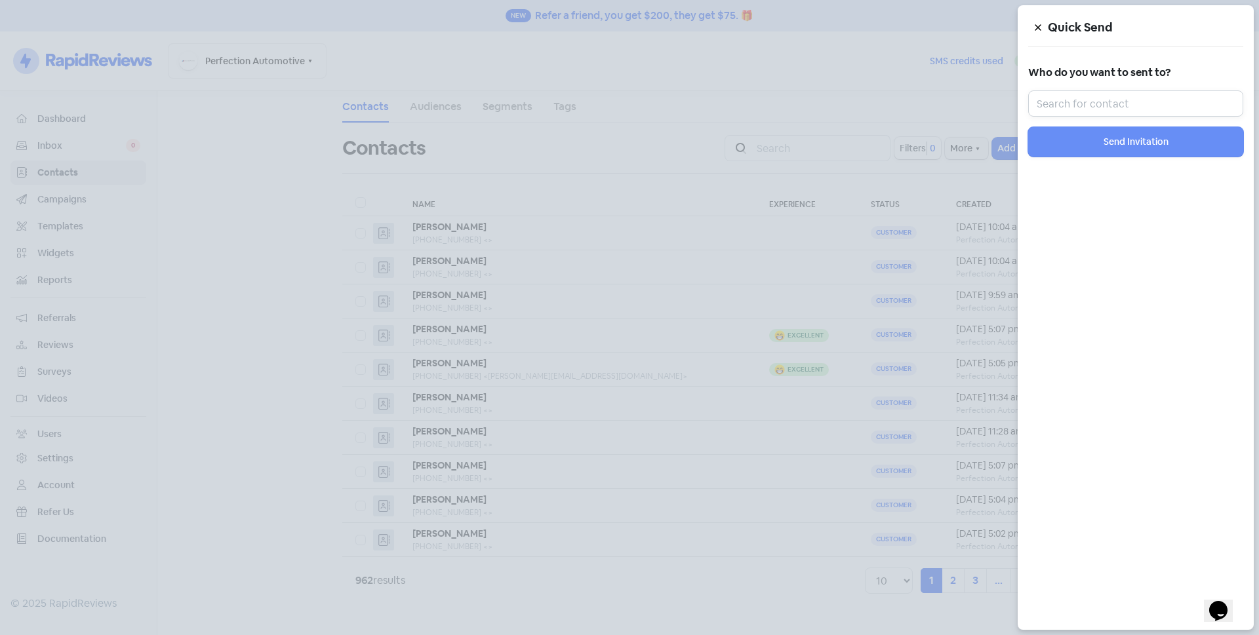
click at [1162, 104] on input "text" at bounding box center [1135, 104] width 215 height 26
type input "y"
click at [1039, 31] on icon at bounding box center [1038, 28] width 8 height 8
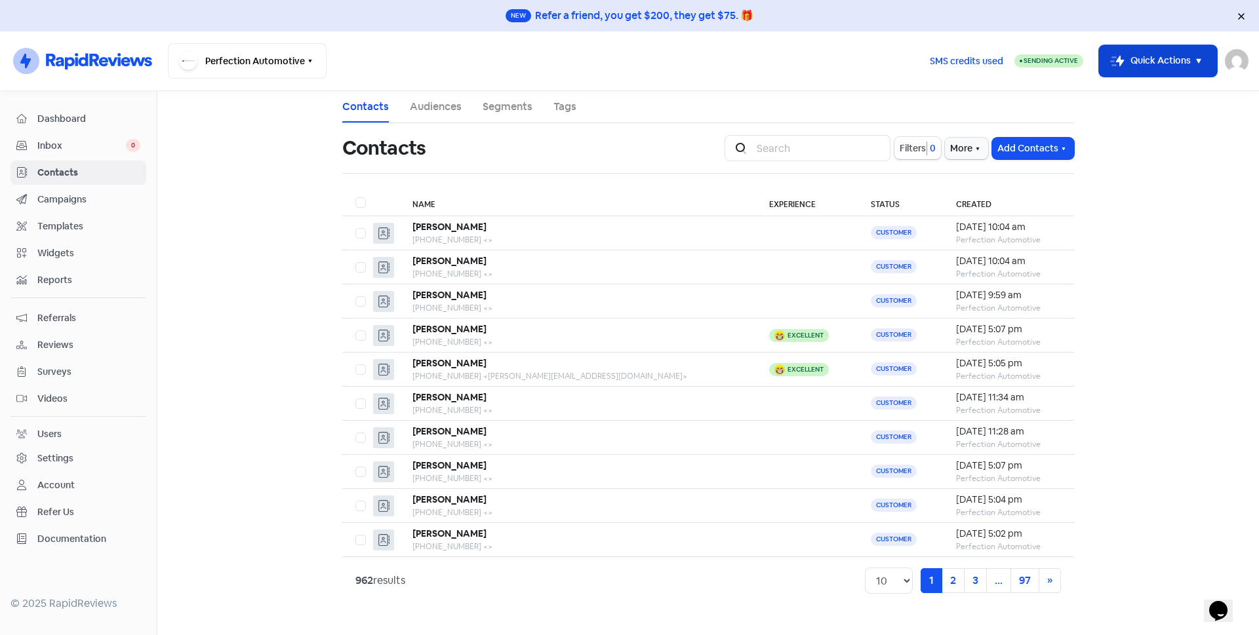
click at [1195, 68] on icon "button" at bounding box center [1199, 61] width 16 height 16
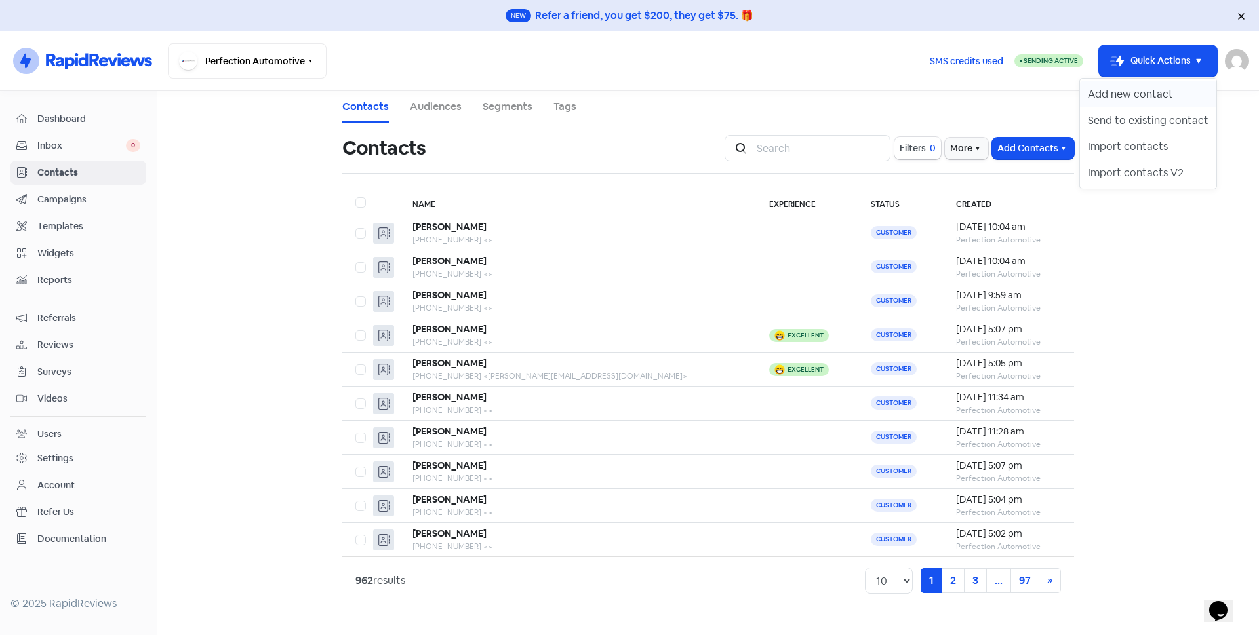
click at [1179, 93] on button "Add new contact" at bounding box center [1148, 94] width 136 height 26
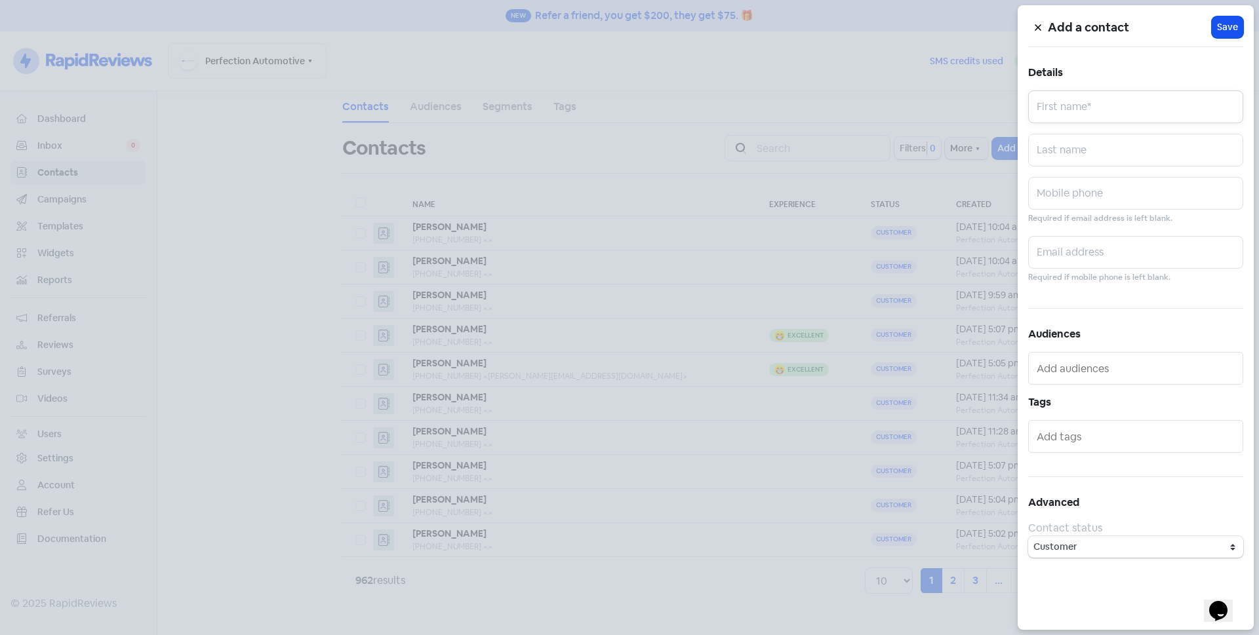
click at [1161, 98] on input "text" at bounding box center [1135, 107] width 215 height 33
type input "Yiota"
click at [1108, 195] on input "text" at bounding box center [1135, 193] width 215 height 33
type input "0407225386"
click at [1222, 28] on span "Save" at bounding box center [1227, 27] width 21 height 14
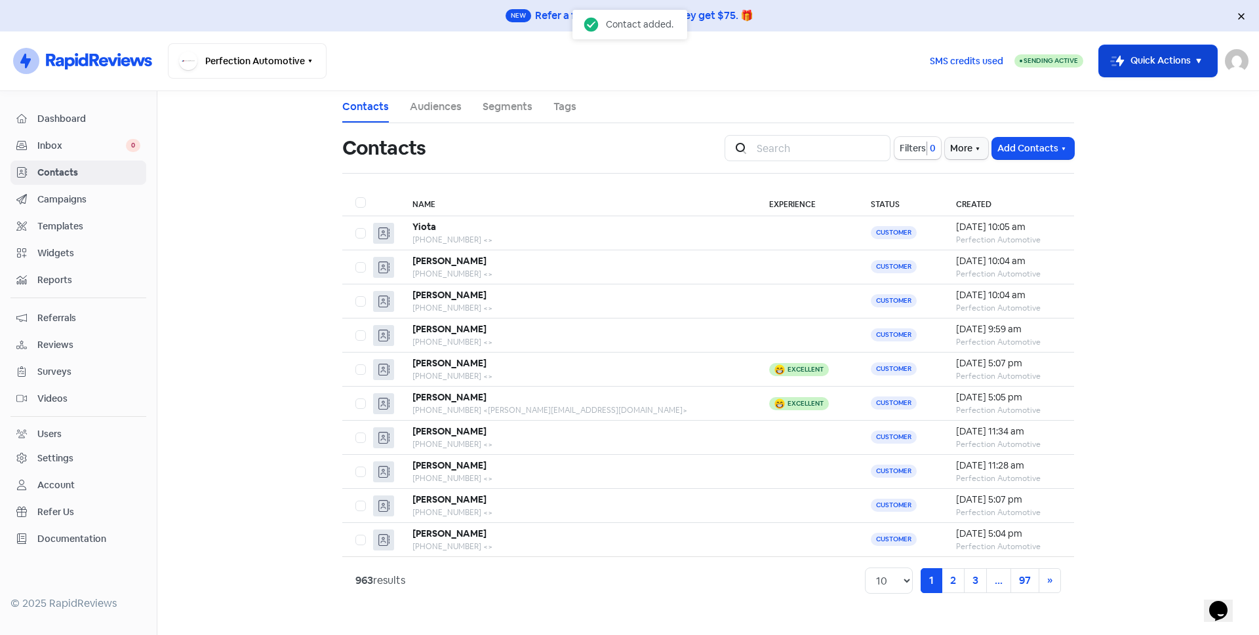
click at [1136, 69] on button "Icon For Thunder-move Quick Actions" at bounding box center [1158, 60] width 118 height 31
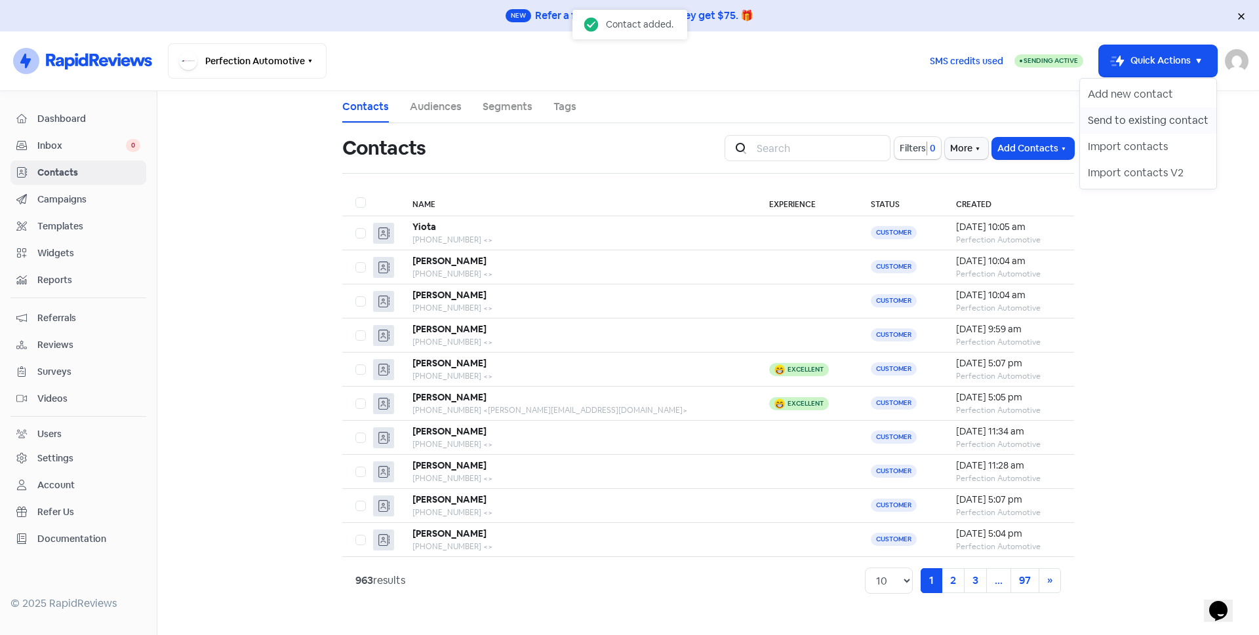
click at [1146, 117] on button "Send to existing contact" at bounding box center [1148, 121] width 136 height 26
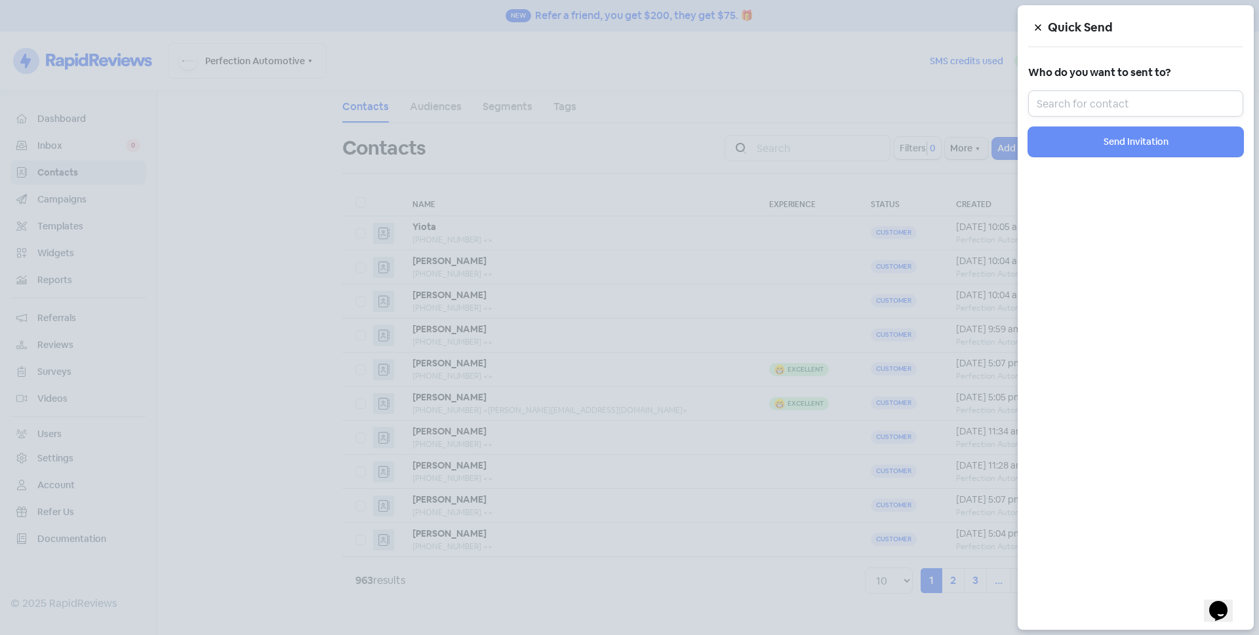
click at [1143, 102] on input "text" at bounding box center [1135, 104] width 215 height 26
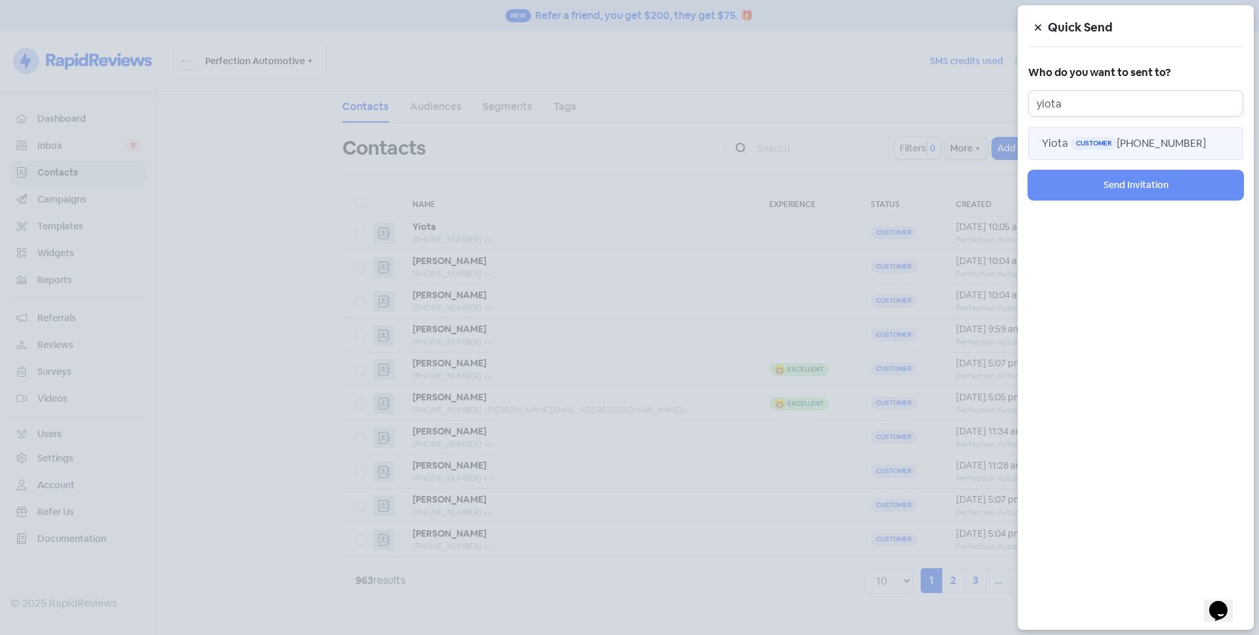
type input "yiota"
click at [1129, 139] on span "[PHONE_NUMBER]" at bounding box center [1161, 143] width 89 height 14
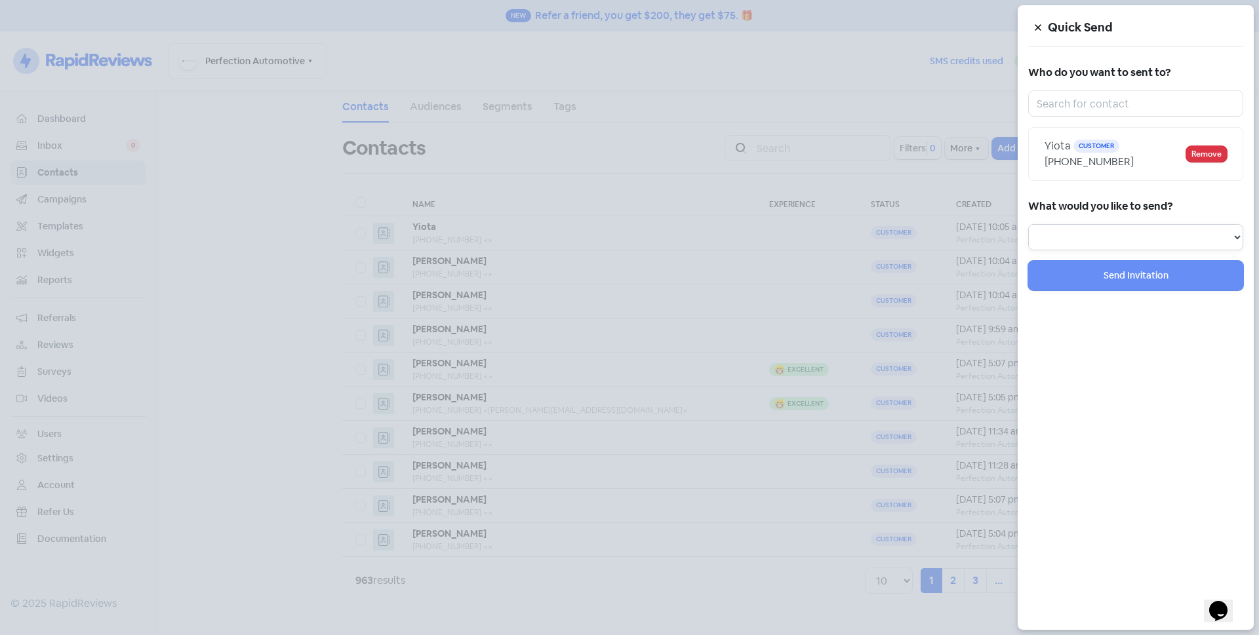
click at [1111, 235] on select "Review Invitation Referral Invitation Survey Invitation Video Invitation" at bounding box center [1135, 237] width 215 height 26
select select "review"
click at [1028, 224] on select "Review Invitation Referral Invitation Survey Invitation Video Invitation" at bounding box center [1135, 237] width 215 height 26
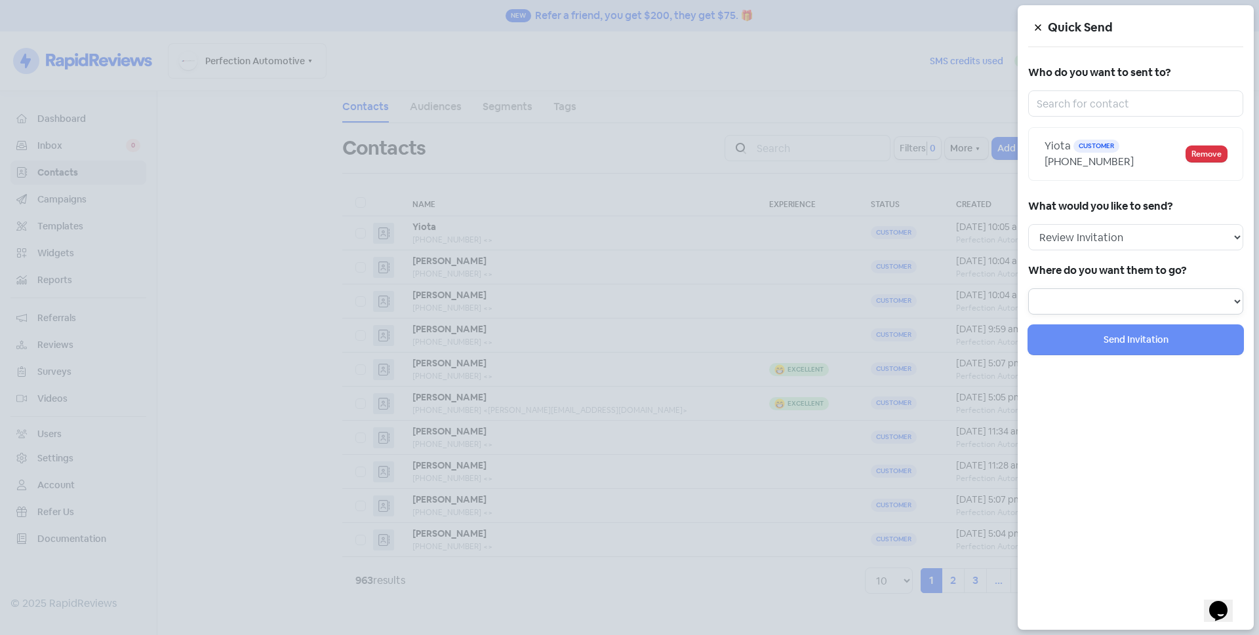
click at [1124, 302] on select at bounding box center [1135, 302] width 215 height 26
select select "129"
click at [1028, 289] on select "Review form: Default review form Review form: [PERSON_NAME]" at bounding box center [1135, 302] width 215 height 26
select select
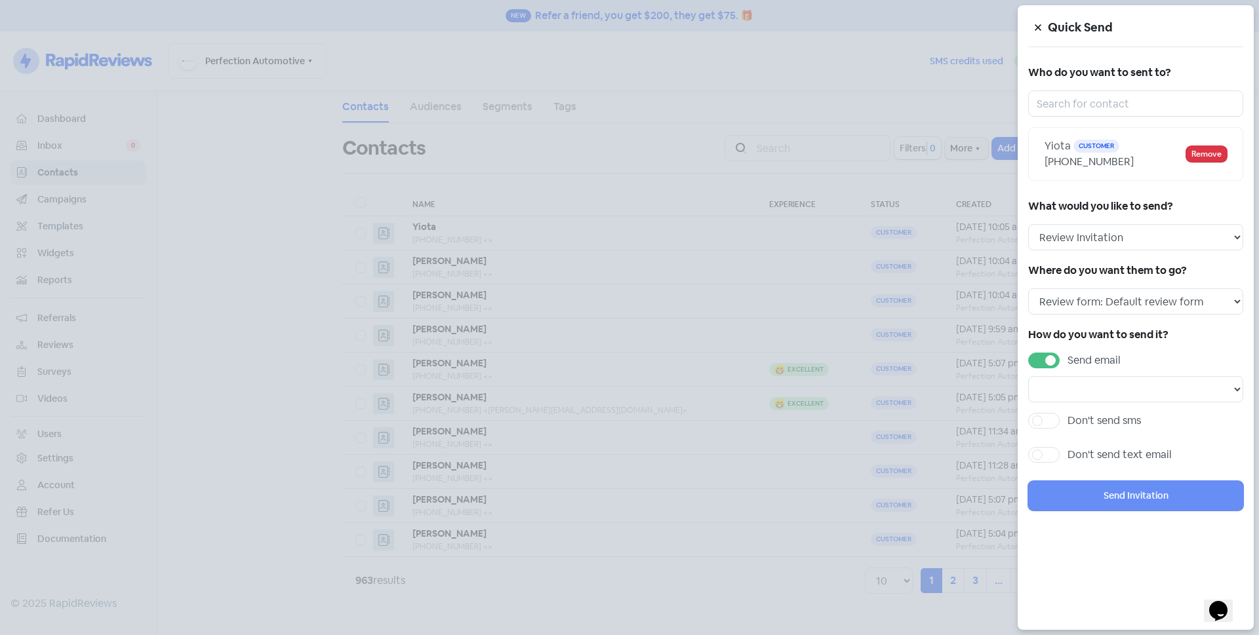
click at [1068, 355] on label "Send email" at bounding box center [1094, 361] width 53 height 16
click at [1068, 355] on input "Send email" at bounding box center [1072, 357] width 9 height 9
checkbox input "false"
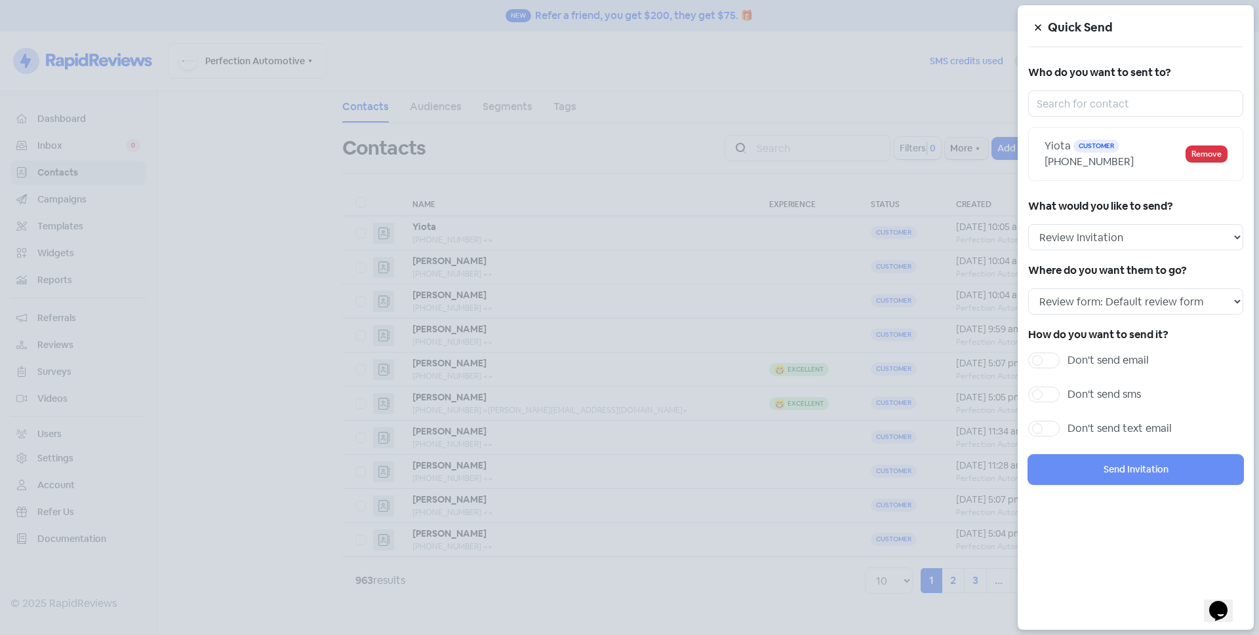
click at [1068, 397] on label "Don't send sms" at bounding box center [1104, 395] width 73 height 16
click at [1068, 395] on input "Don't send sms" at bounding box center [1072, 391] width 9 height 9
checkbox input "true"
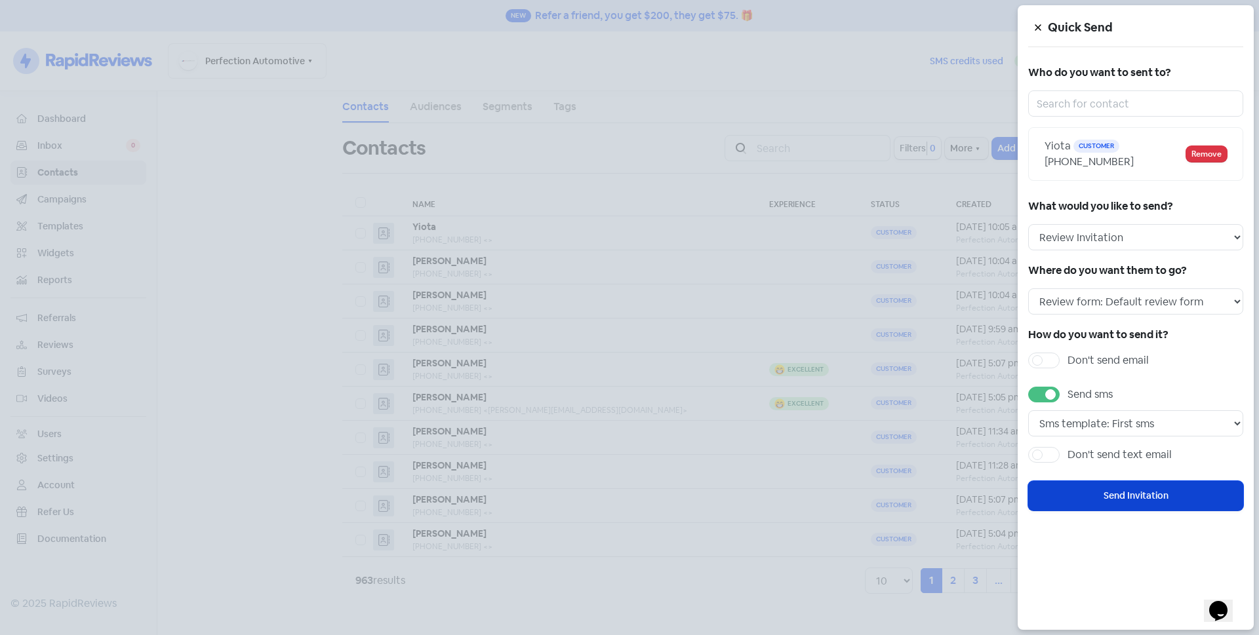
click at [1096, 493] on button "Send Invitation" at bounding box center [1135, 496] width 215 height 30
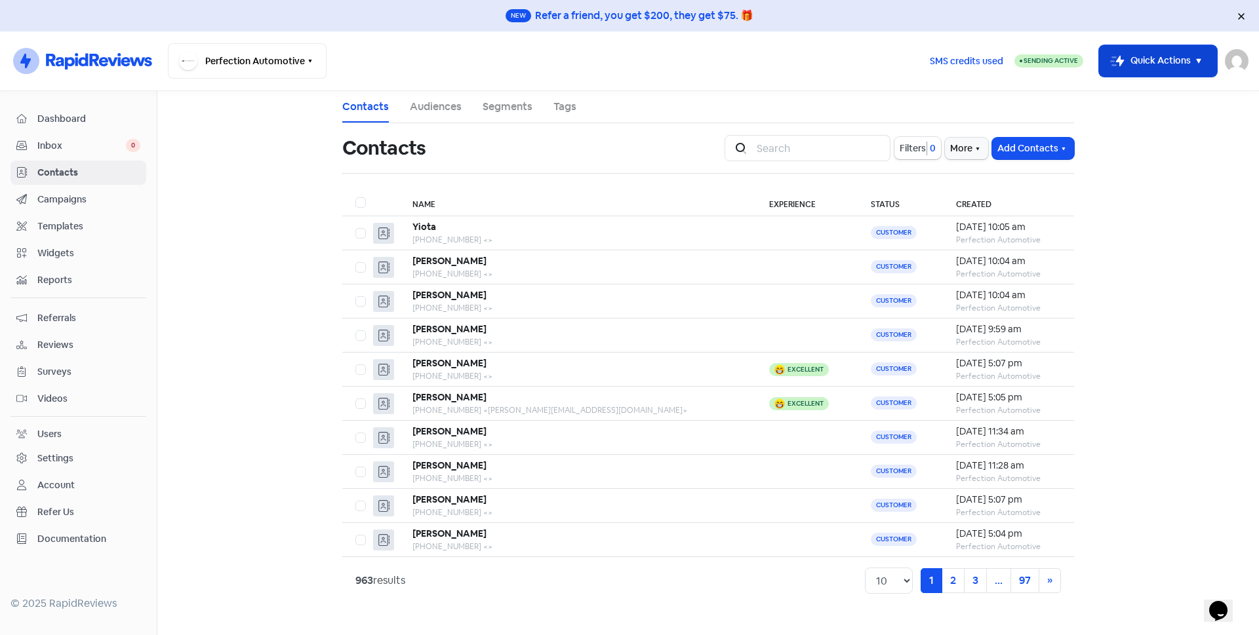
click at [1184, 62] on button "Icon For Thunder-move Quick Actions" at bounding box center [1158, 60] width 118 height 31
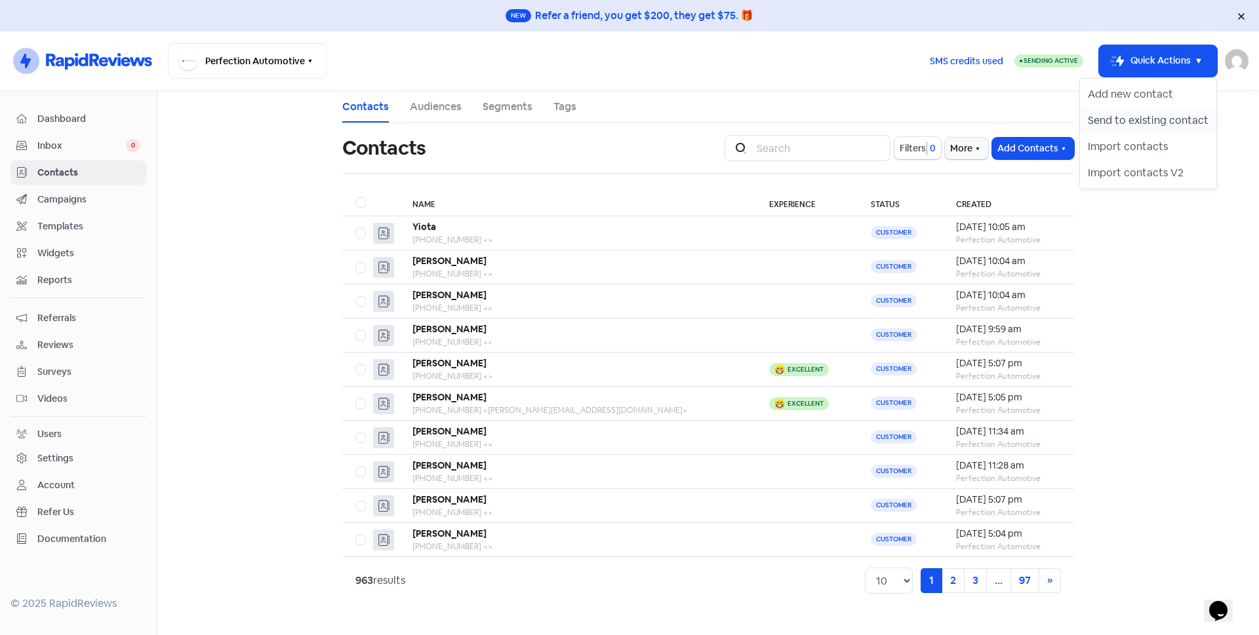
click at [1185, 117] on button "Send to existing contact" at bounding box center [1148, 121] width 136 height 26
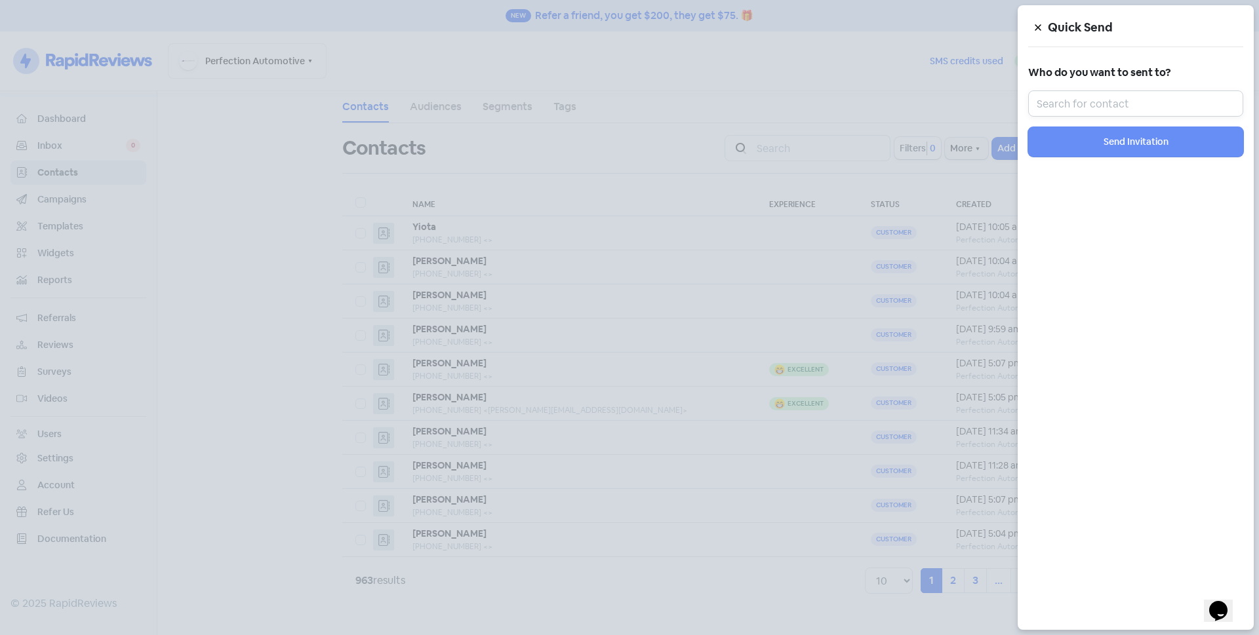
click at [1165, 110] on input "text" at bounding box center [1135, 104] width 215 height 26
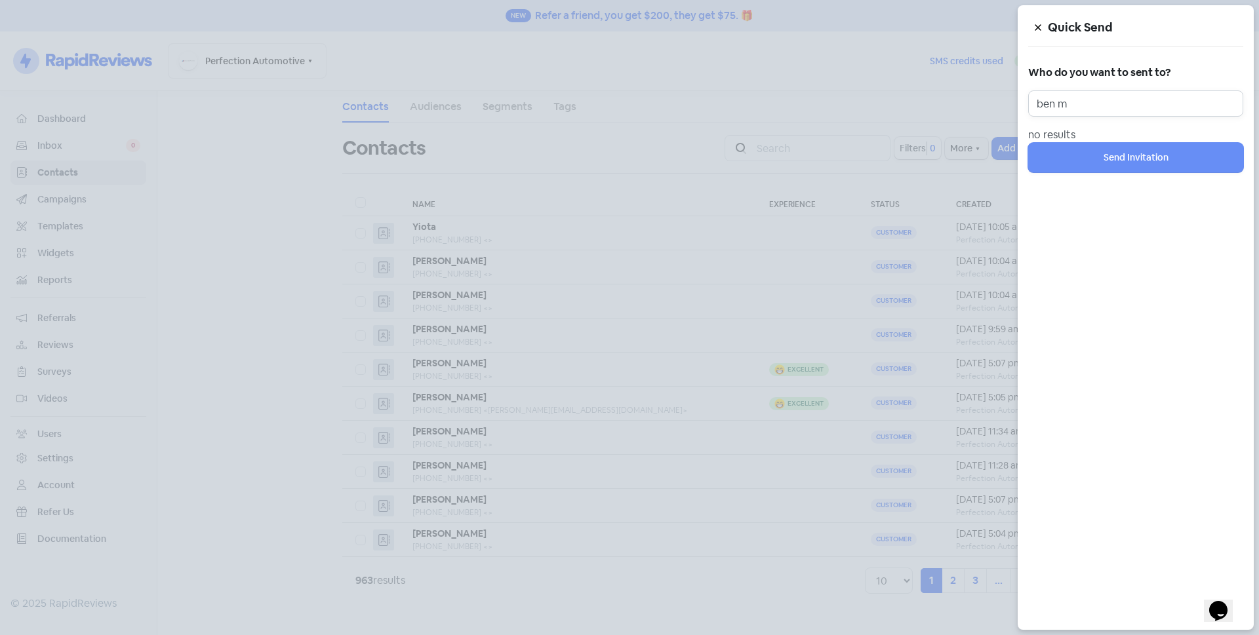
type input "ben m"
click at [1036, 25] on icon at bounding box center [1038, 28] width 8 height 8
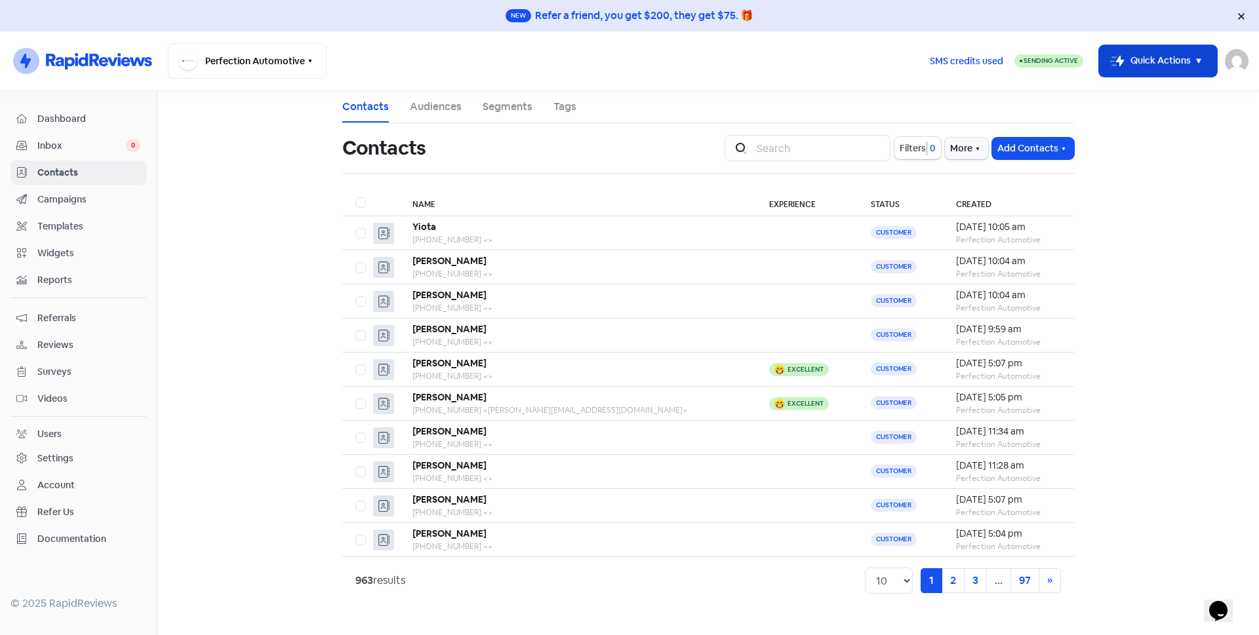
click at [1149, 62] on button "Icon For Thunder-move Quick Actions" at bounding box center [1158, 60] width 118 height 31
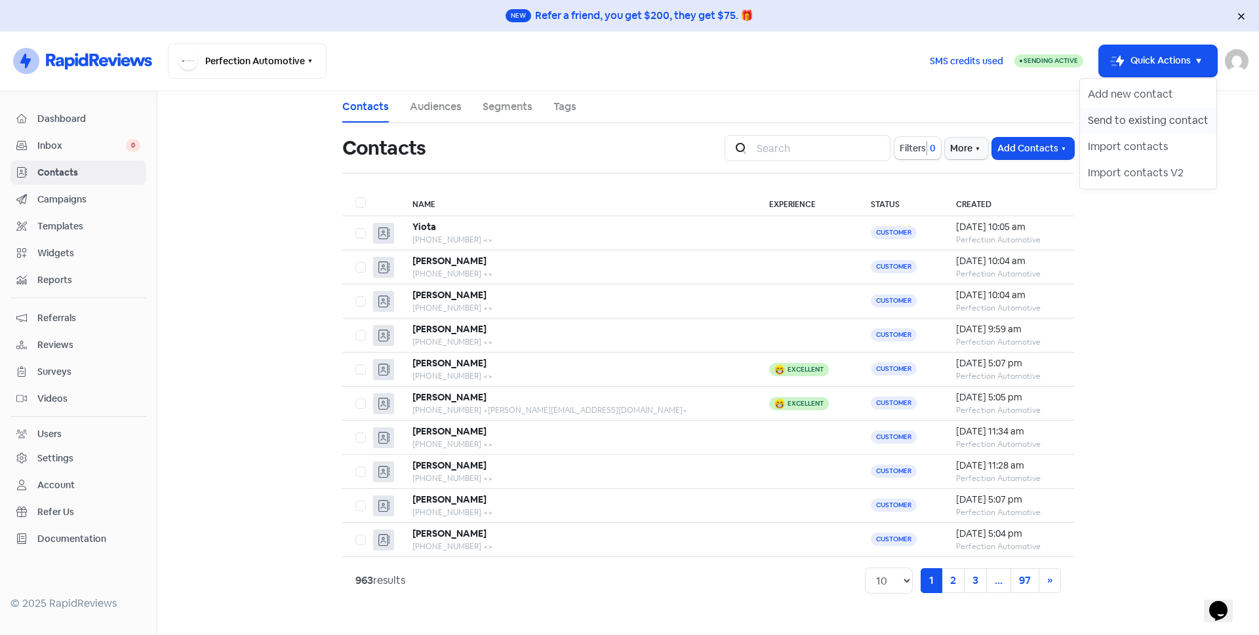
click at [1137, 117] on button "Send to existing contact" at bounding box center [1148, 121] width 136 height 26
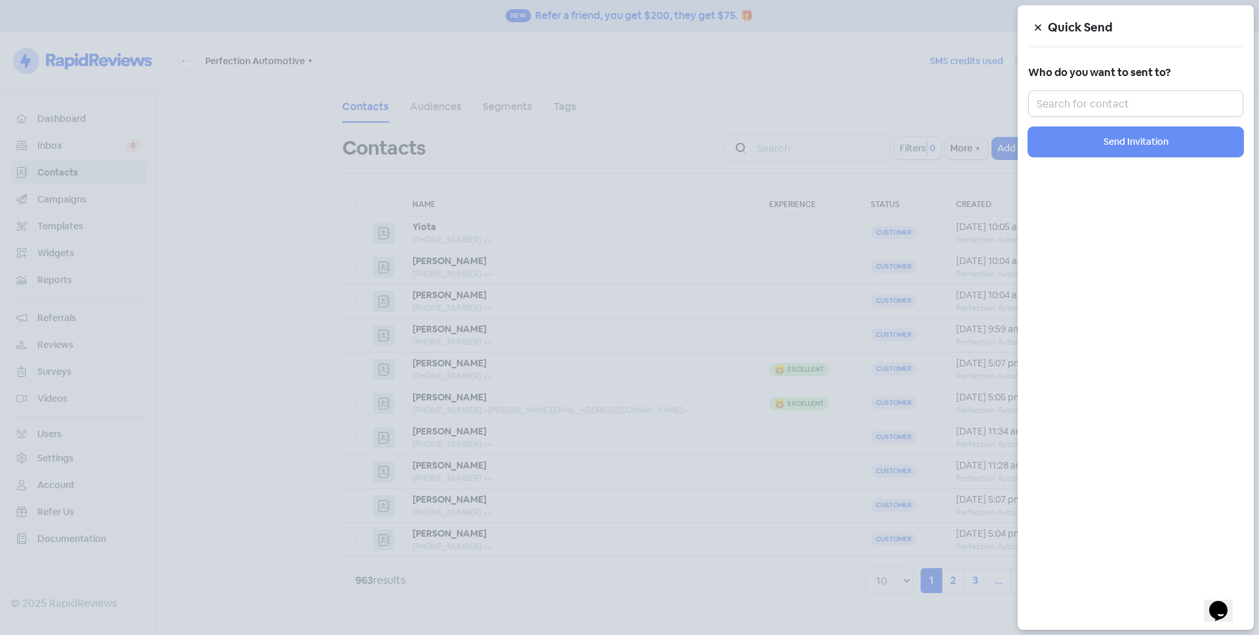
click at [1136, 108] on input "text" at bounding box center [1135, 104] width 215 height 26
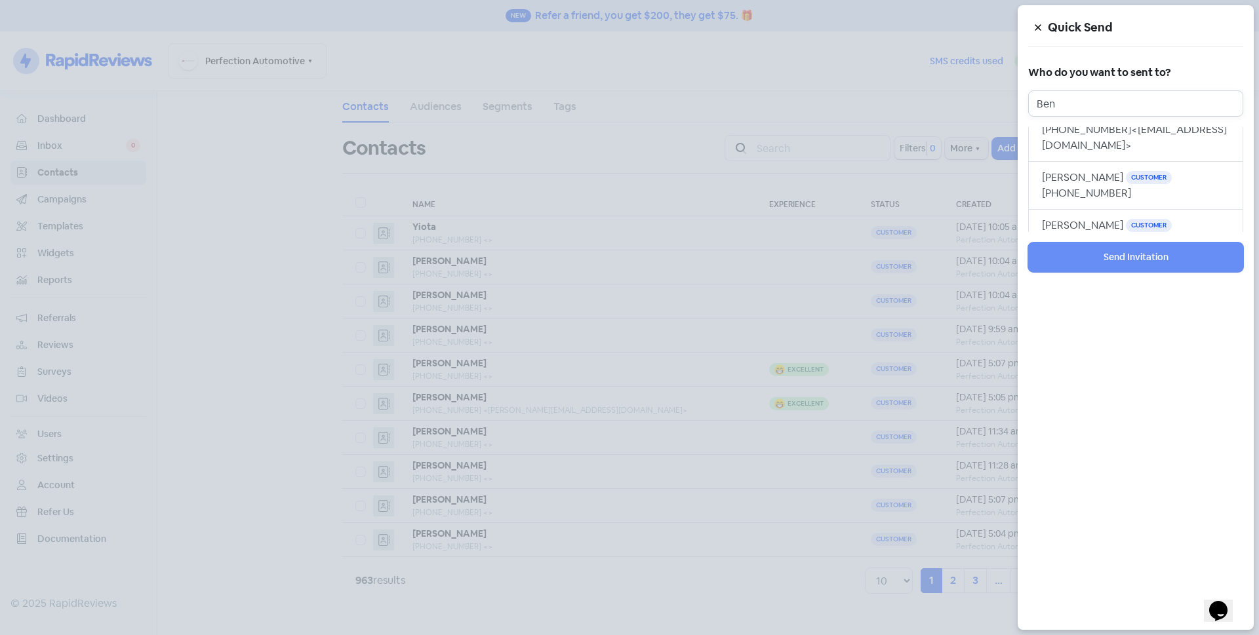
scroll to position [167, 0]
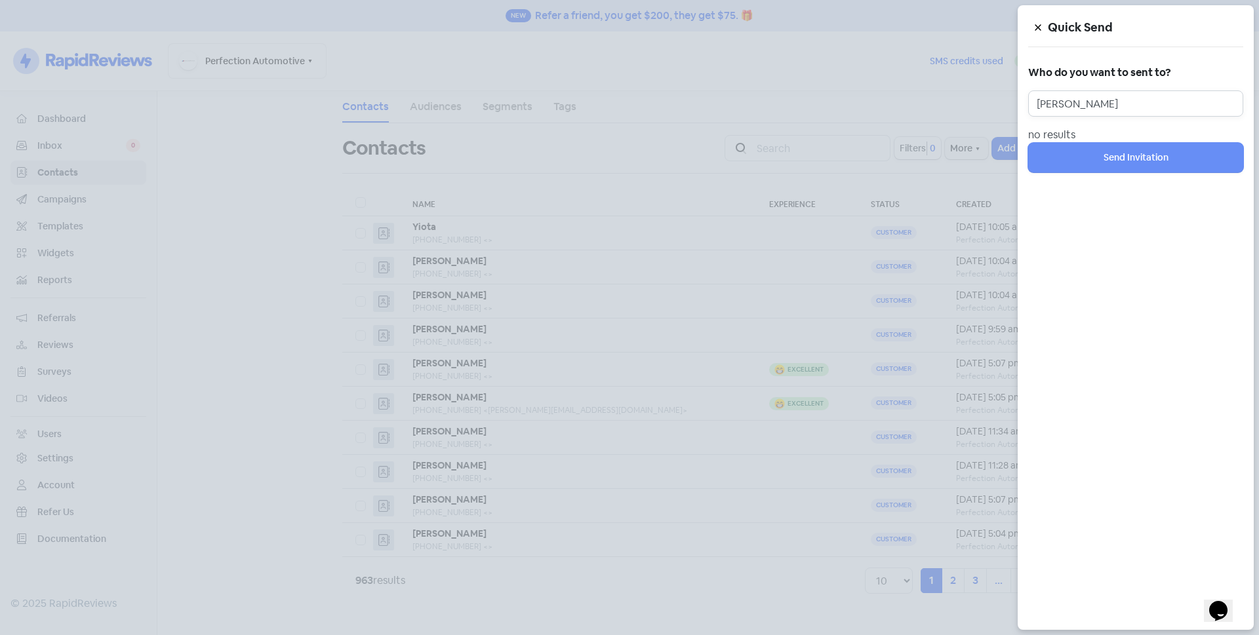
type input "[PERSON_NAME]"
click at [1039, 24] on icon at bounding box center [1038, 28] width 8 height 8
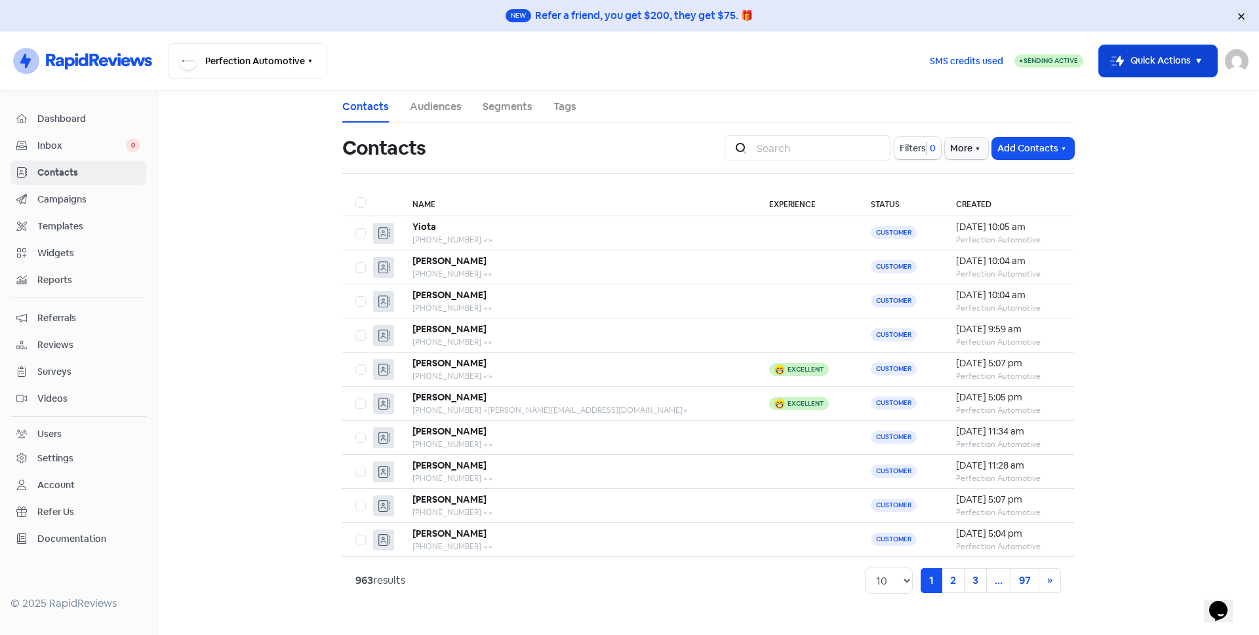
click at [1136, 68] on button "Icon For Thunder-move Quick Actions" at bounding box center [1158, 60] width 118 height 31
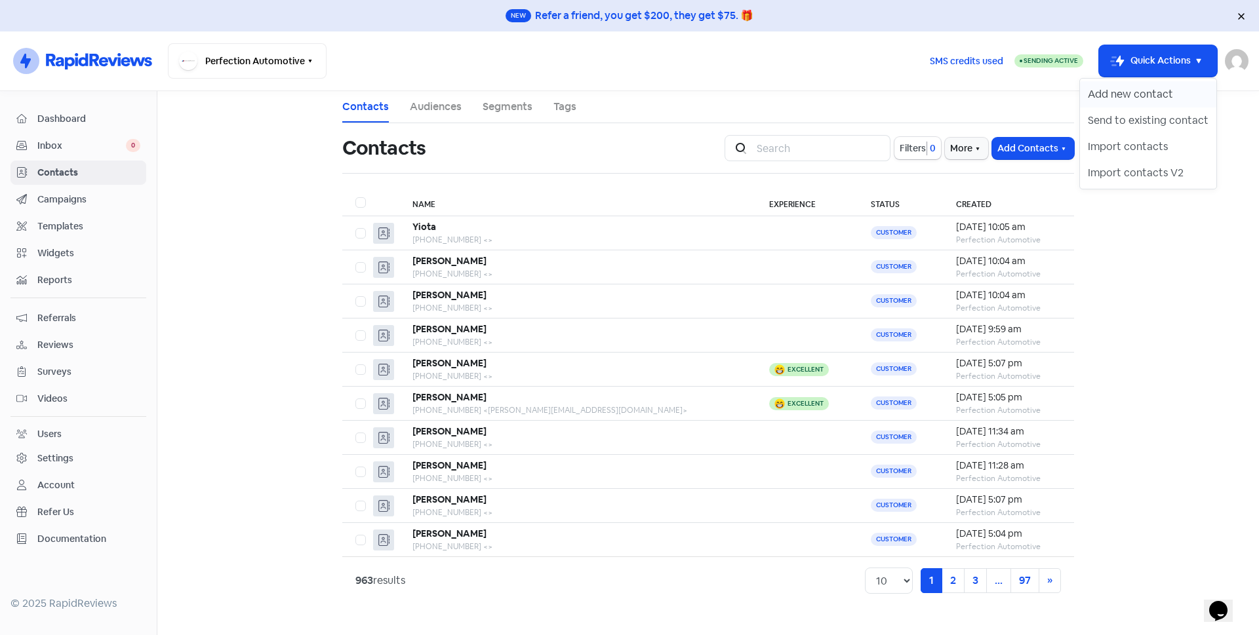
click at [1125, 97] on button "Add new contact" at bounding box center [1148, 94] width 136 height 26
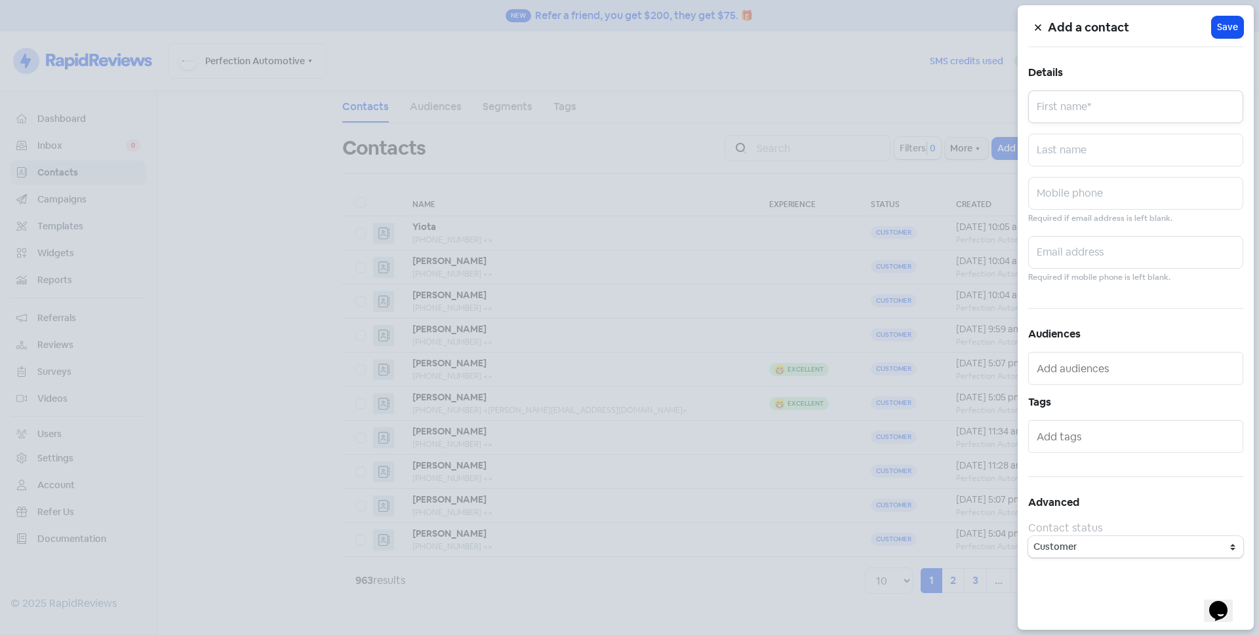
click at [1125, 97] on input "text" at bounding box center [1135, 107] width 215 height 33
type input "Ben"
click at [1108, 140] on input "text" at bounding box center [1135, 150] width 215 height 33
type input "Mok"
click at [1059, 191] on input "text" at bounding box center [1135, 193] width 215 height 33
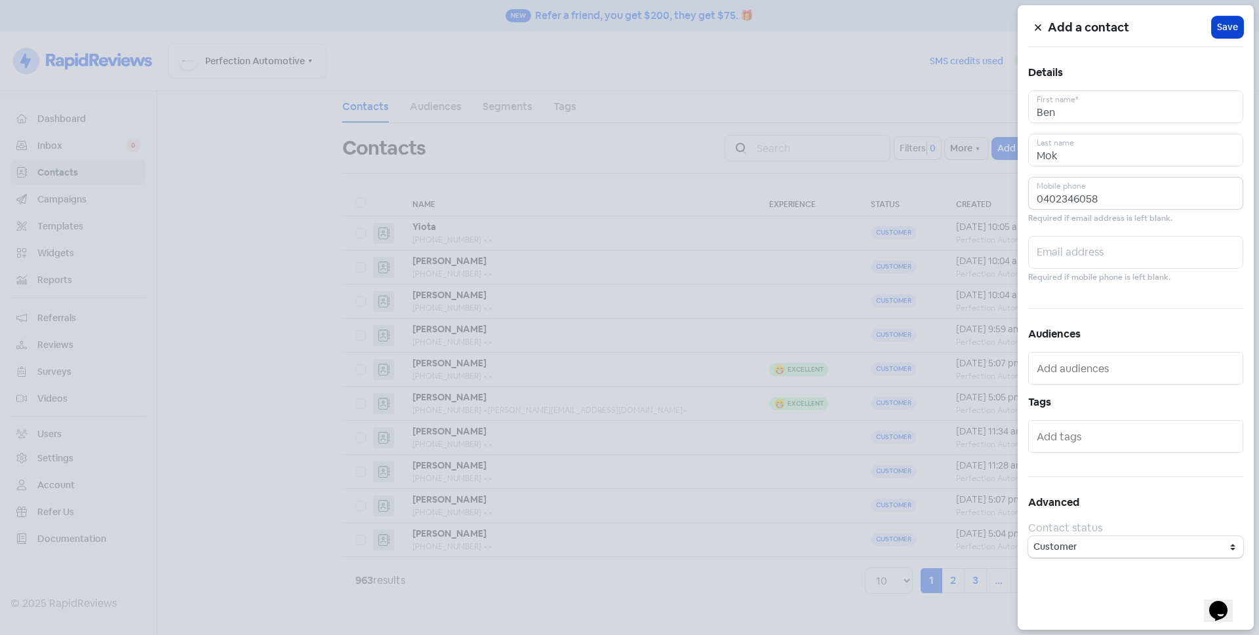
type input "0402346058"
click at [1230, 27] on span "Save" at bounding box center [1227, 27] width 21 height 14
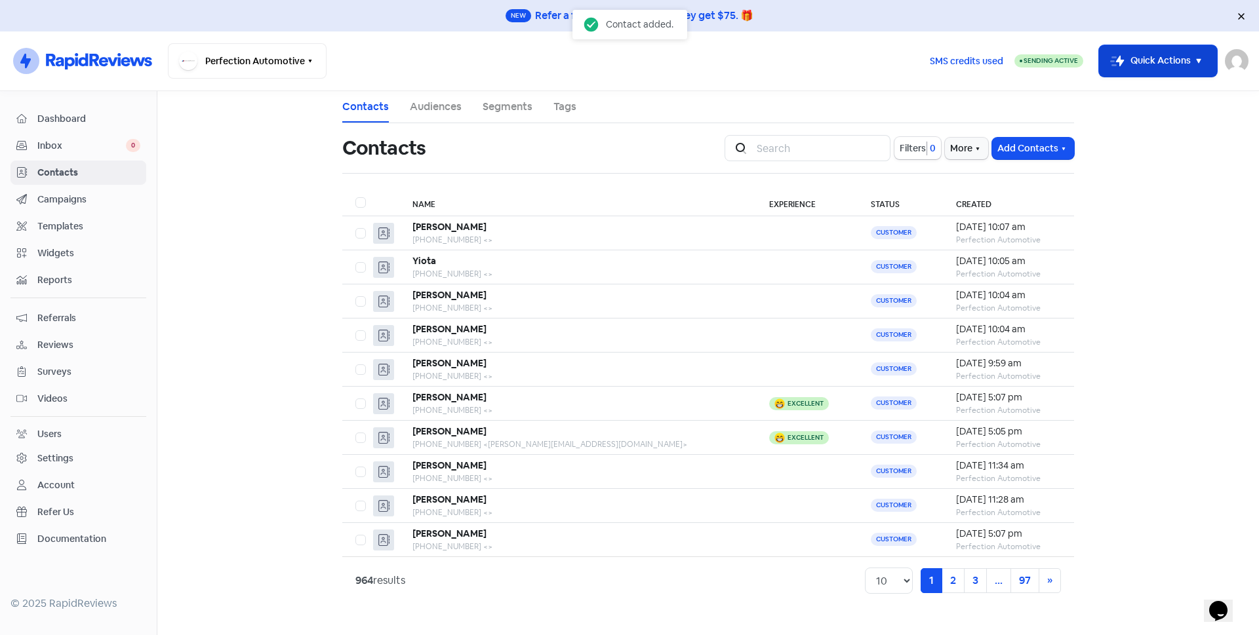
click at [1140, 68] on button "Icon For Thunder-move Quick Actions" at bounding box center [1158, 60] width 118 height 31
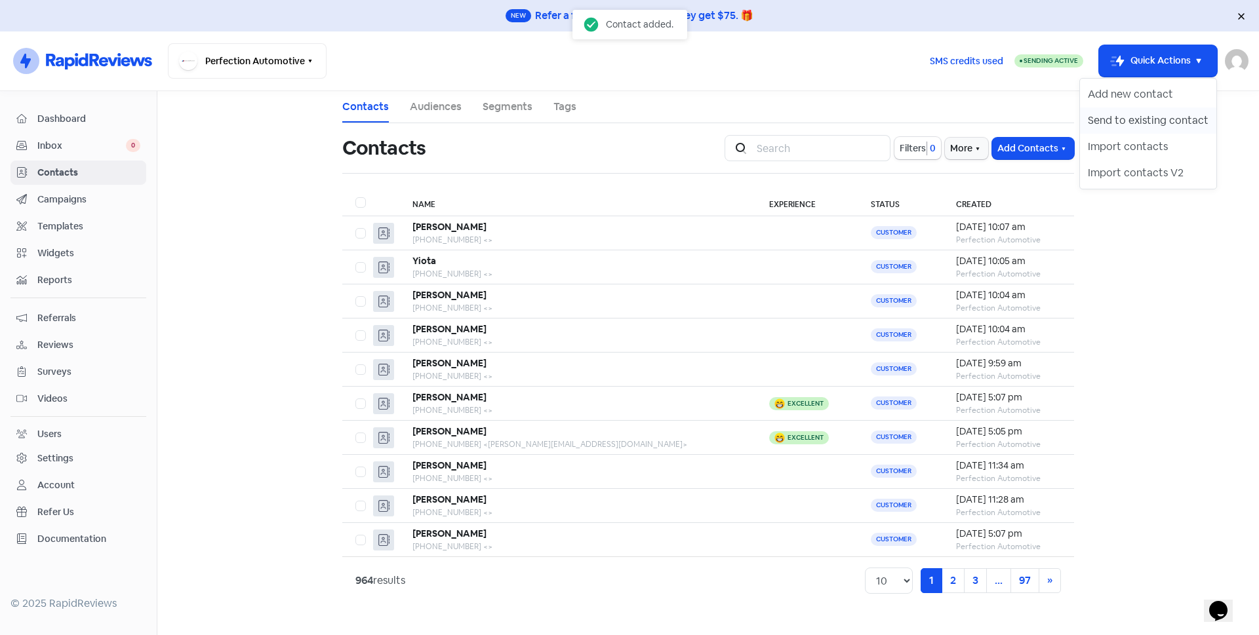
click at [1148, 120] on button "Send to existing contact" at bounding box center [1148, 121] width 136 height 26
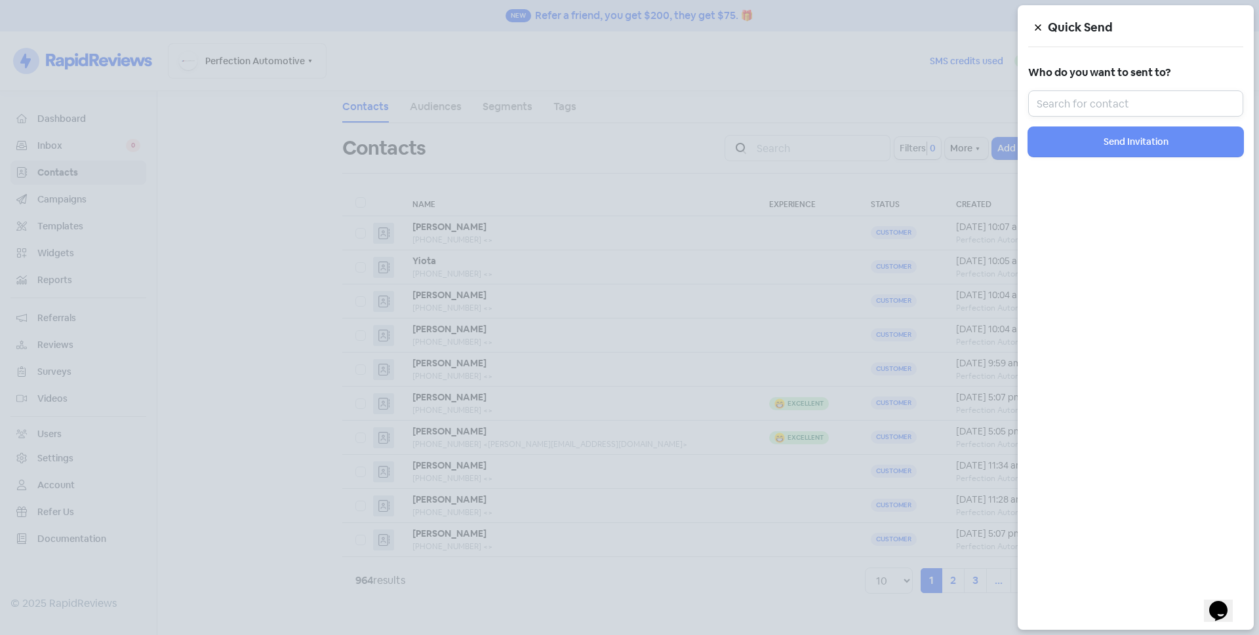
click at [1140, 107] on input "text" at bounding box center [1135, 104] width 215 height 26
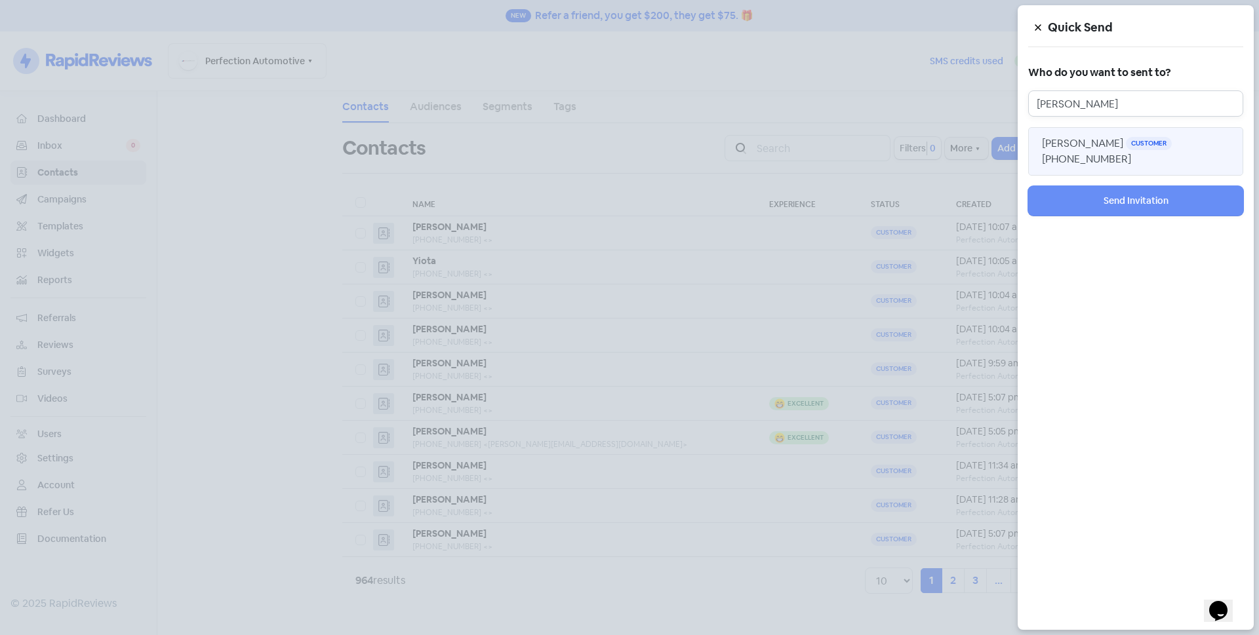
type input "[PERSON_NAME]"
click at [1131, 152] on span "[PHONE_NUMBER]" at bounding box center [1086, 159] width 89 height 14
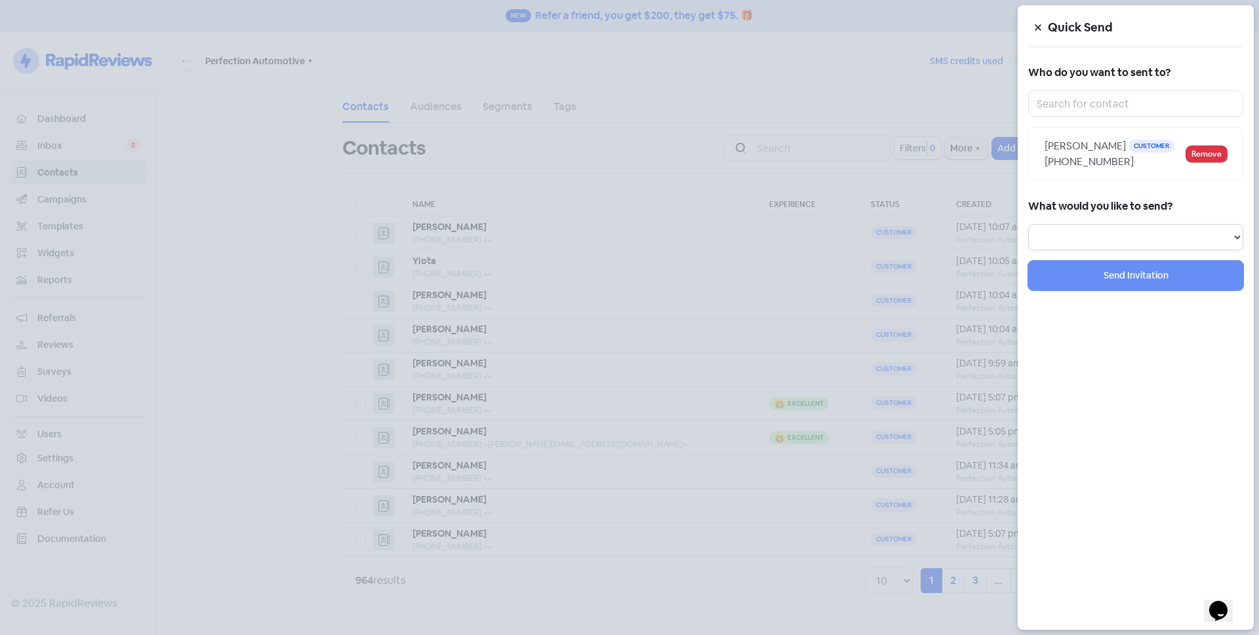
click at [1137, 230] on select "Review Invitation Referral Invitation Survey Invitation Video Invitation" at bounding box center [1135, 237] width 215 height 26
select select "review"
click at [1028, 224] on select "Review Invitation Referral Invitation Survey Invitation Video Invitation" at bounding box center [1135, 237] width 215 height 26
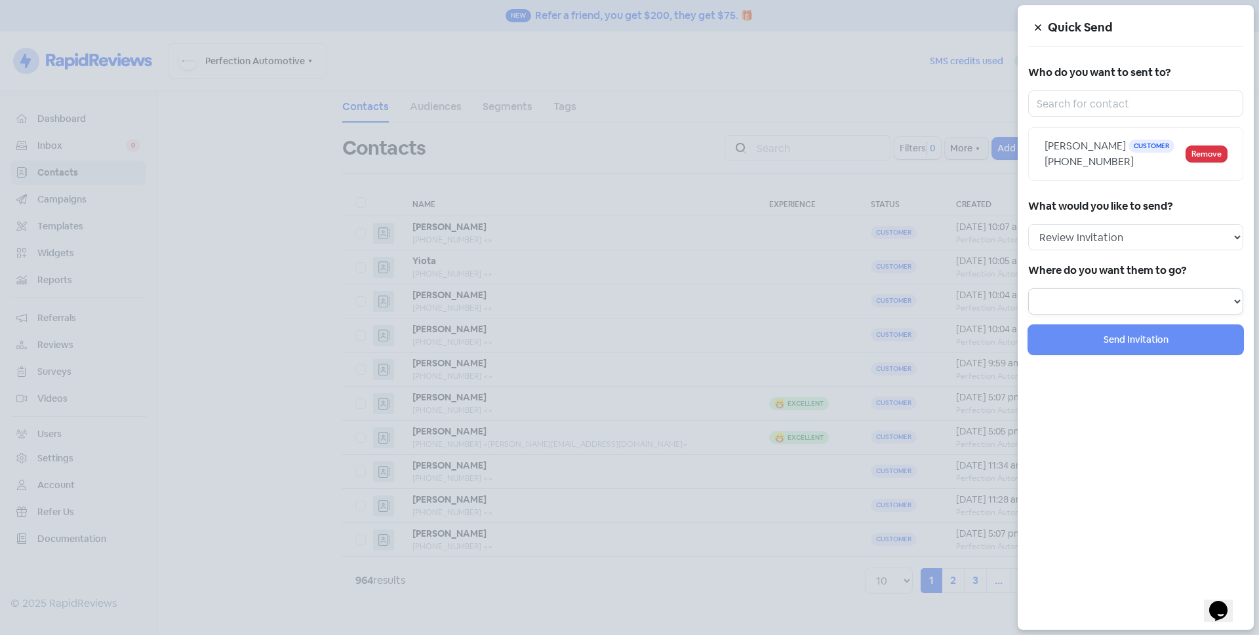
click at [1133, 293] on select at bounding box center [1135, 302] width 215 height 26
select select "129"
click at [1028, 289] on select "Review form: Default review form Review form: [PERSON_NAME]" at bounding box center [1135, 302] width 215 height 26
select select
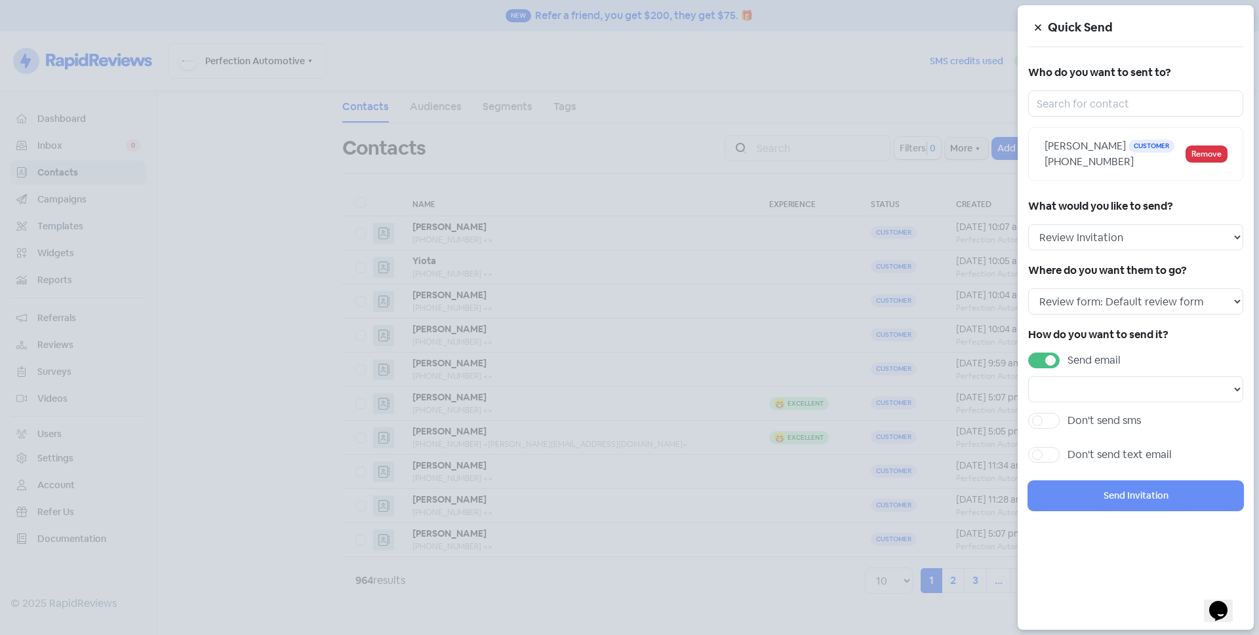
click at [1068, 357] on label "Send email" at bounding box center [1094, 361] width 53 height 16
click at [1068, 357] on input "Send email" at bounding box center [1072, 357] width 9 height 9
checkbox input "false"
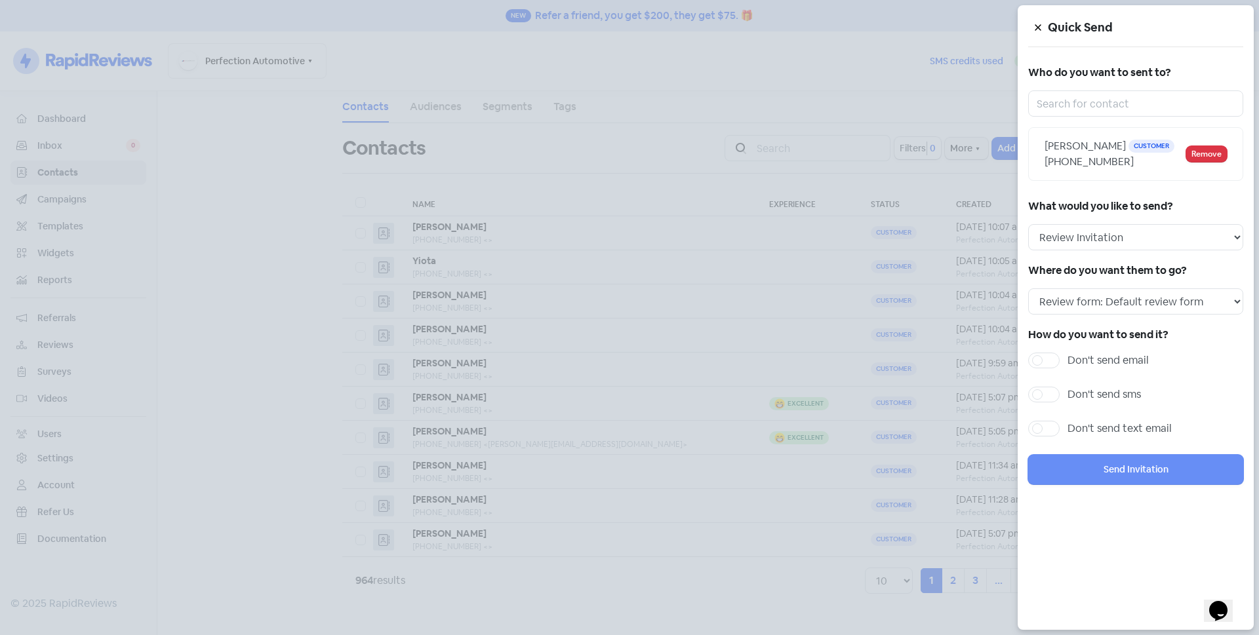
click at [1068, 393] on label "Don't send sms" at bounding box center [1104, 395] width 73 height 16
click at [1068, 393] on input "Don't send sms" at bounding box center [1072, 391] width 9 height 9
checkbox input "true"
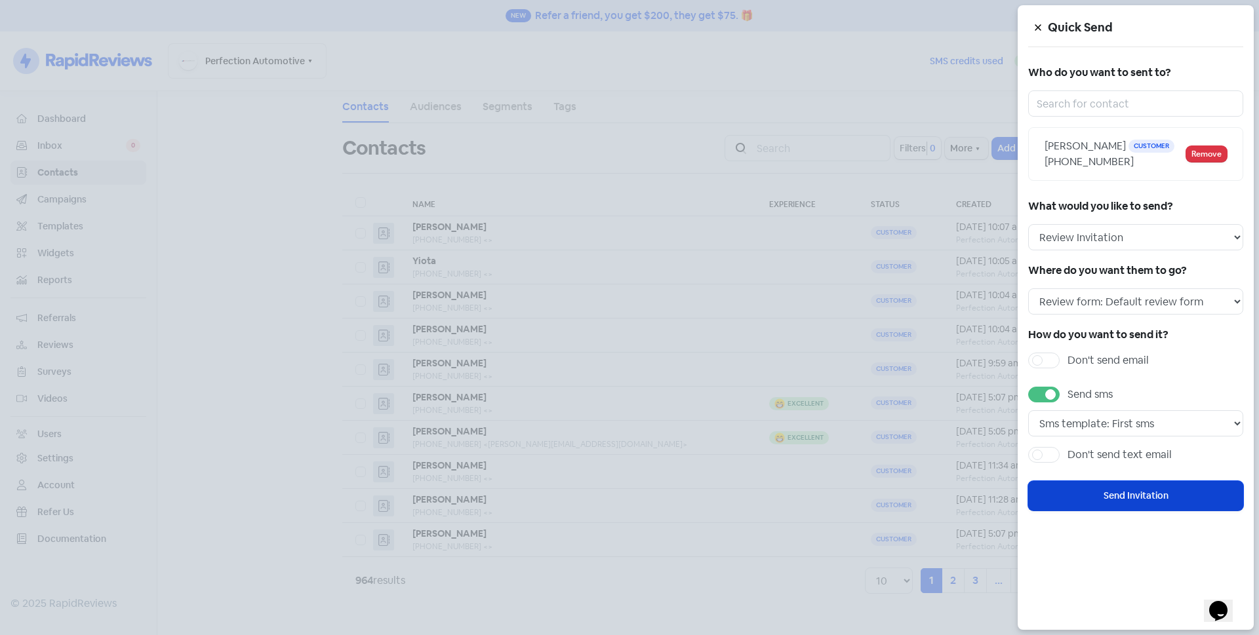
click at [1100, 496] on button "Send Invitation" at bounding box center [1135, 496] width 215 height 30
